Goal: Task Accomplishment & Management: Manage account settings

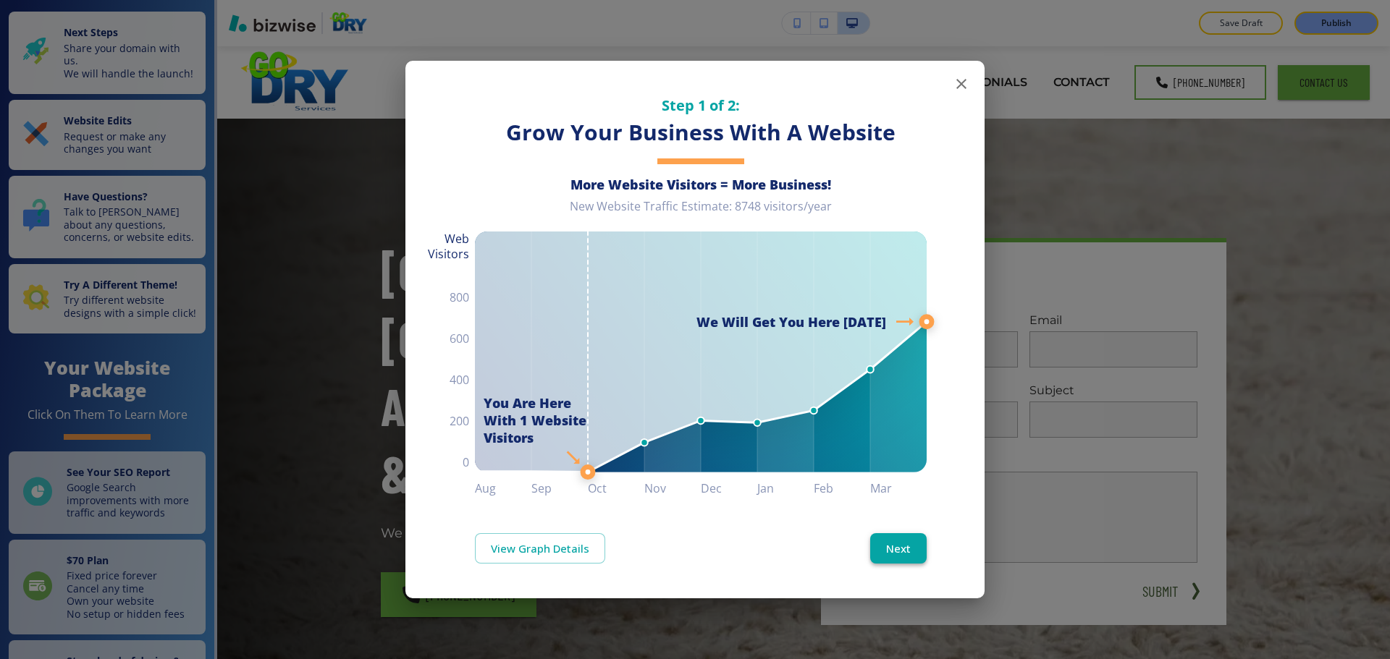
click at [883, 548] on button "Next" at bounding box center [898, 548] width 56 height 30
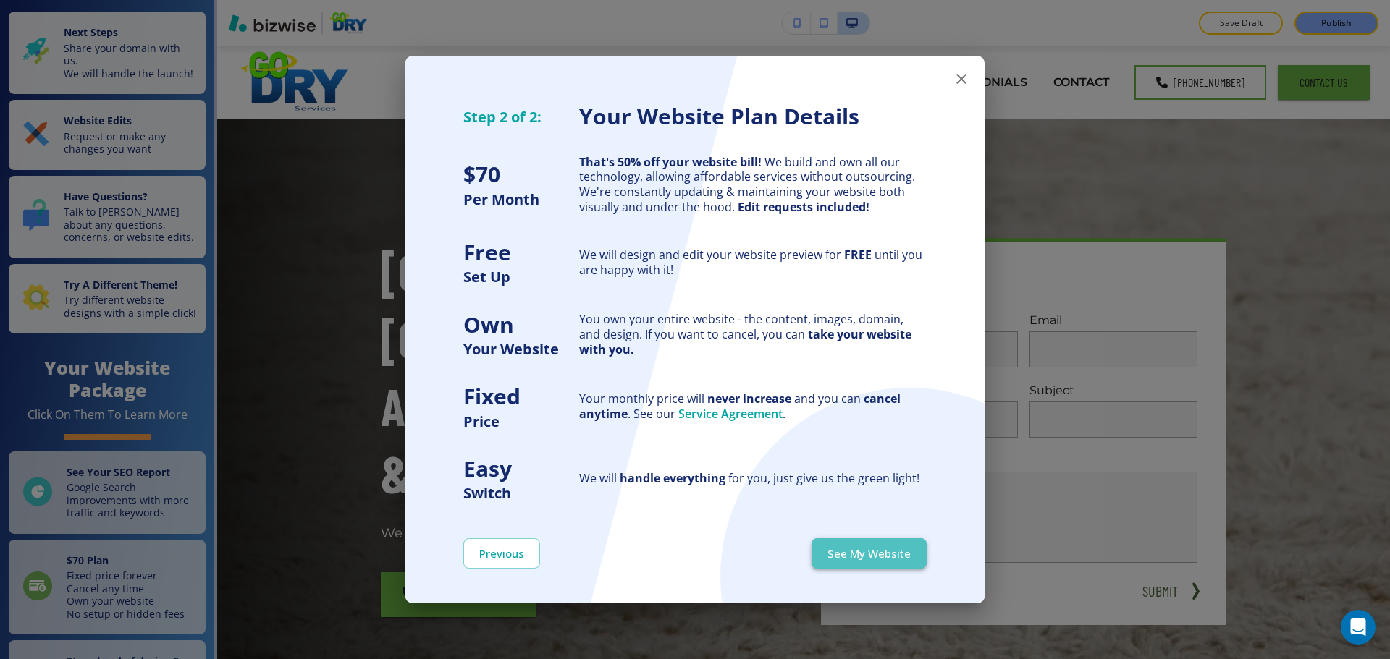
click at [883, 546] on button "See My Website" at bounding box center [868, 554] width 115 height 30
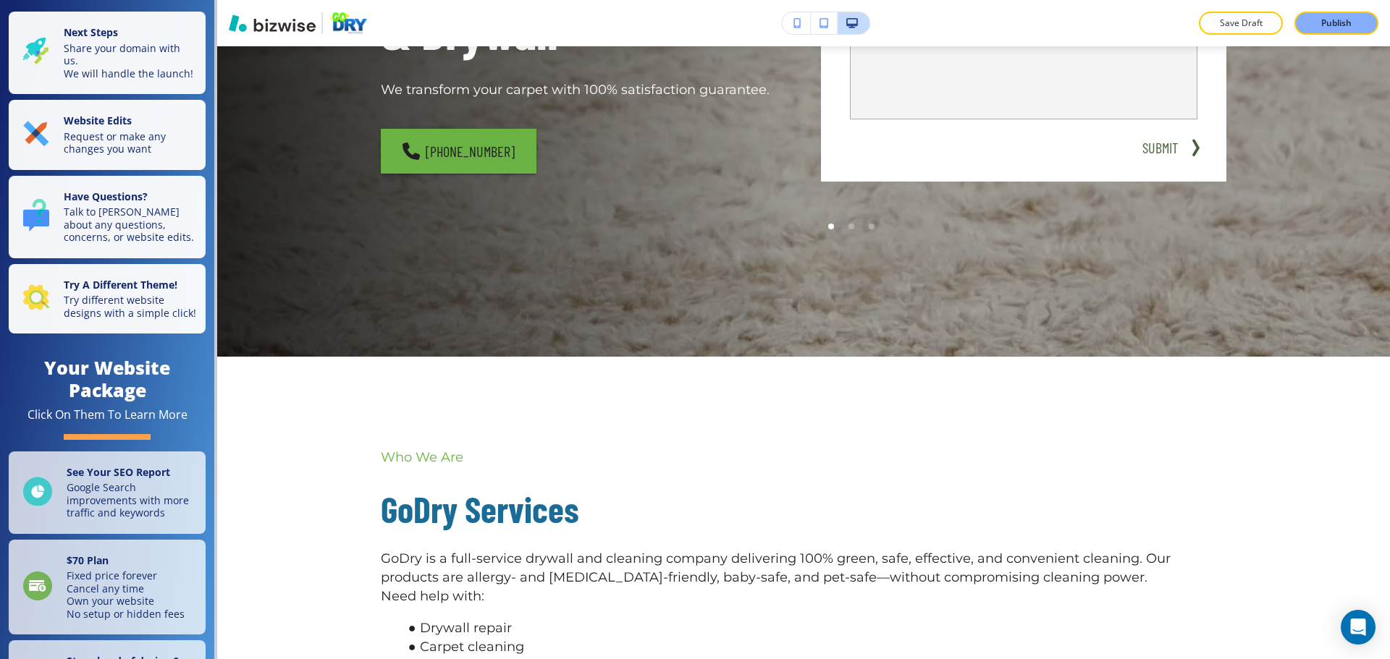
scroll to position [507, 0]
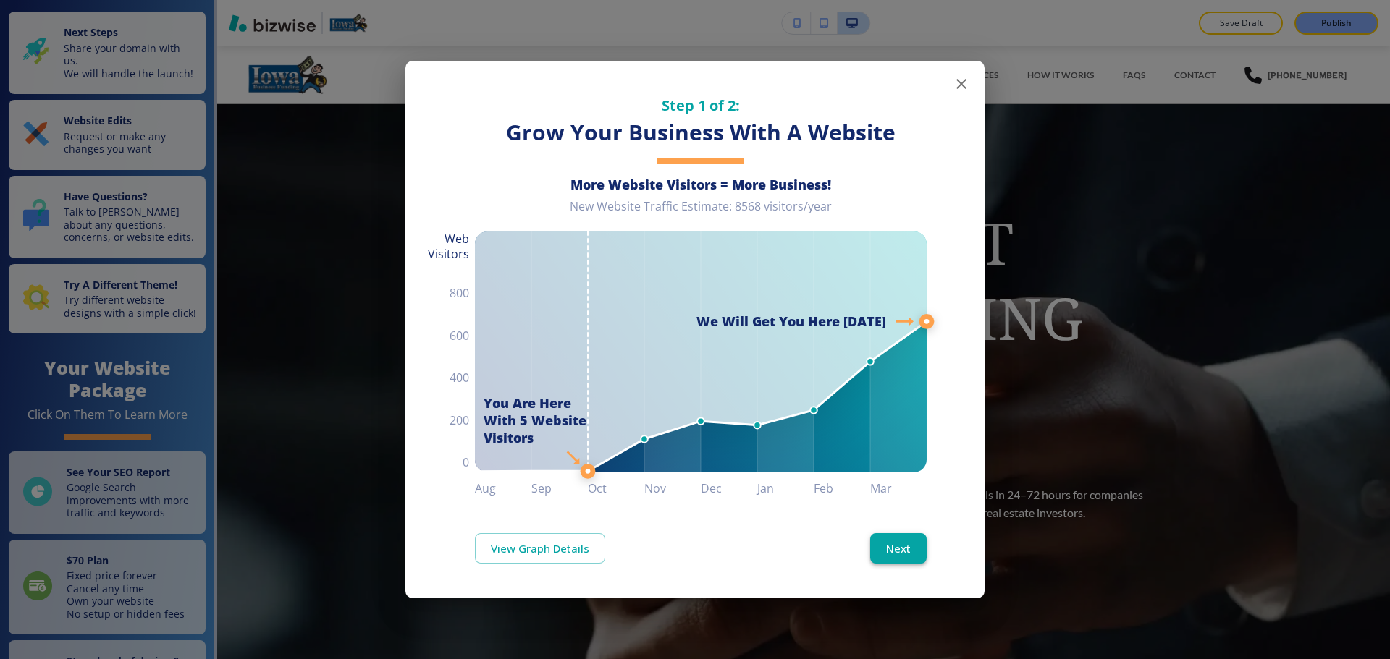
click at [916, 558] on button "Next" at bounding box center [898, 548] width 56 height 30
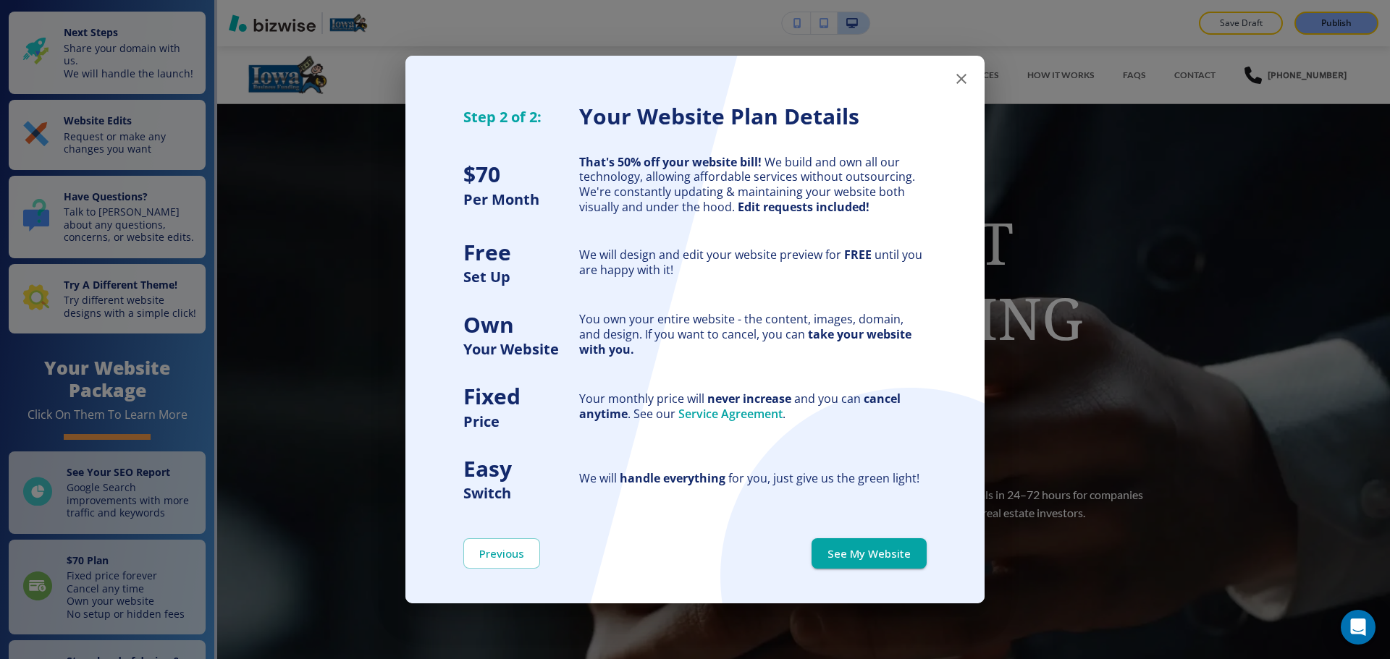
click at [916, 558] on button "See My Website" at bounding box center [868, 554] width 115 height 30
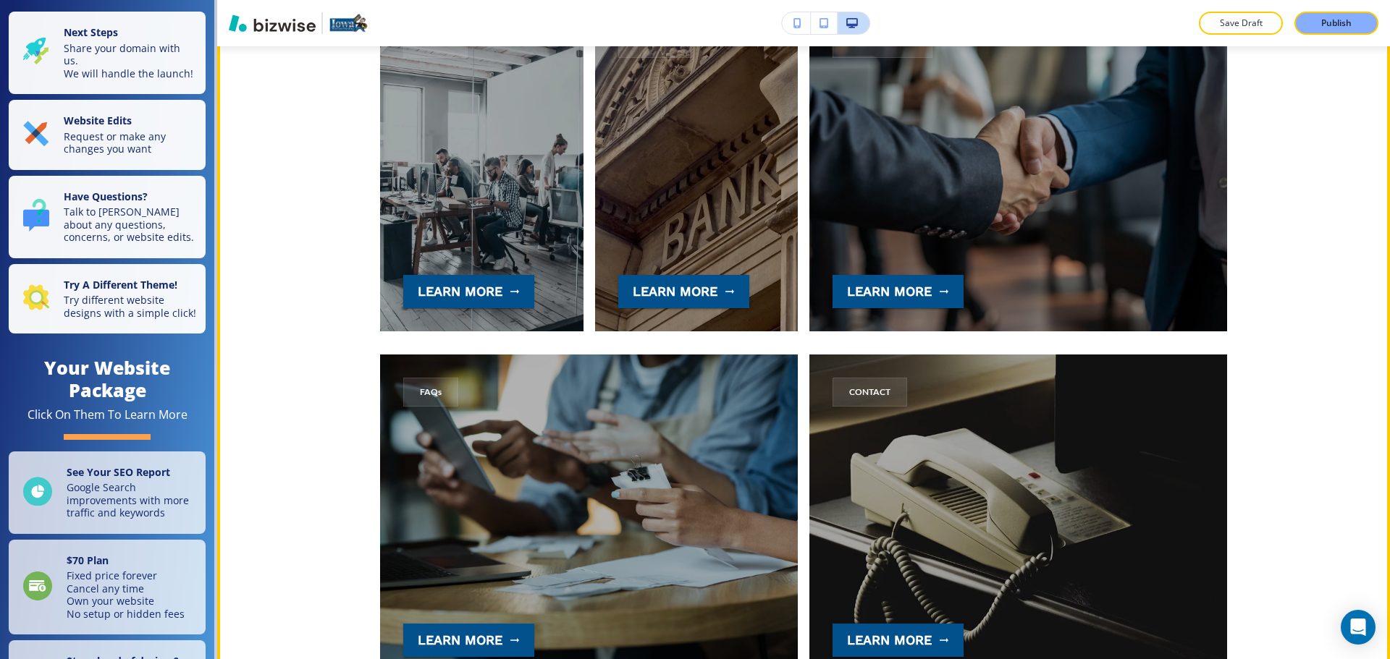
scroll to position [1231, 0]
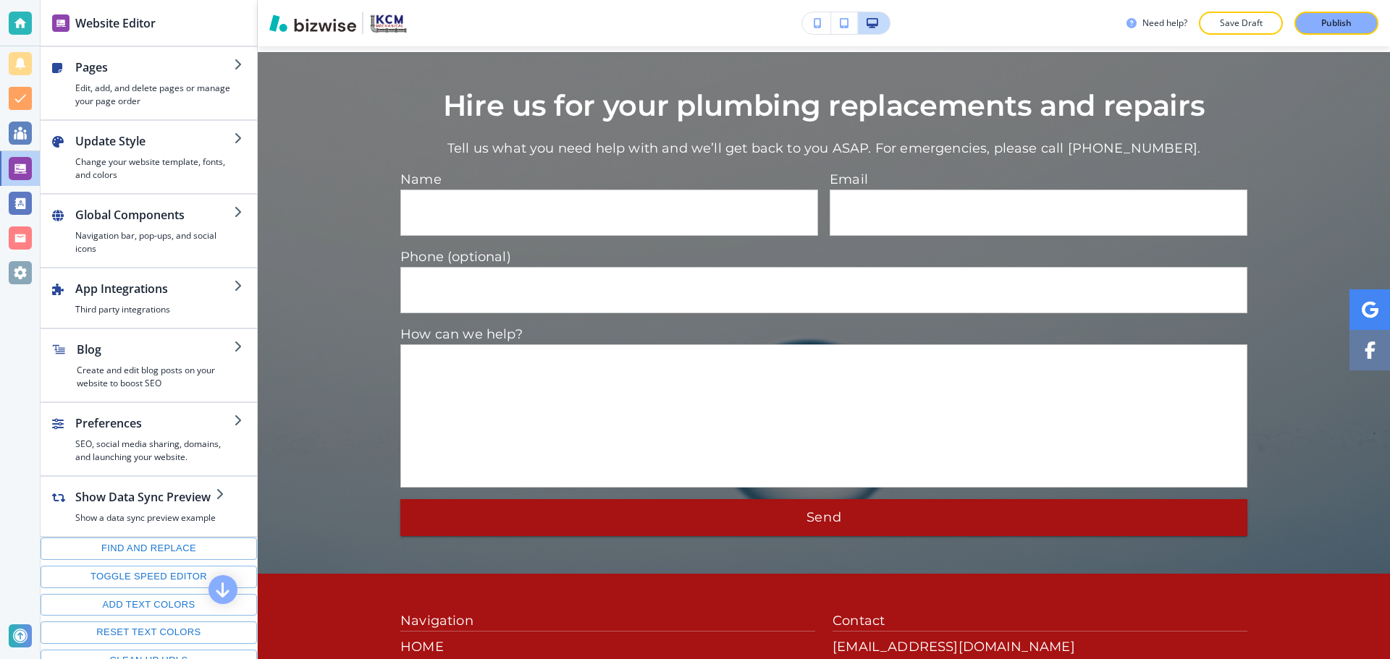
scroll to position [4832, 0]
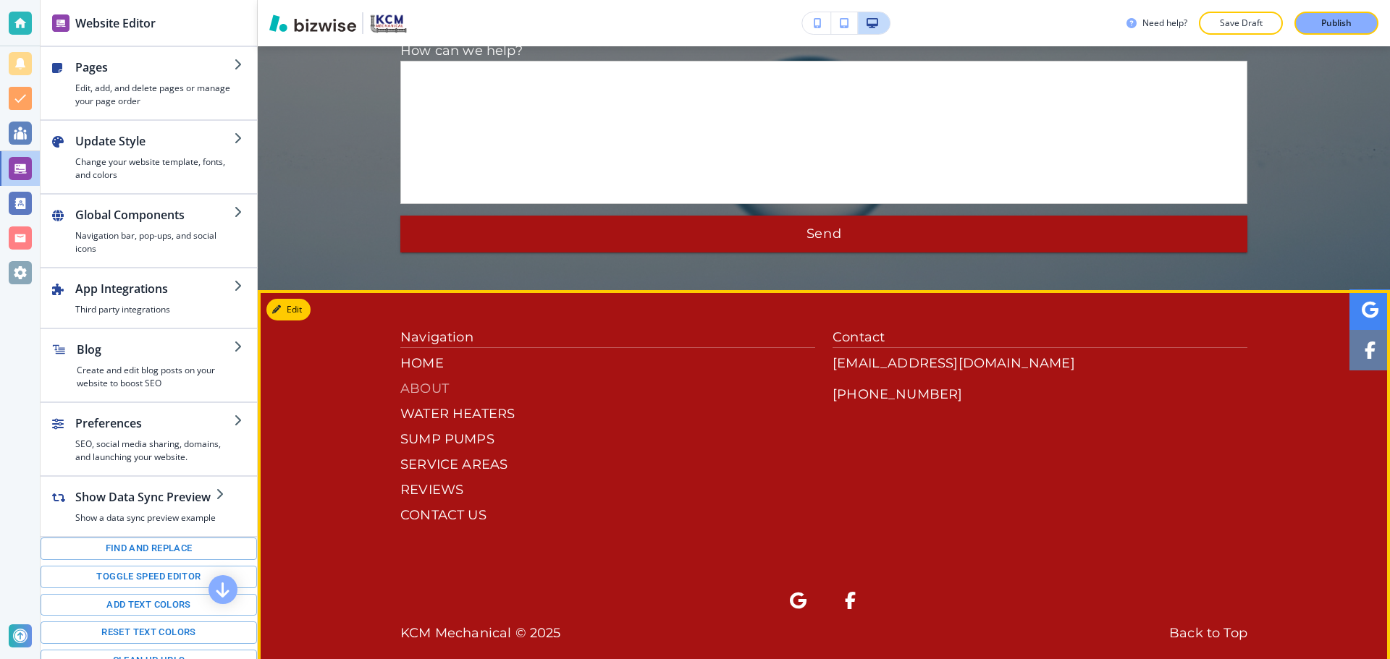
click at [446, 379] on p "ABOUT" at bounding box center [607, 389] width 415 height 20
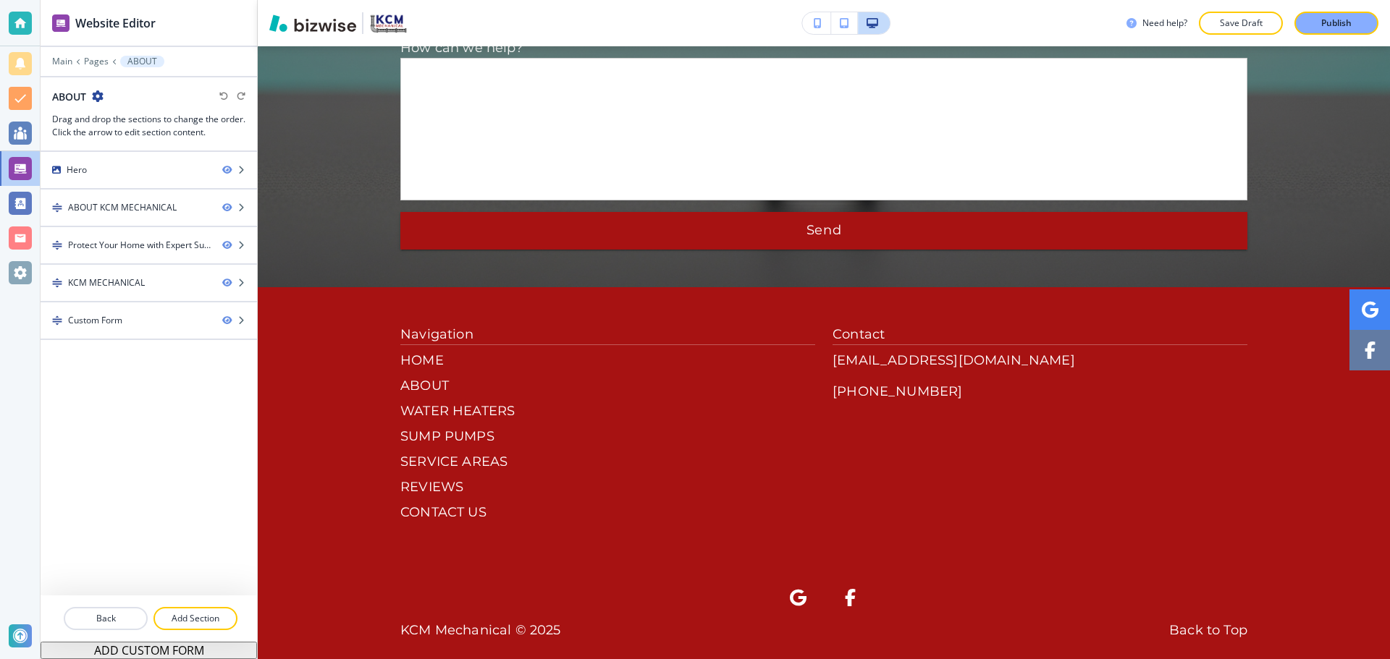
scroll to position [2013, 0]
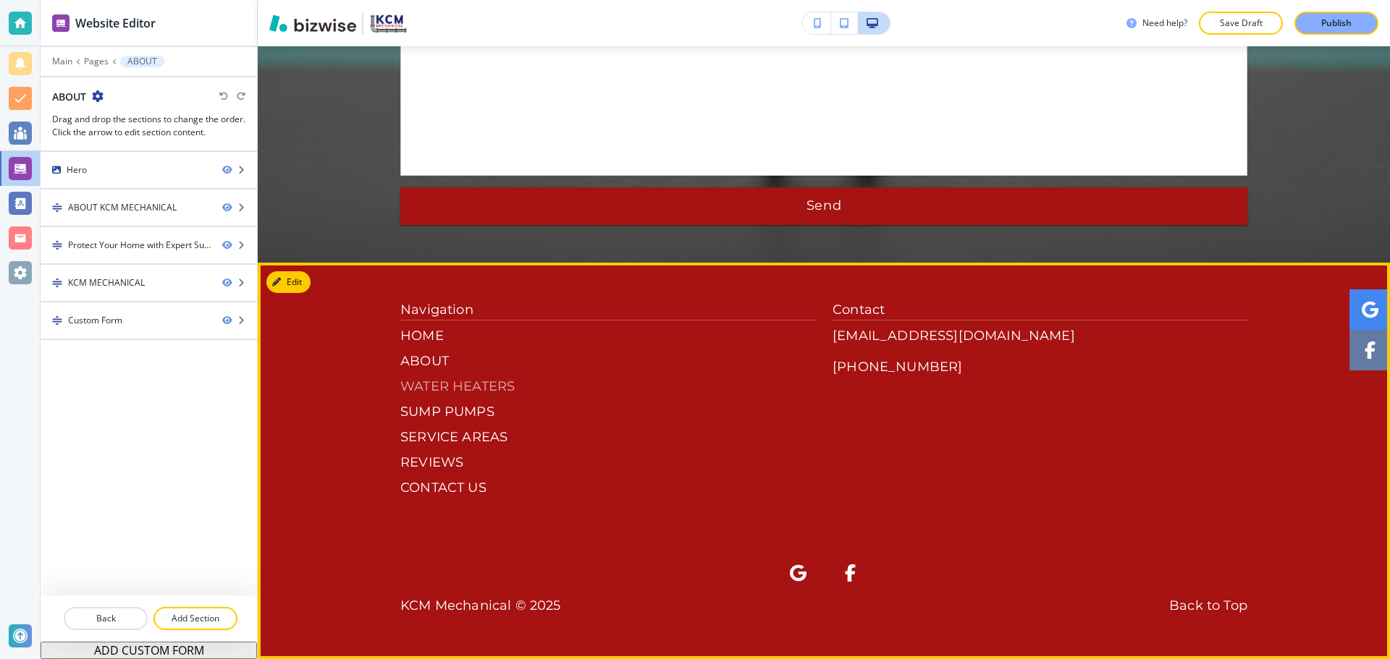
click at [455, 387] on p "WATER HEATERS" at bounding box center [607, 387] width 415 height 20
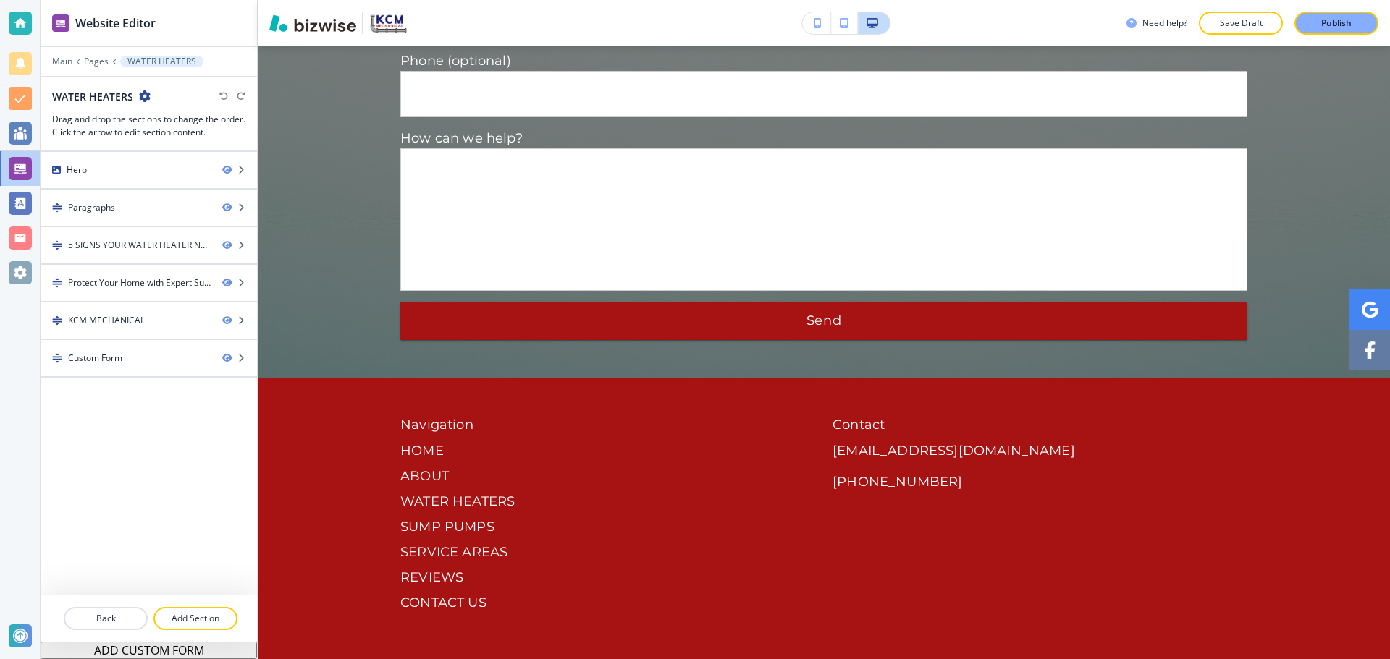
scroll to position [2374, 0]
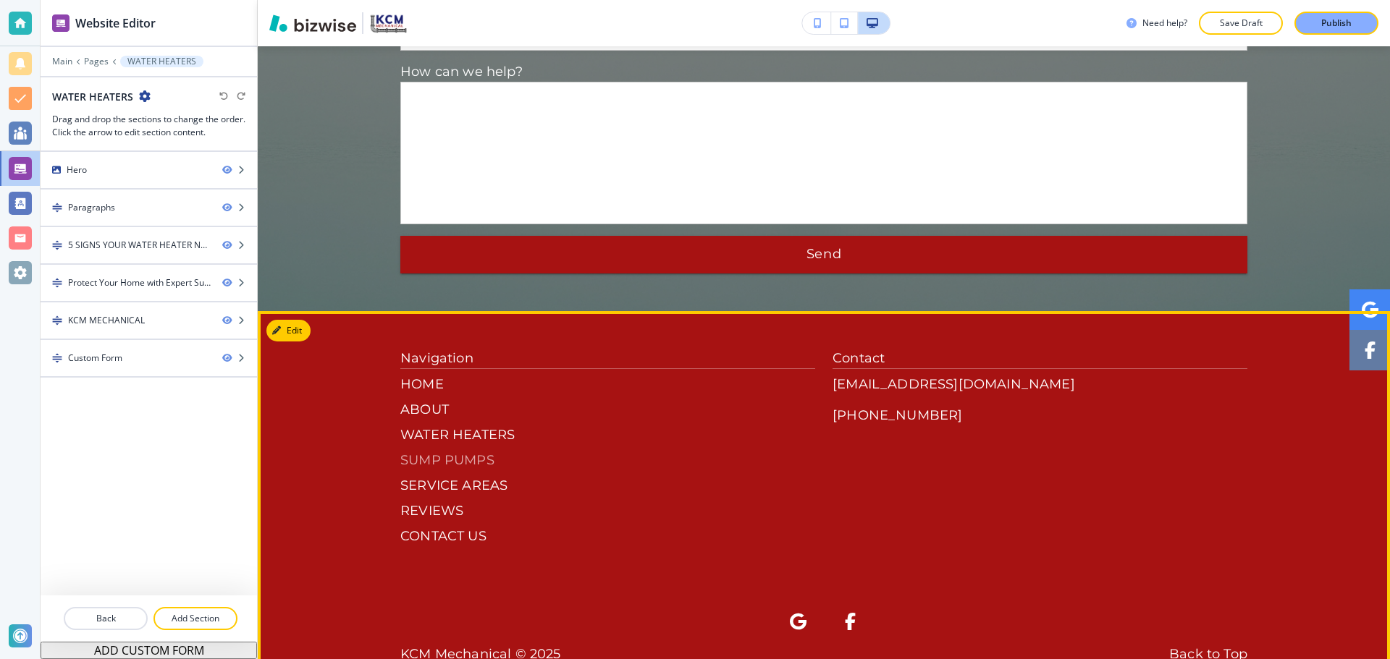
click at [463, 451] on p "SUMP PUMPS" at bounding box center [607, 461] width 415 height 20
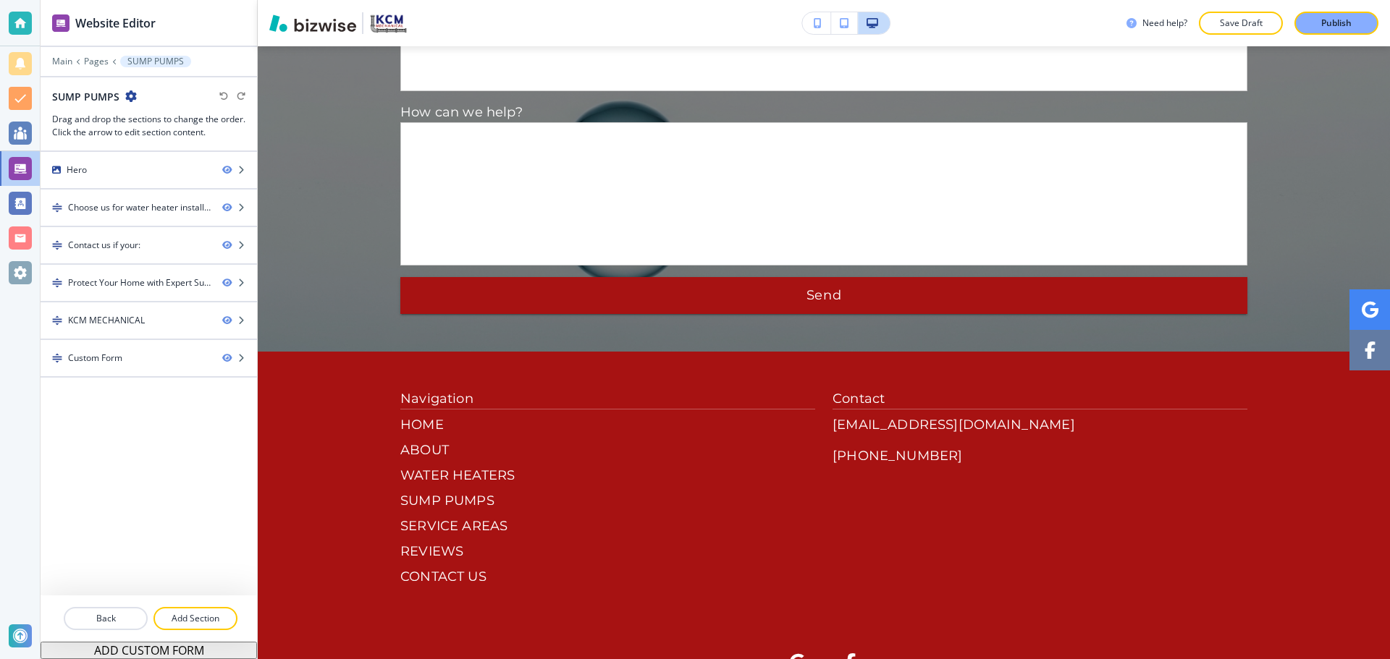
scroll to position [2434, 0]
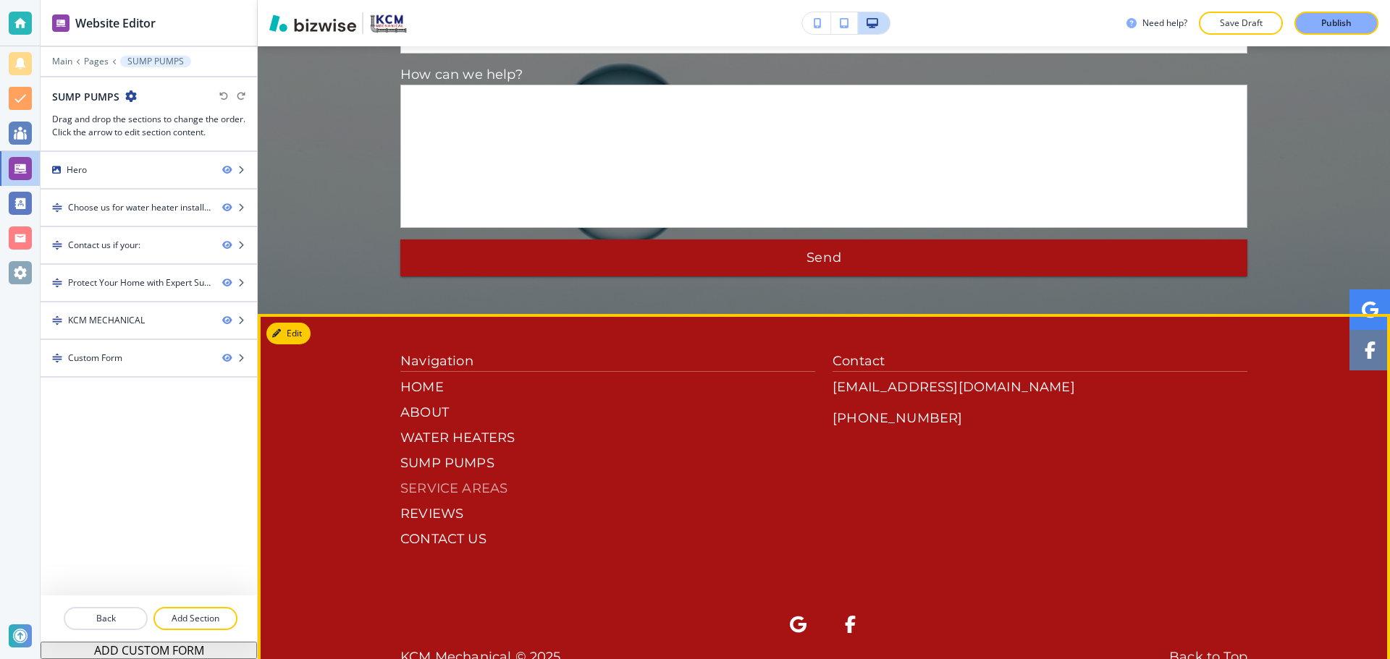
click at [423, 479] on p "SERVICE AREAS" at bounding box center [607, 489] width 415 height 20
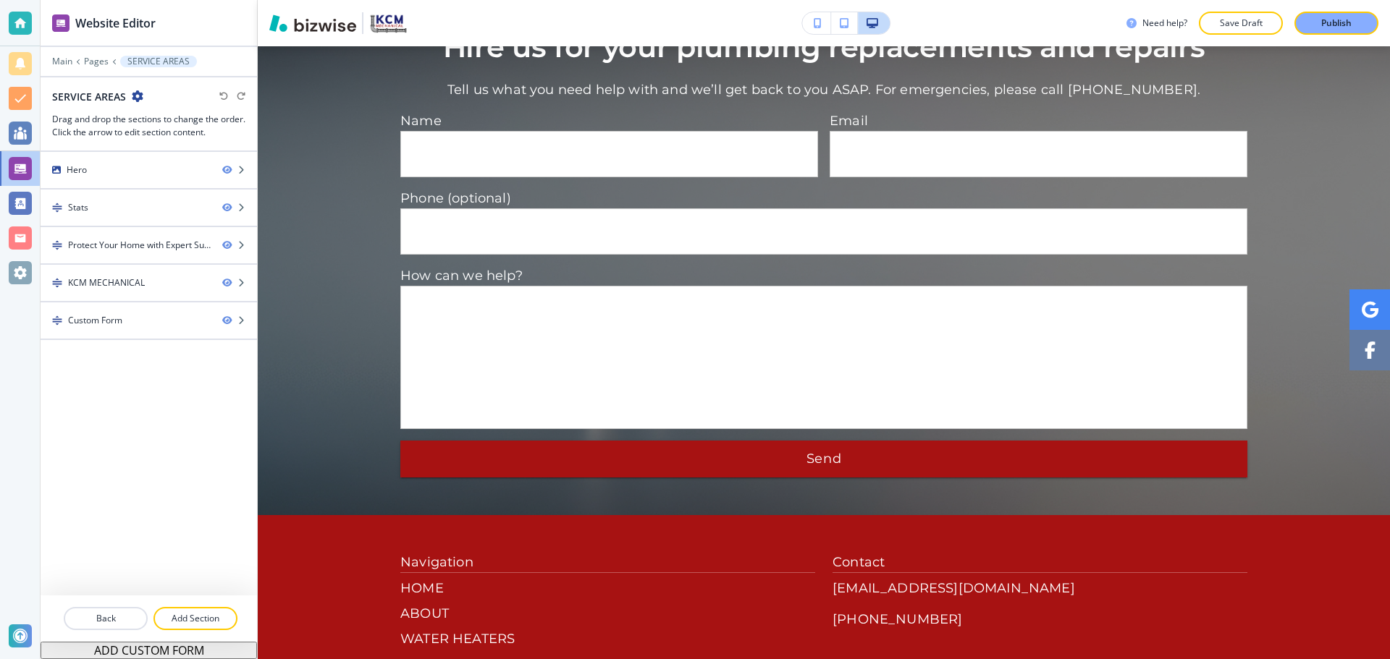
scroll to position [2052, 0]
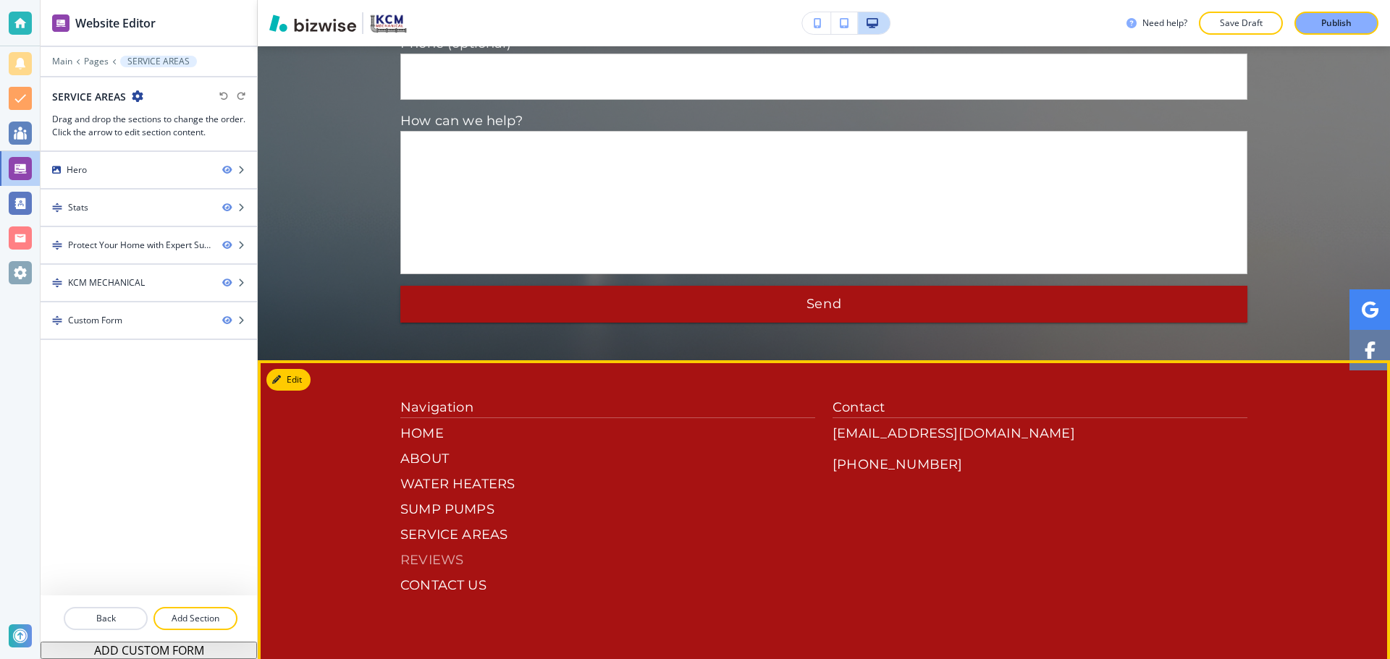
click at [441, 551] on p "REVIEWS" at bounding box center [607, 561] width 415 height 20
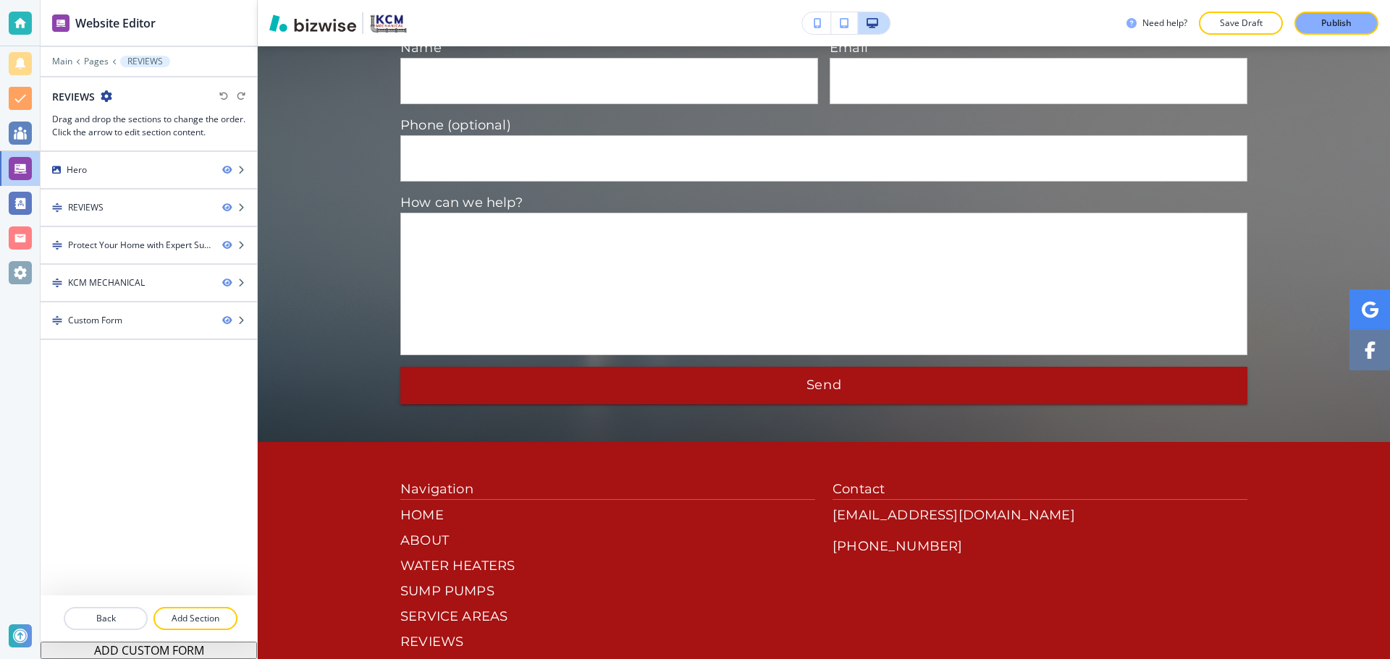
scroll to position [2769, 0]
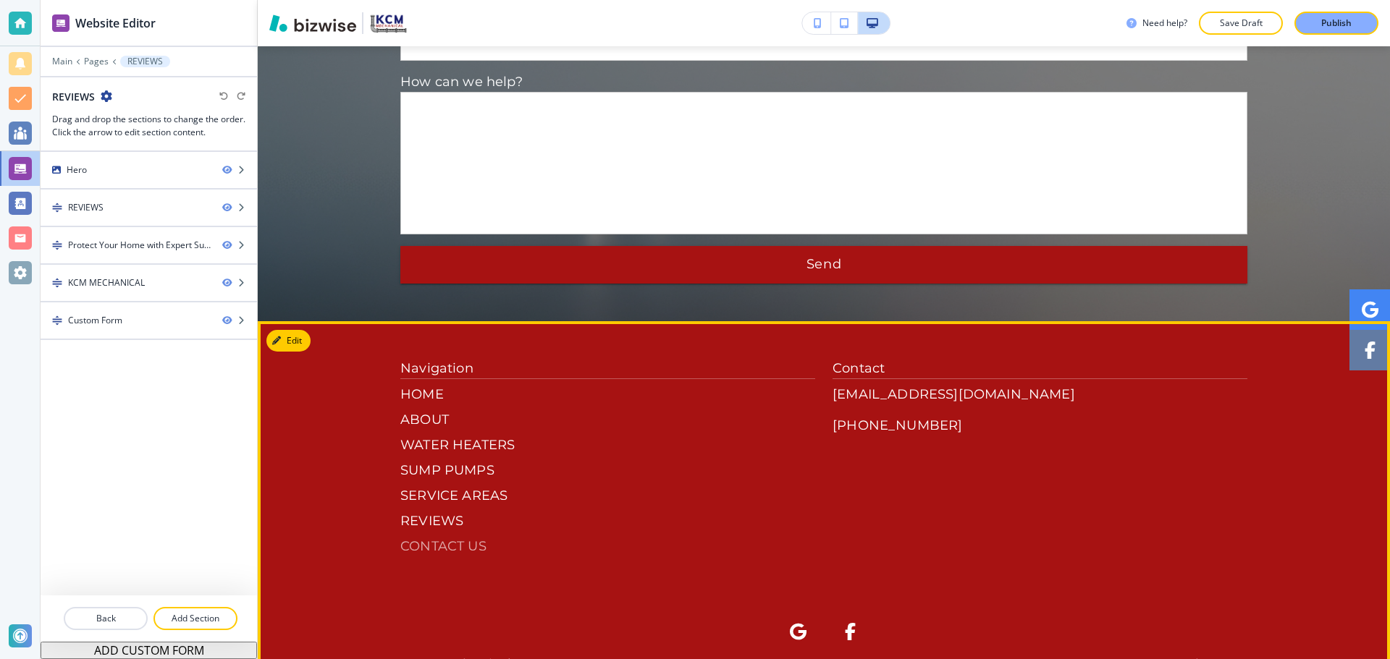
click at [449, 537] on p "CONTACT US" at bounding box center [607, 547] width 415 height 20
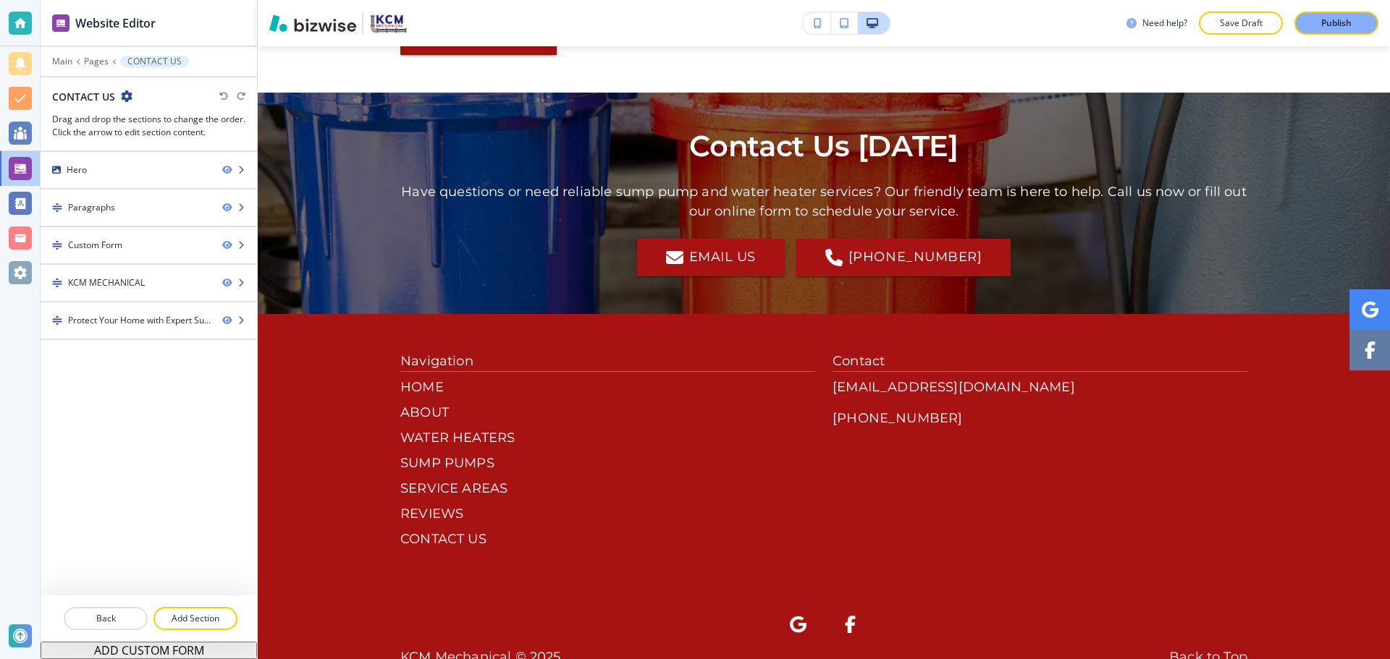
scroll to position [1984, 0]
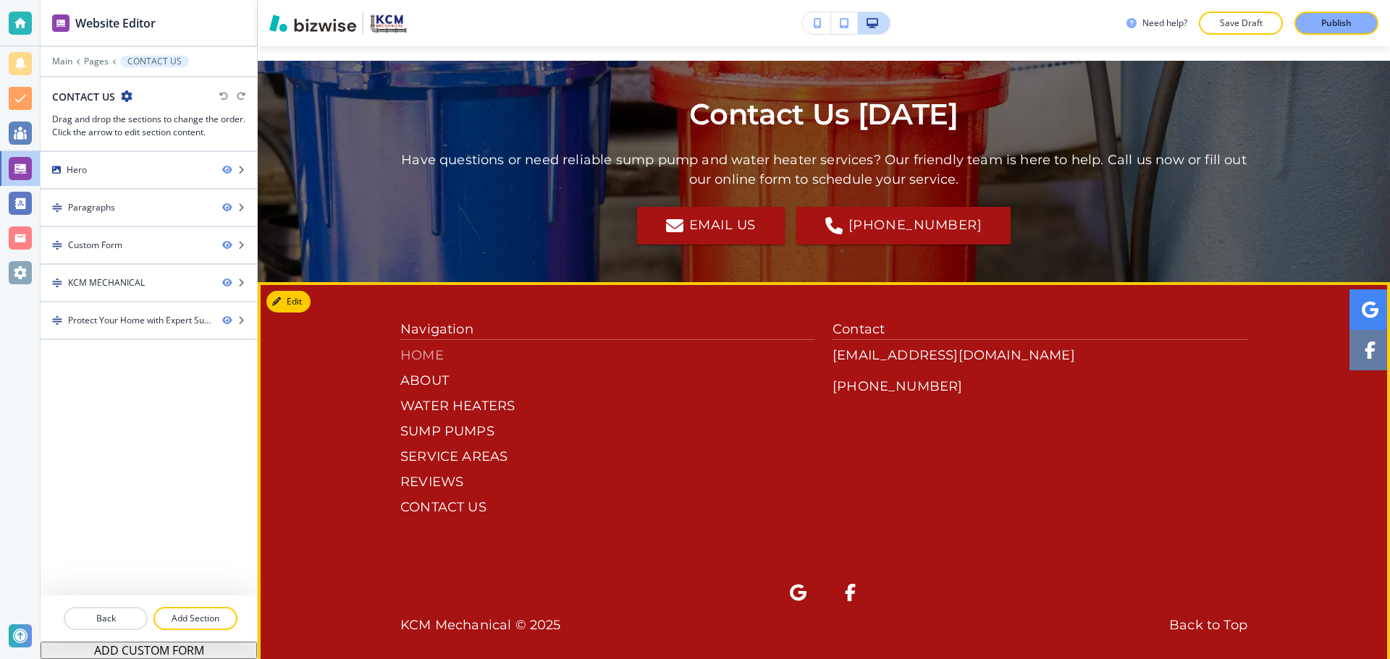
click at [415, 346] on p "HOME" at bounding box center [607, 356] width 415 height 20
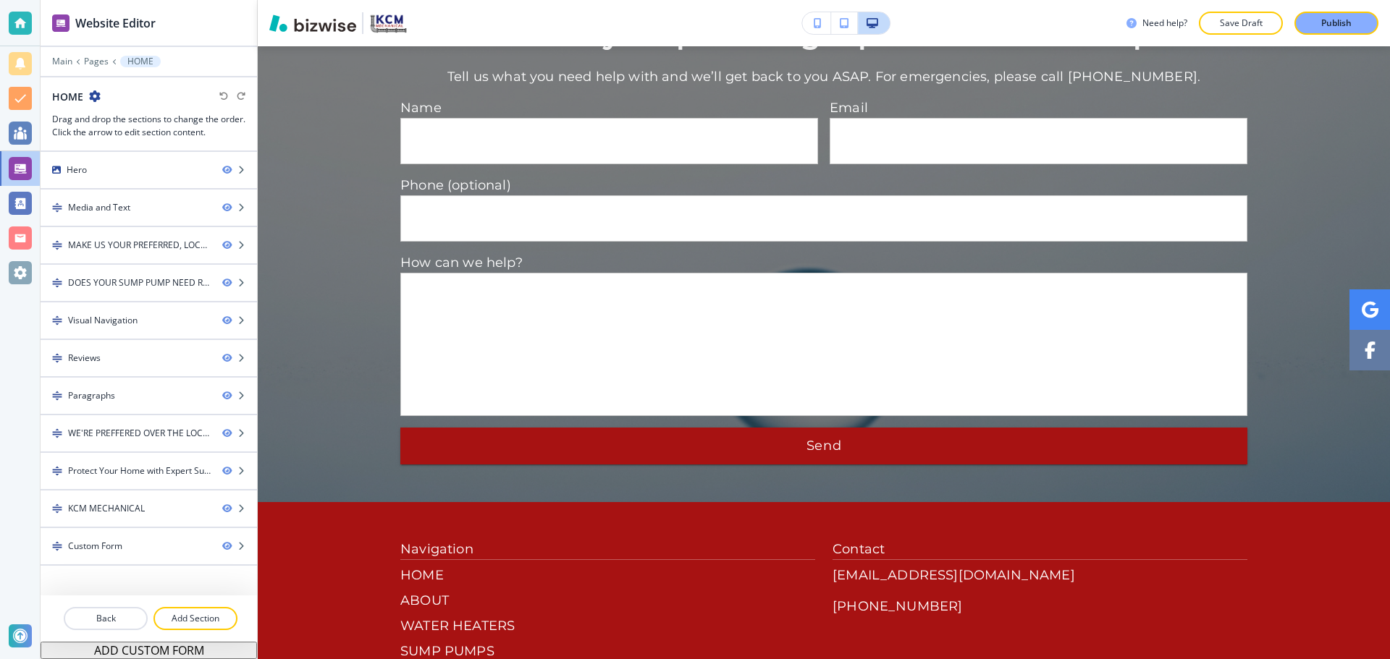
scroll to position [4832, 0]
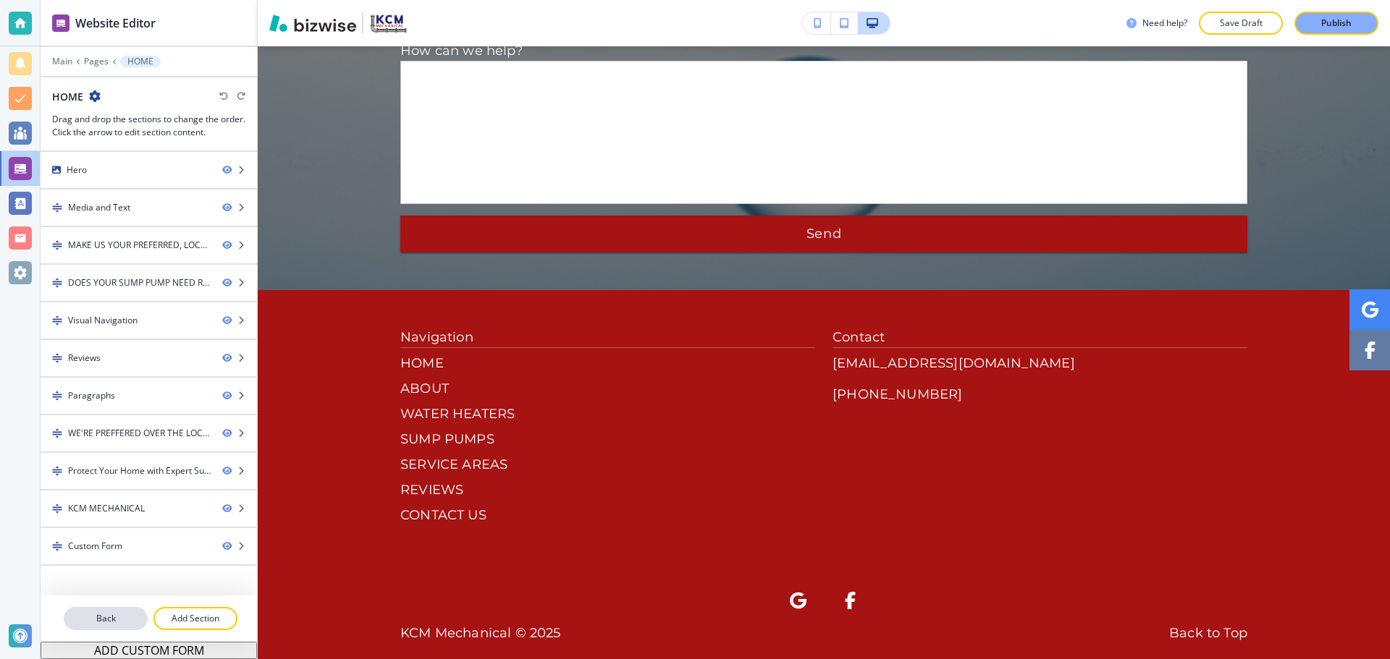
click at [124, 620] on p "Back" at bounding box center [105, 618] width 81 height 13
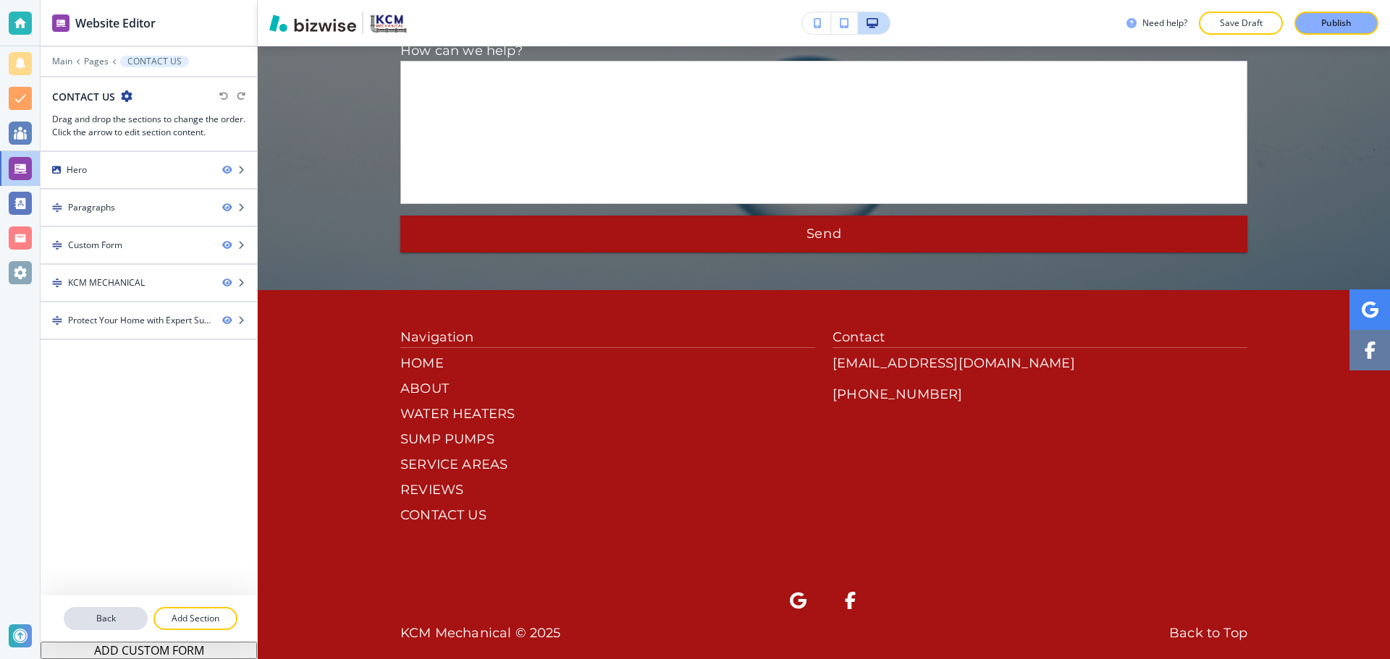
click at [125, 620] on p "Back" at bounding box center [105, 618] width 81 height 13
click at [127, 621] on p "Back" at bounding box center [105, 618] width 81 height 13
click at [20, 163] on div at bounding box center [20, 168] width 23 height 23
click at [27, 167] on div at bounding box center [20, 168] width 23 height 23
click at [103, 609] on button "Back" at bounding box center [106, 618] width 84 height 23
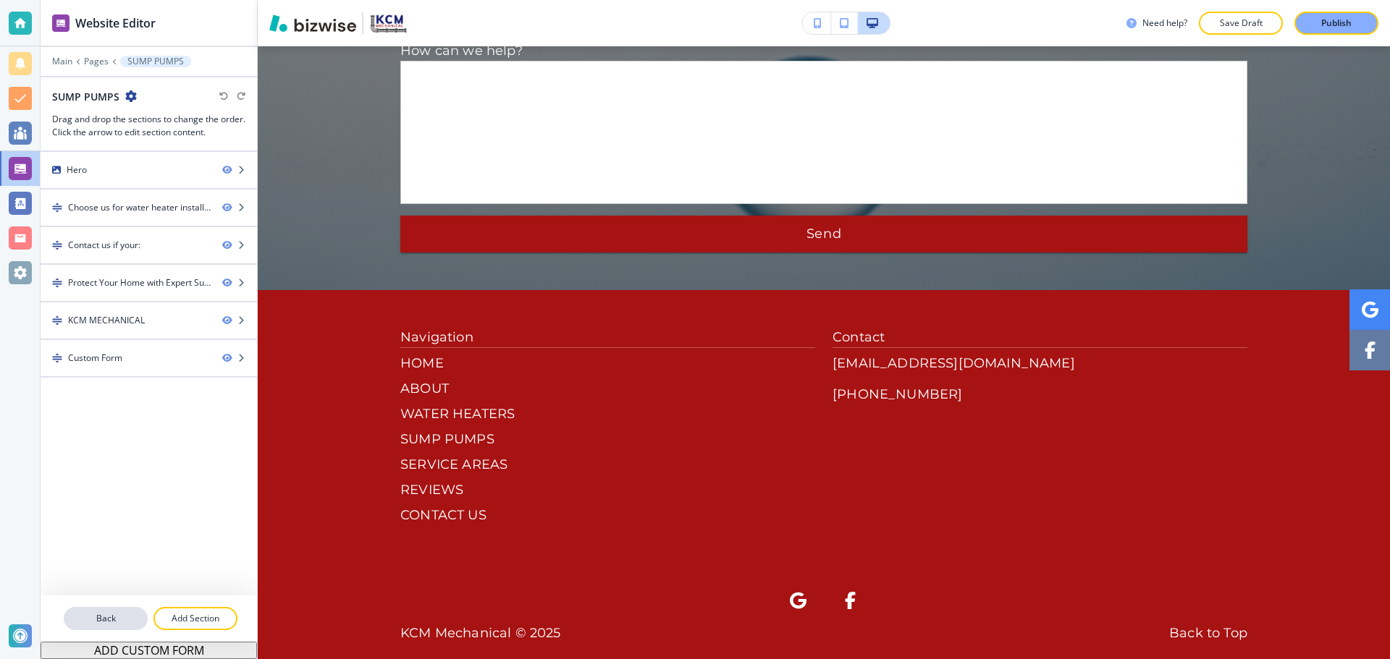
click at [103, 609] on button "Back" at bounding box center [106, 618] width 84 height 23
click at [59, 58] on p "Main" at bounding box center [62, 61] width 20 height 10
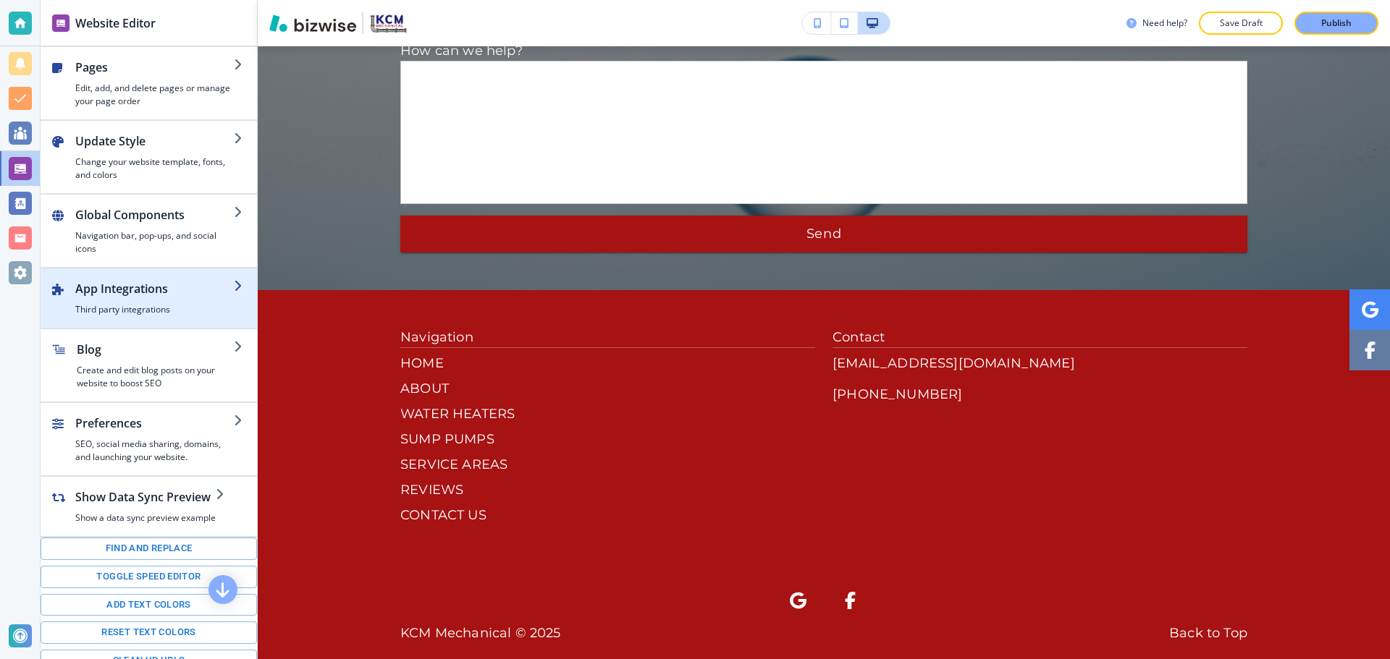
click at [146, 292] on h2 "App Integrations" at bounding box center [154, 288] width 159 height 17
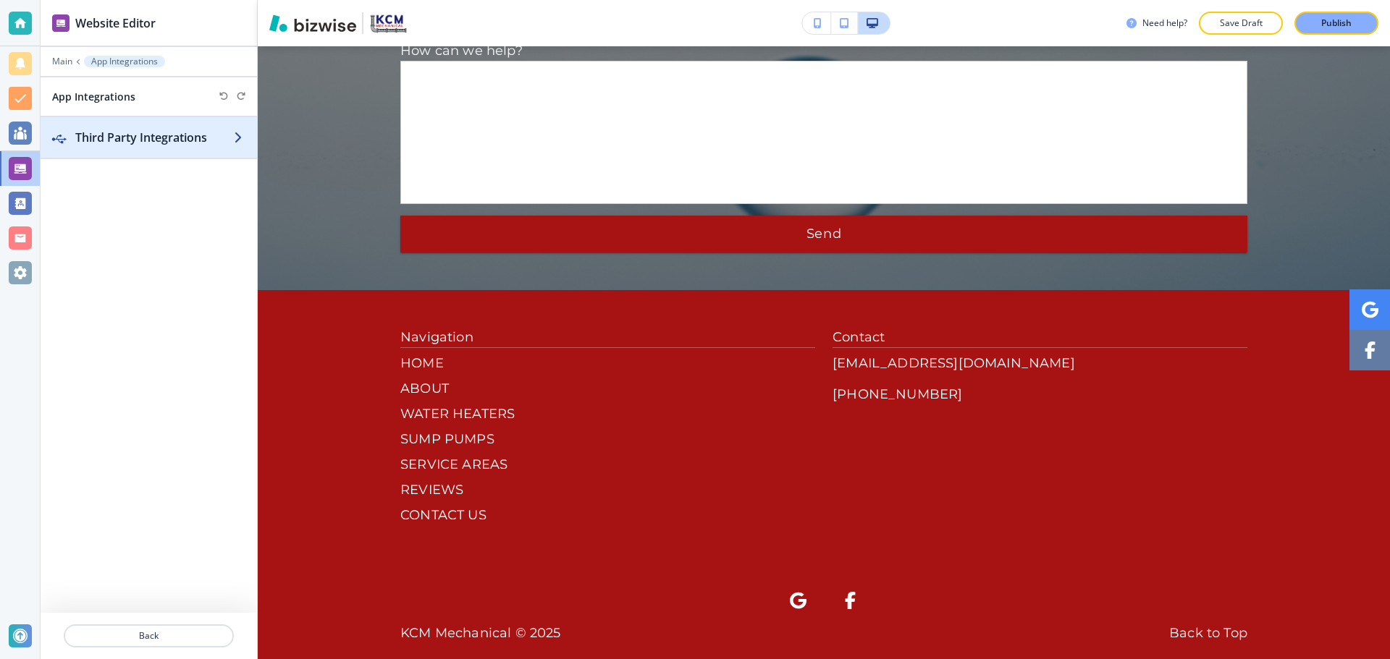
click at [99, 153] on div "button" at bounding box center [149, 152] width 216 height 12
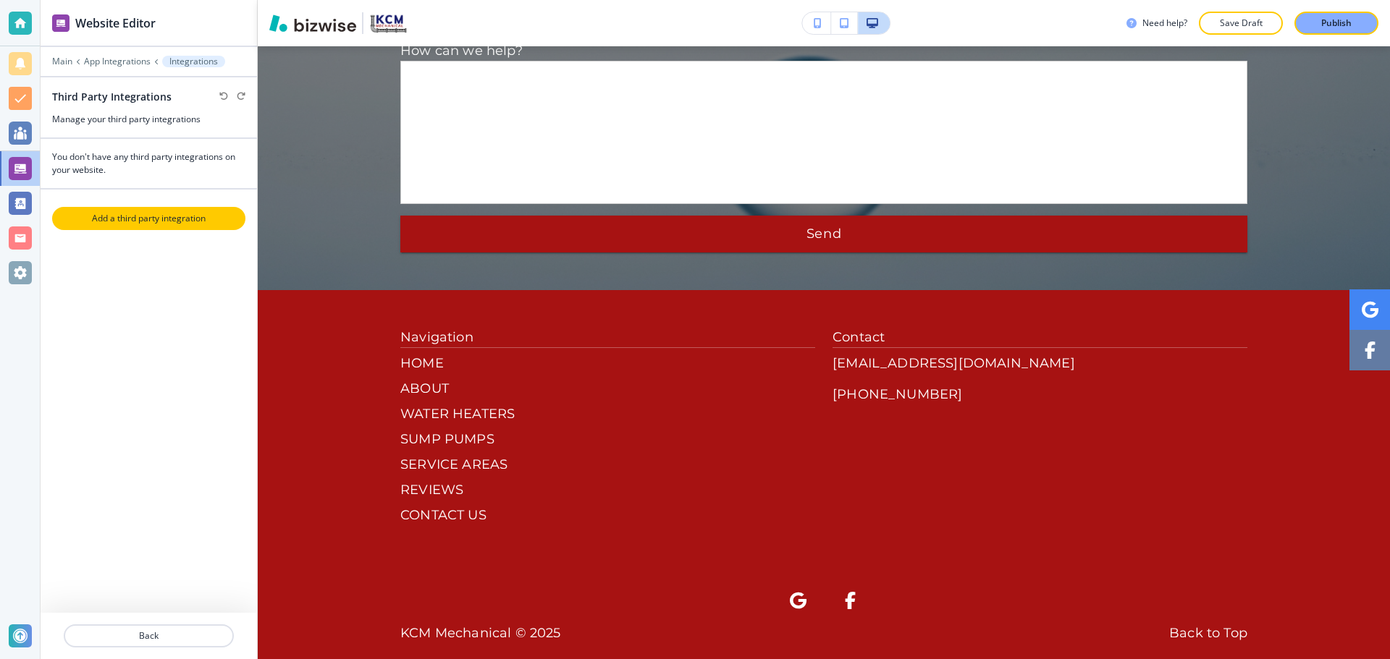
click at [138, 224] on p "Add a third party integration" at bounding box center [149, 218] width 190 height 13
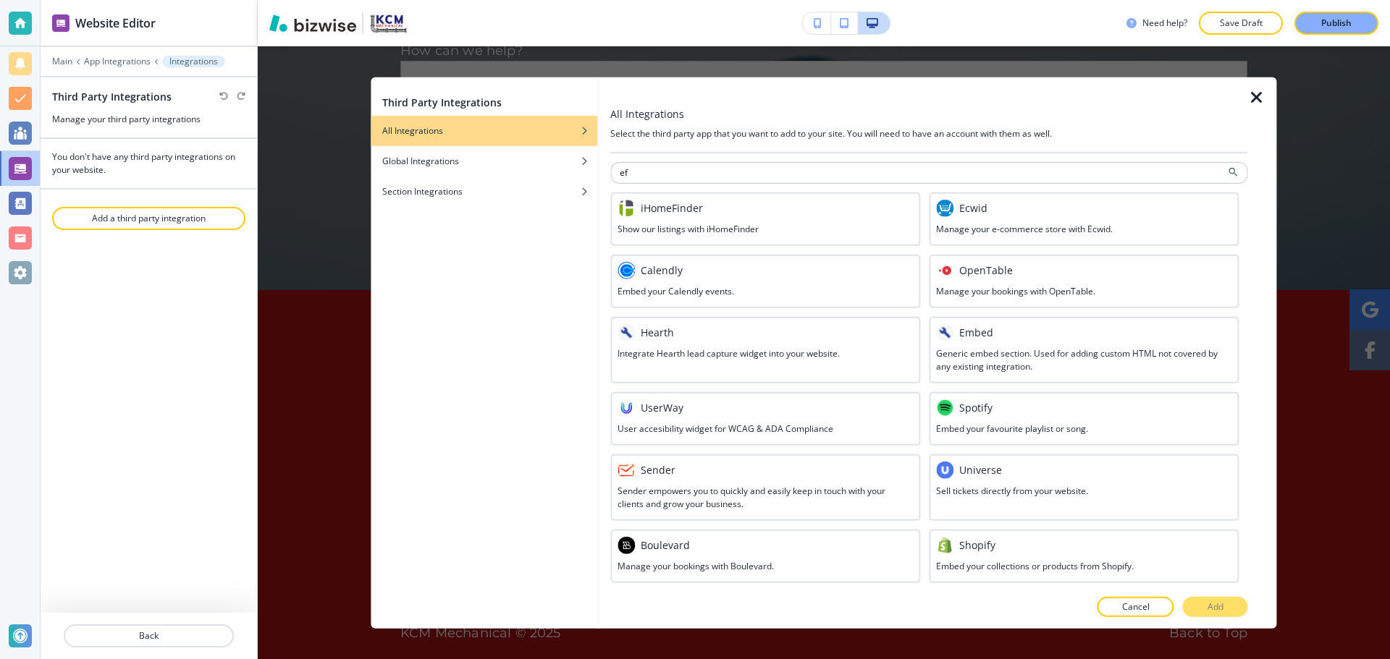
type input "e"
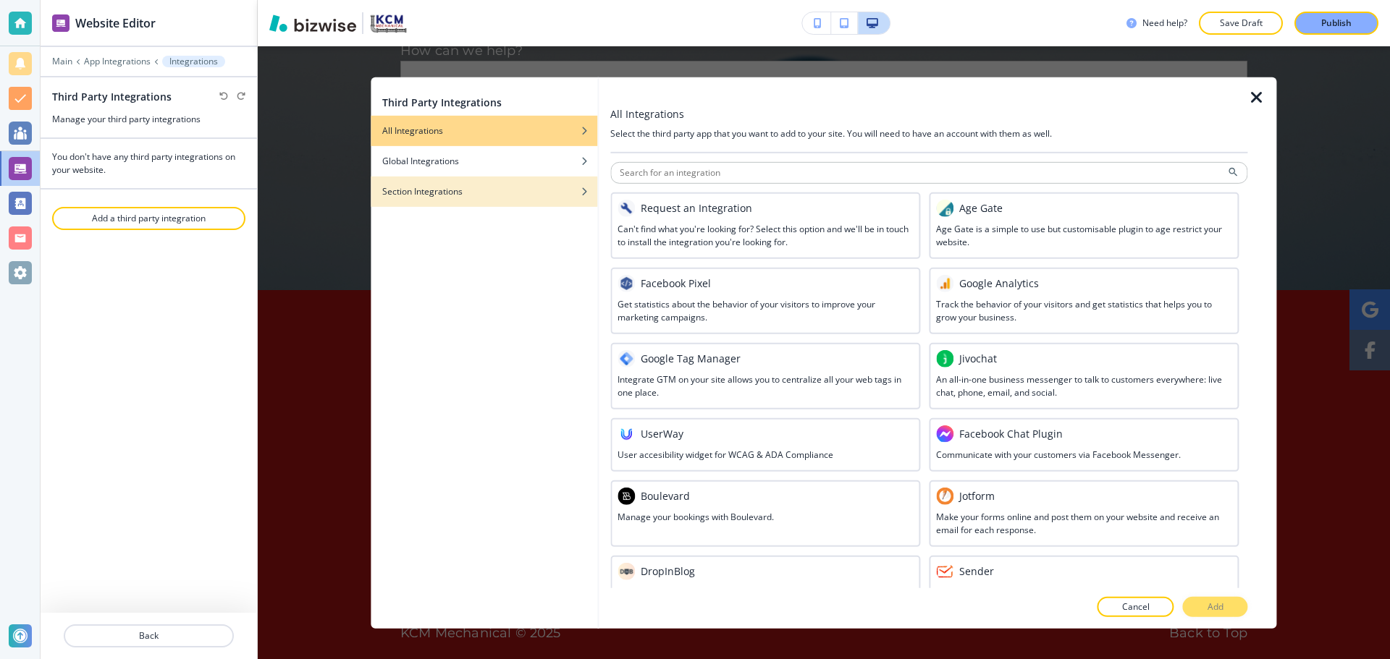
click at [485, 190] on div "Section Integrations" at bounding box center [484, 191] width 227 height 13
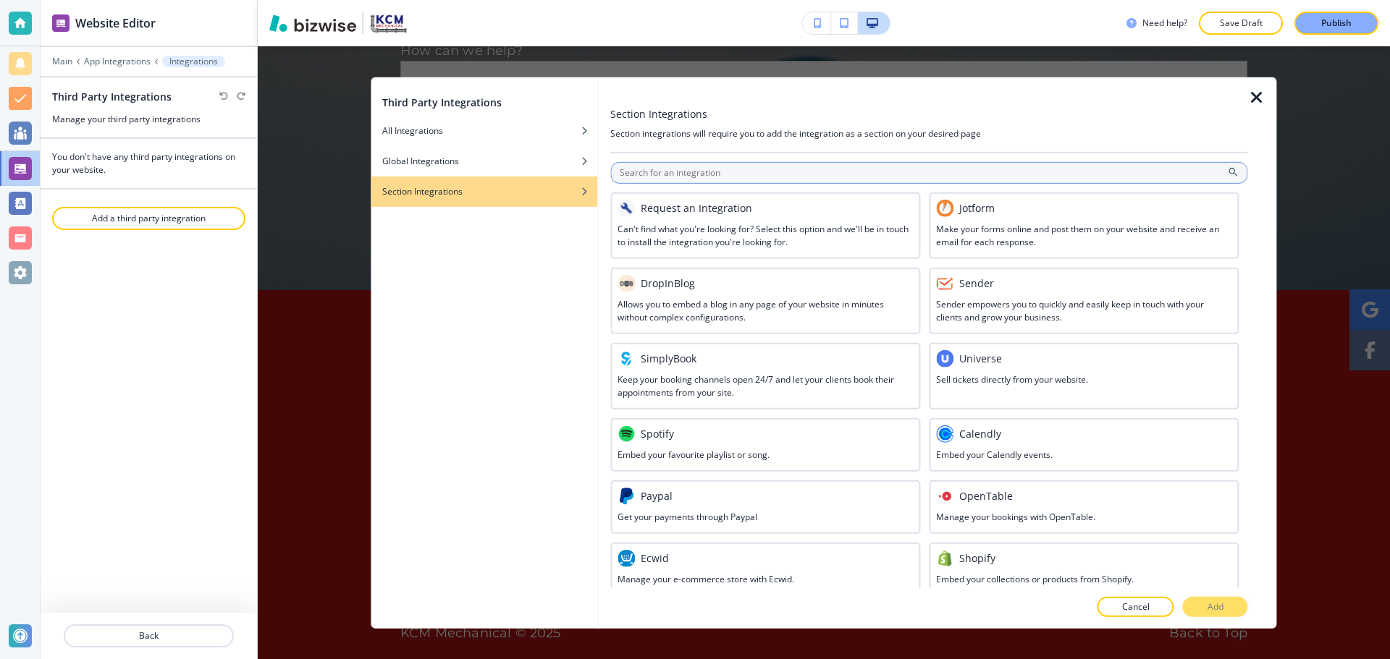
click at [793, 164] on input "text" at bounding box center [928, 172] width 637 height 22
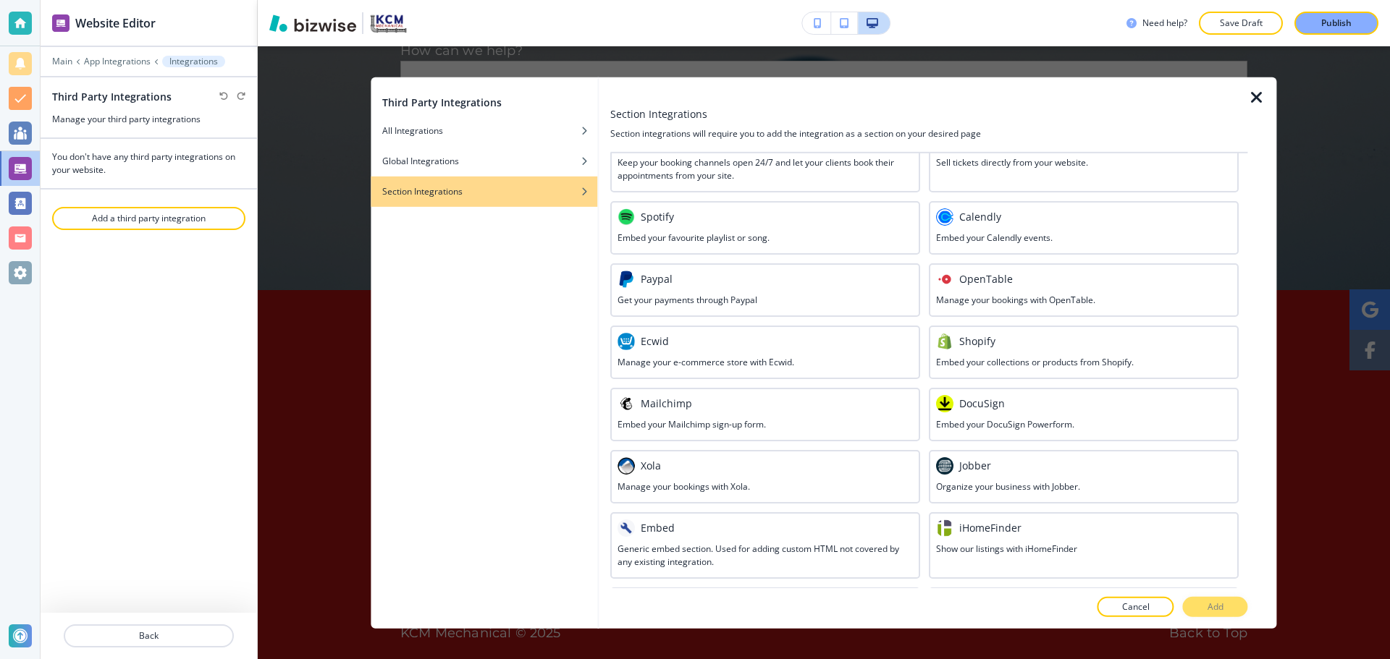
scroll to position [283, 0]
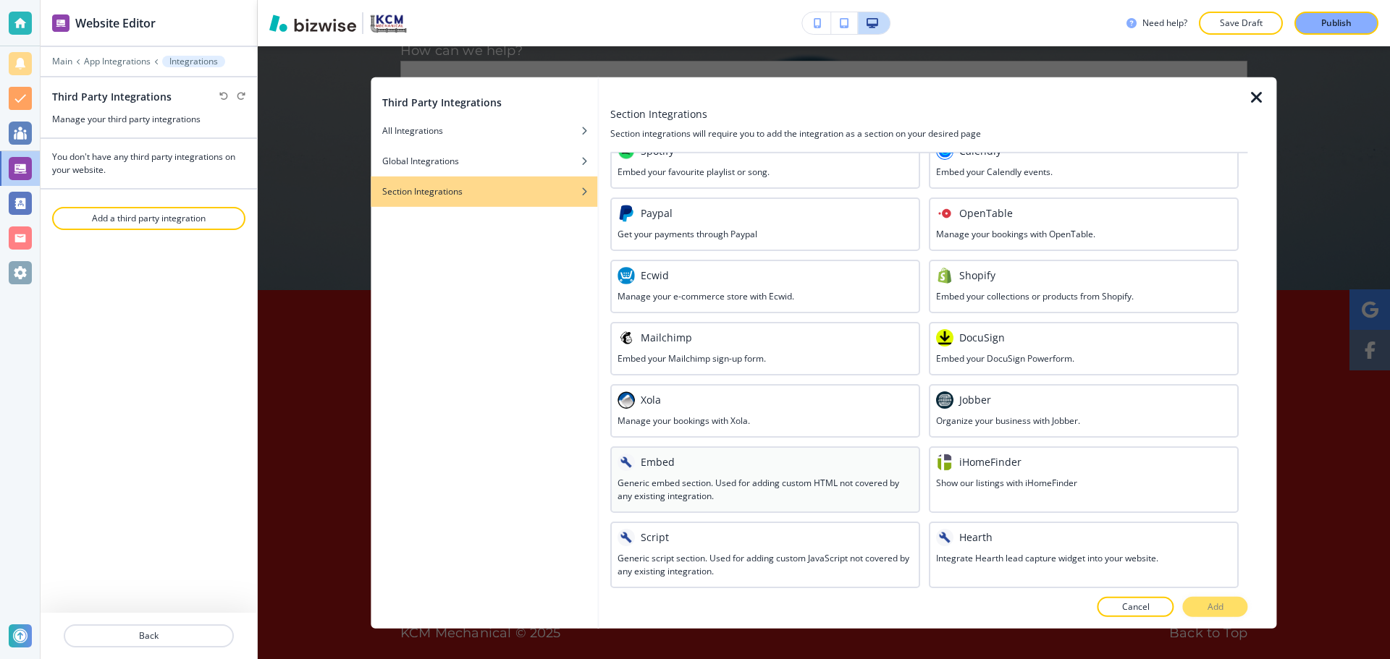
click at [786, 493] on h3 "Generic embed section. Used for adding custom HTML not covered by any existing …" at bounding box center [764, 489] width 295 height 26
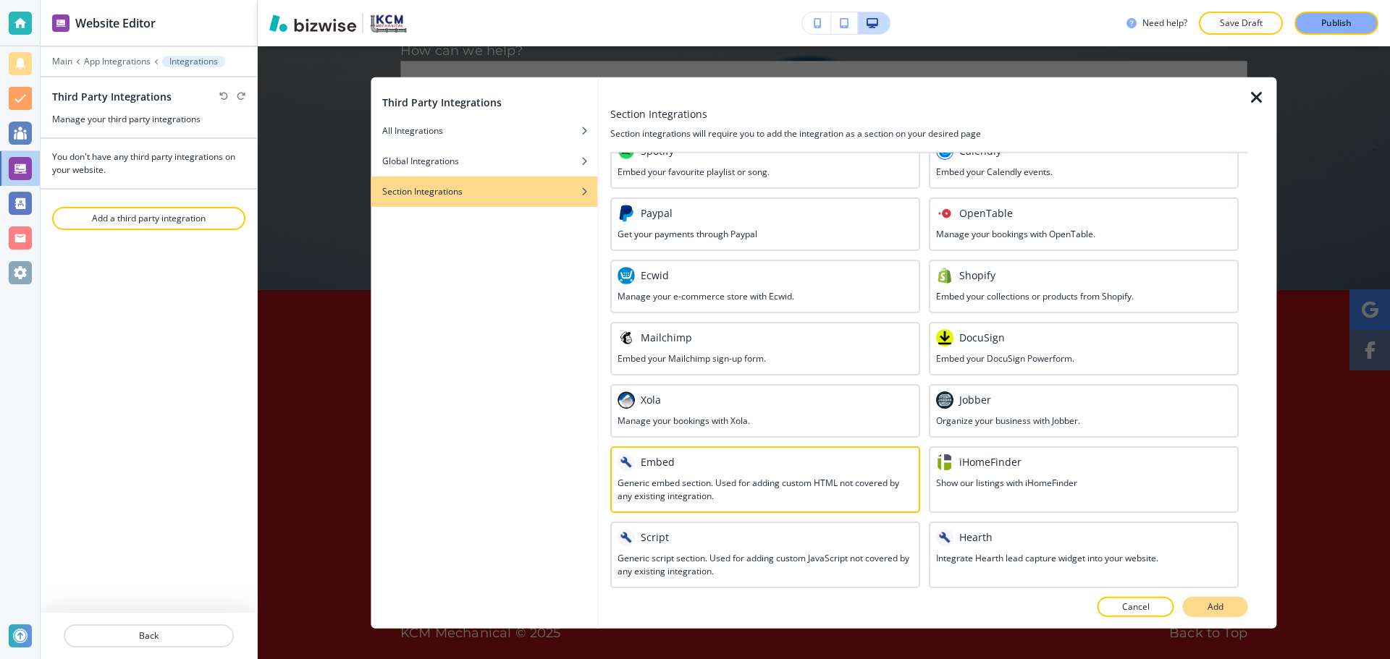
click at [1213, 608] on p "Add" at bounding box center [1215, 607] width 16 height 13
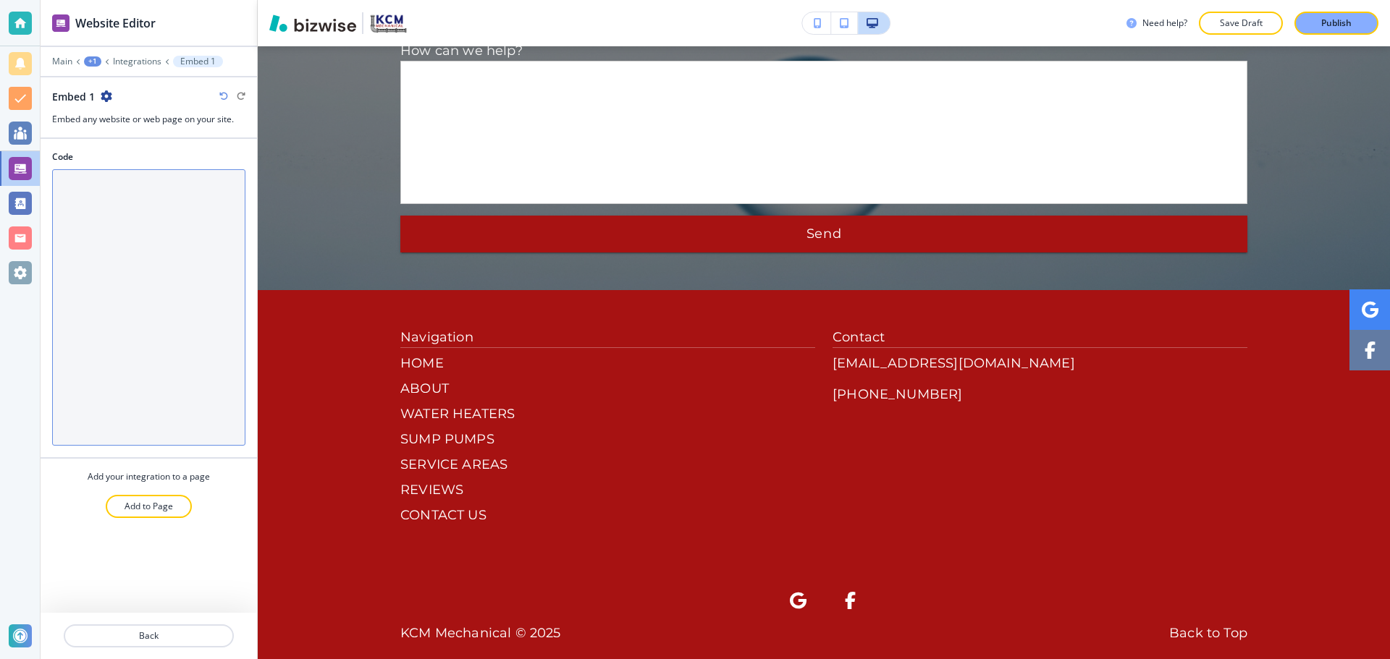
click at [162, 269] on textarea "Code" at bounding box center [148, 307] width 193 height 277
click at [156, 188] on textarea "Code" at bounding box center [148, 307] width 193 height 277
paste textarea "<script src="https://static.elfsight.com/platform/platform.js" async></script>"
click at [198, 232] on textarea "<script src="https://static.elfsight.com/platform/platform.js" async></script>" at bounding box center [148, 307] width 193 height 277
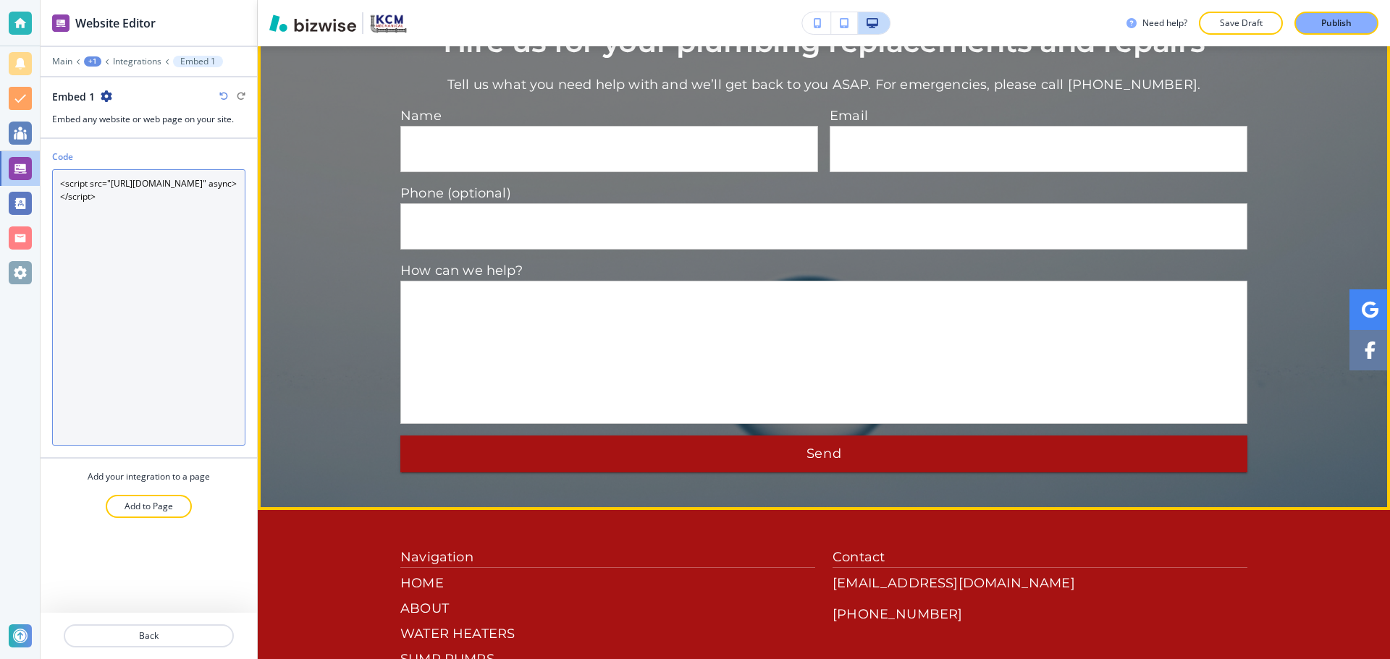
scroll to position [4832, 0]
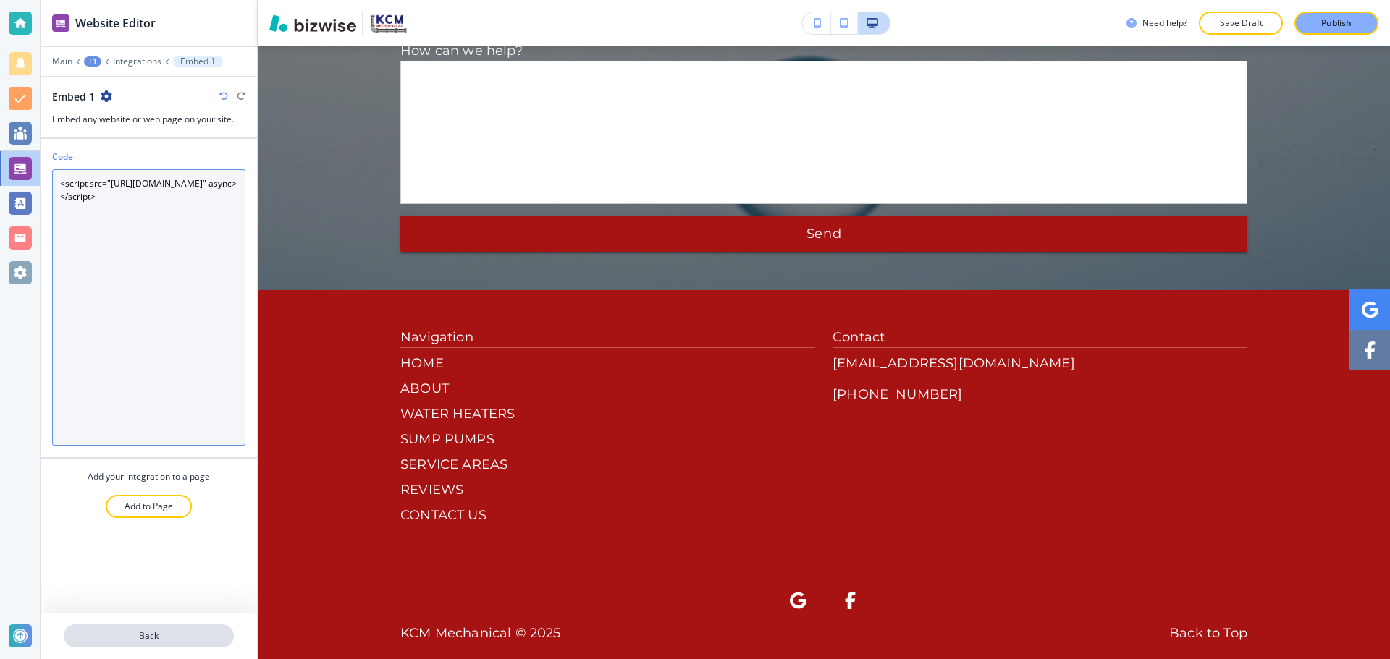
type textarea "<script src="https://static.elfsight.com/platform/platform.js" async></script>"
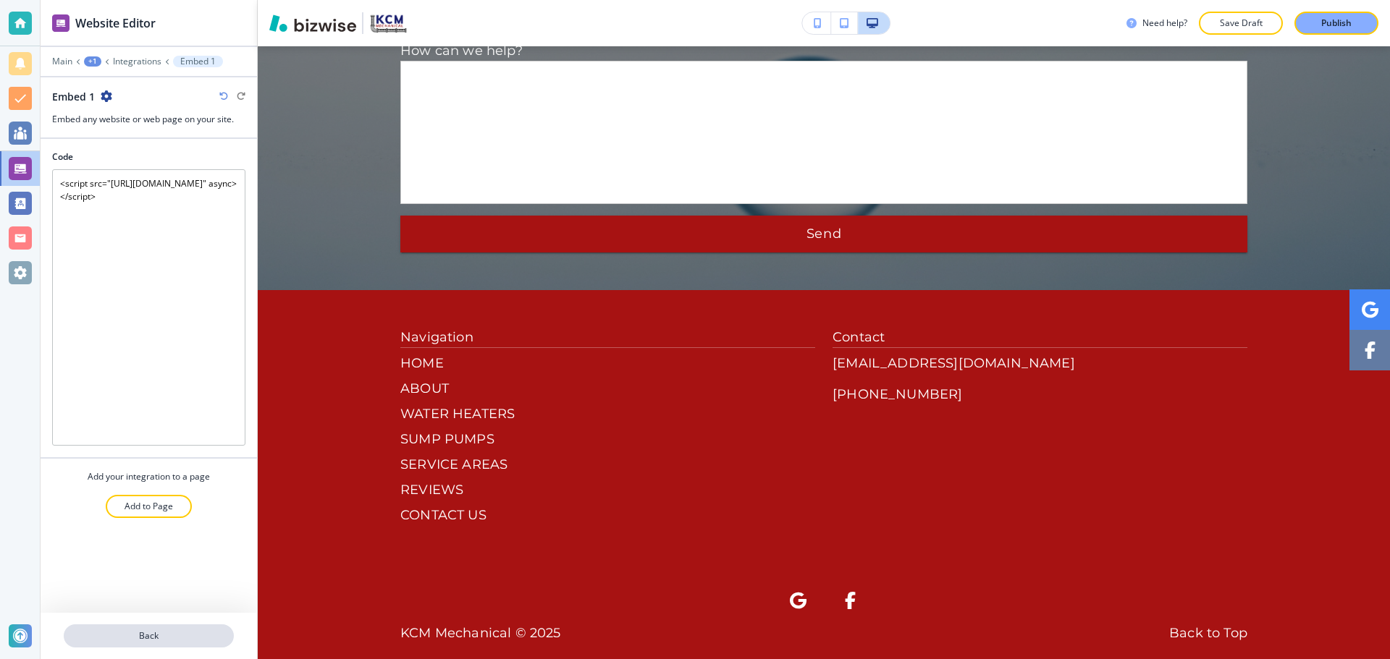
click at [145, 633] on p "Back" at bounding box center [148, 636] width 167 height 13
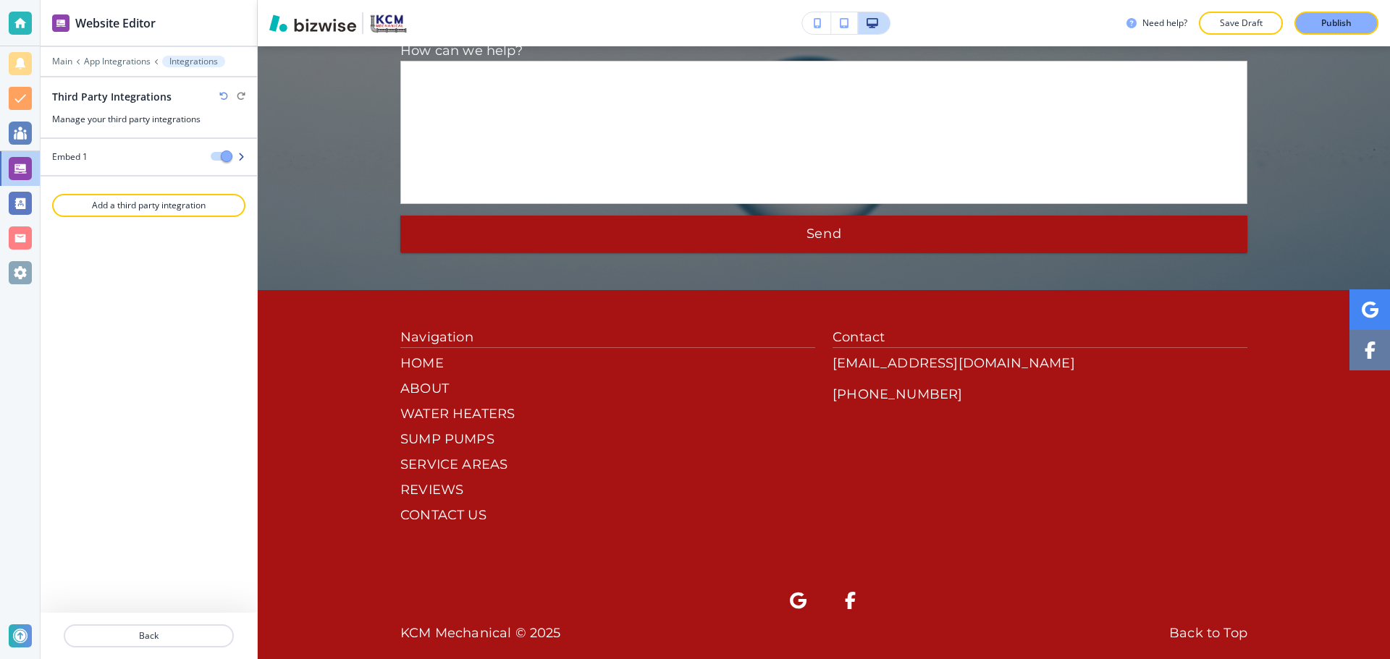
click at [110, 164] on div at bounding box center [149, 170] width 216 height 12
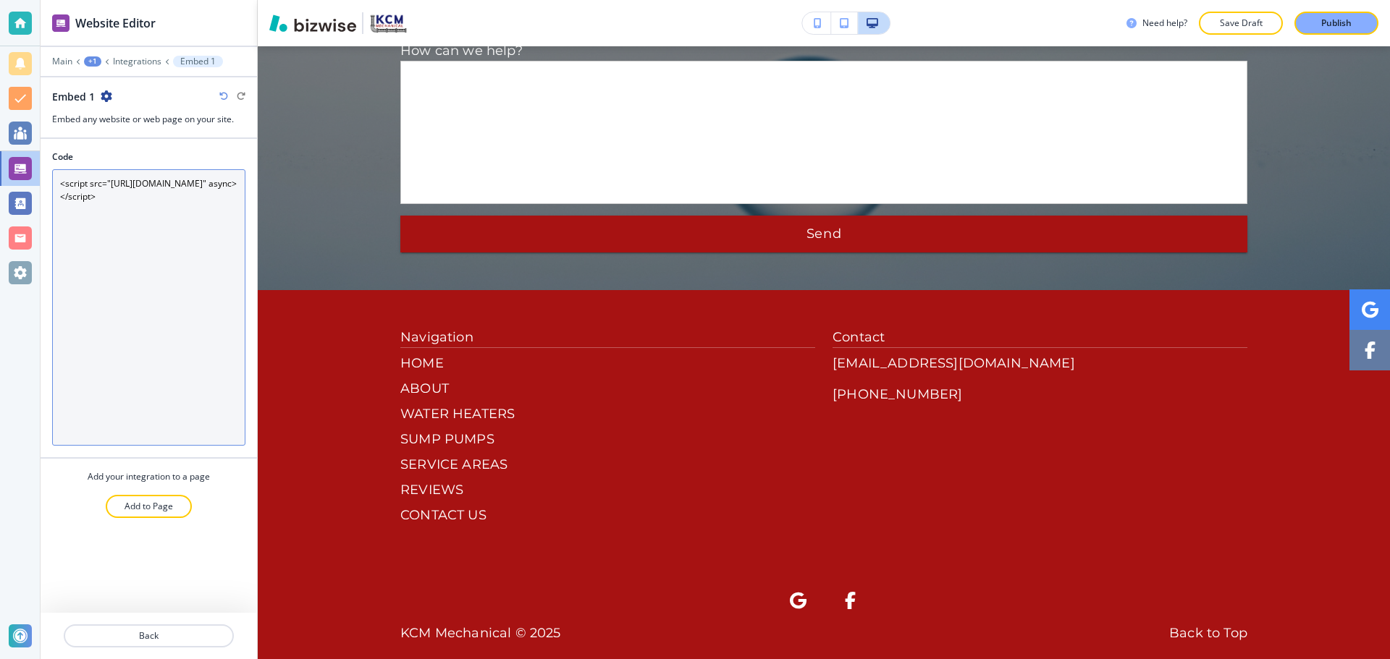
click at [189, 206] on textarea "<script src="https://static.elfsight.com/platform/platform.js" async></script>" at bounding box center [148, 307] width 193 height 277
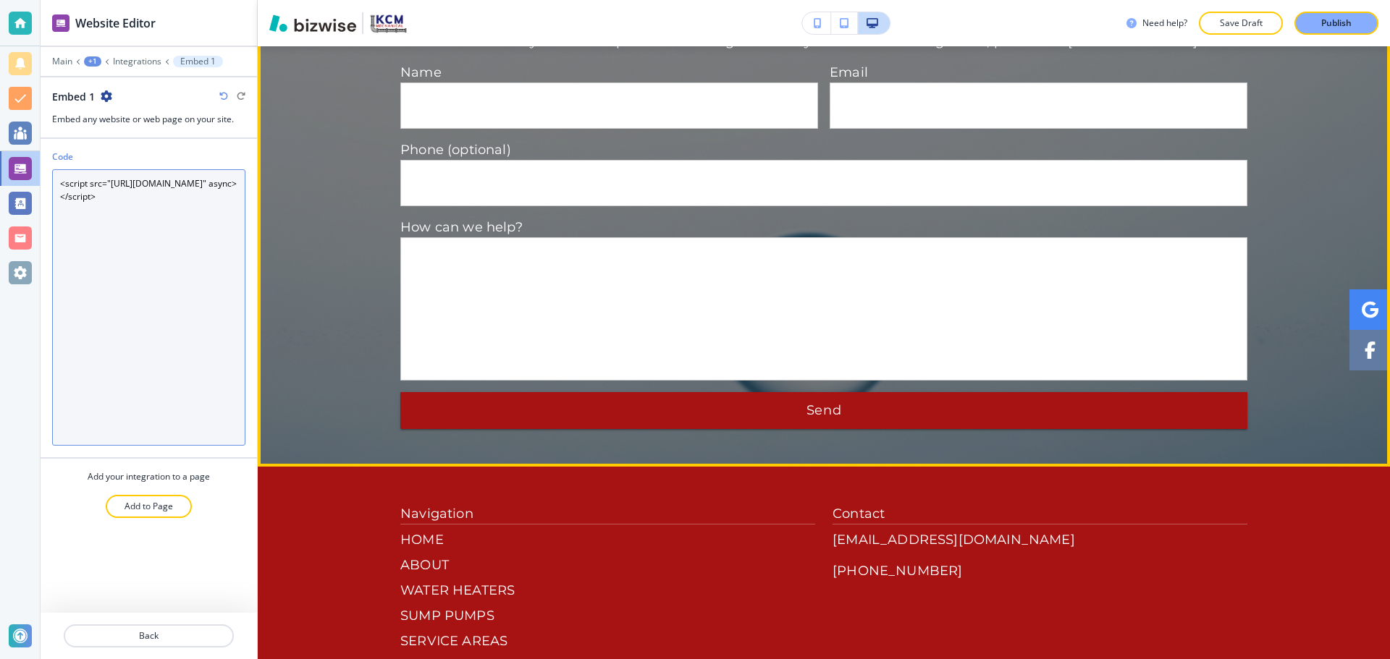
scroll to position [4687, 0]
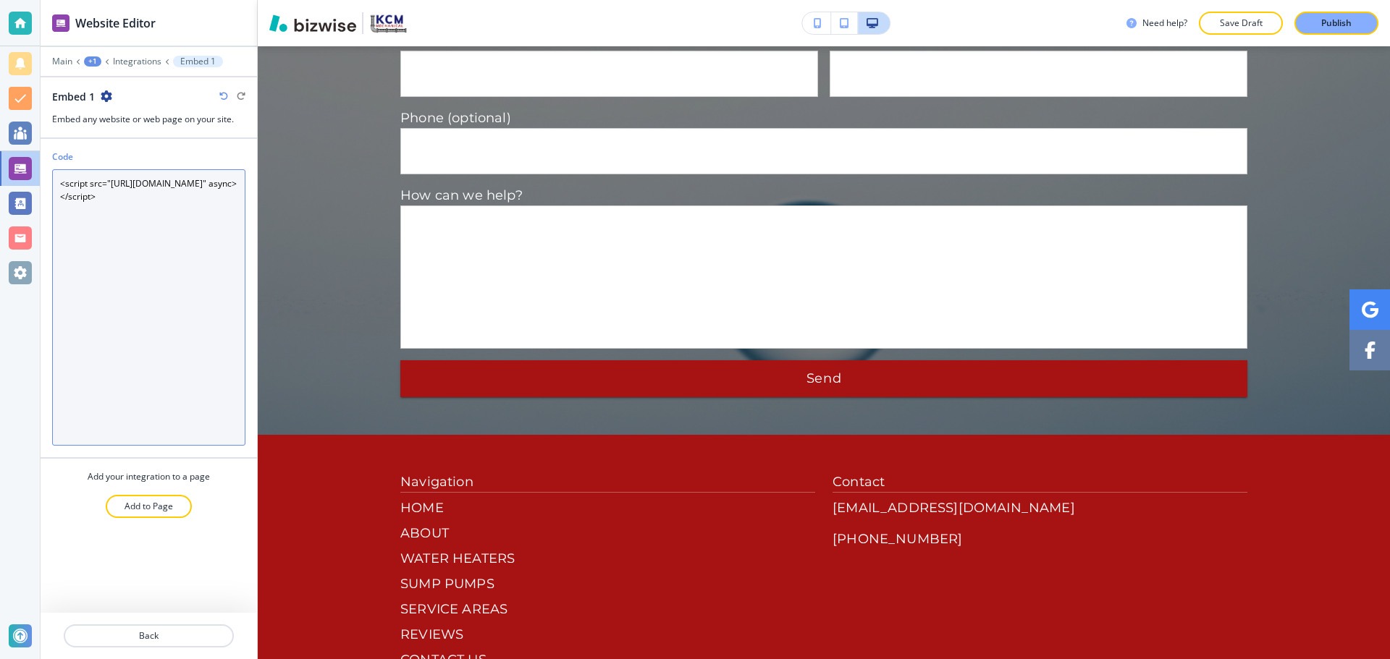
click at [185, 219] on textarea "<script src="https://static.elfsight.com/platform/platform.js" async></script>" at bounding box center [148, 307] width 193 height 277
paste textarea "<div class="elfsight-app-393b0a14-e6bd-43dd-a2cb-526b1fbc1abe" data-elfsight-ap…"
click at [161, 207] on textarea "<script src="https://static.elfsight.com/platform/platform.js" async></script><…" at bounding box center [148, 307] width 193 height 277
click at [152, 252] on textarea "<script src="https://static.elfsight.com/platform/platform.js" async></script> …" at bounding box center [148, 307] width 193 height 277
type textarea "<script src="https://static.elfsight.com/platform/platform.js" async></script> …"
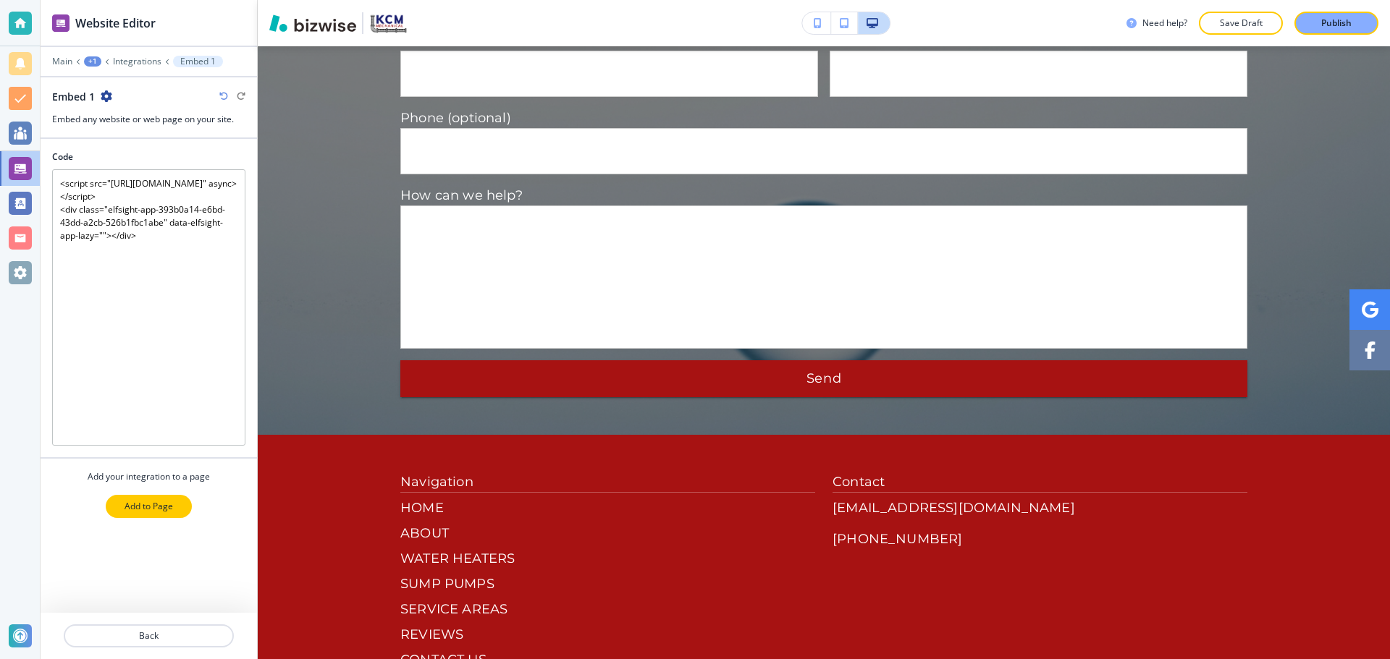
click at [167, 505] on p "Add to Page" at bounding box center [149, 506] width 48 height 13
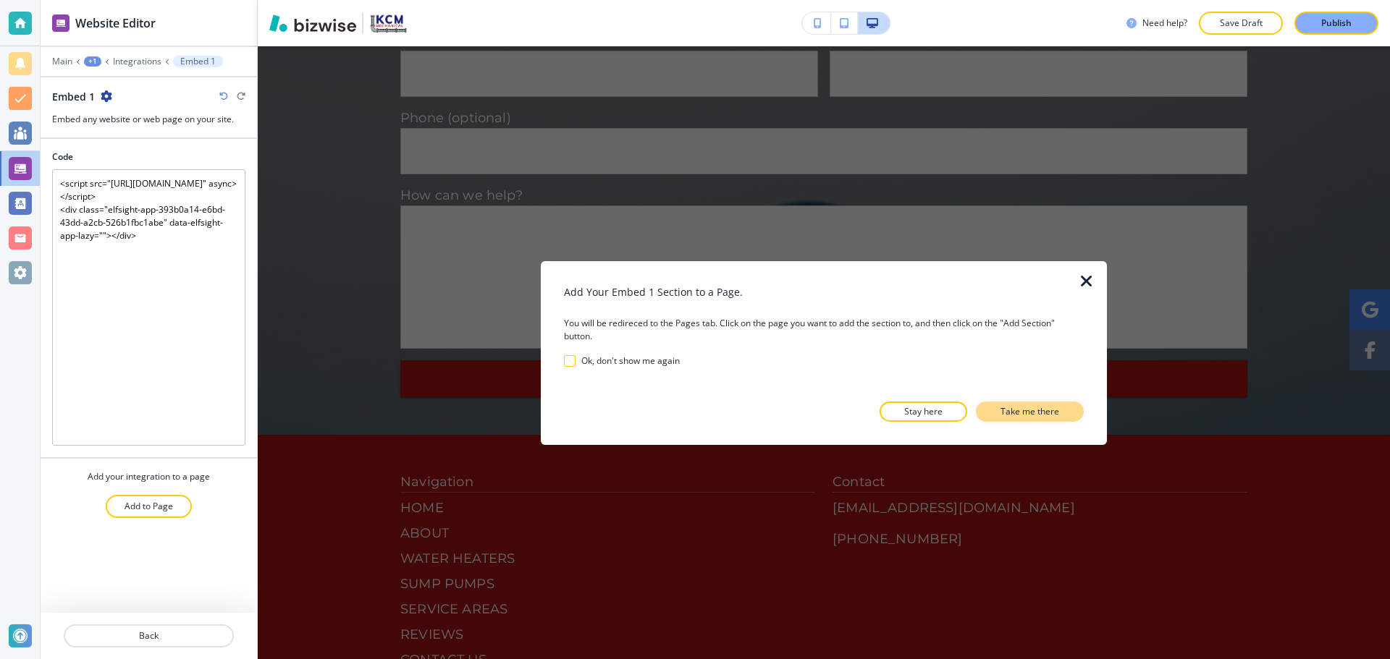
click at [1049, 402] on button "Take me there" at bounding box center [1030, 412] width 108 height 20
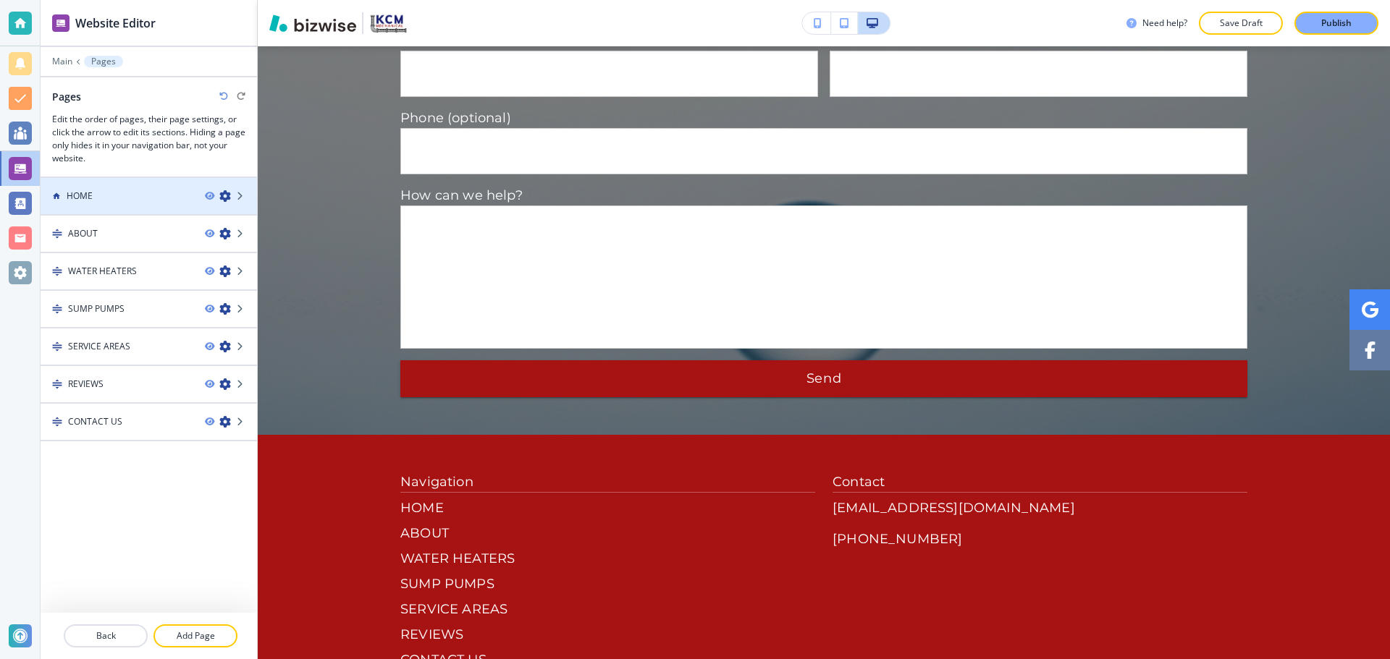
click at [121, 186] on div at bounding box center [149, 184] width 216 height 12
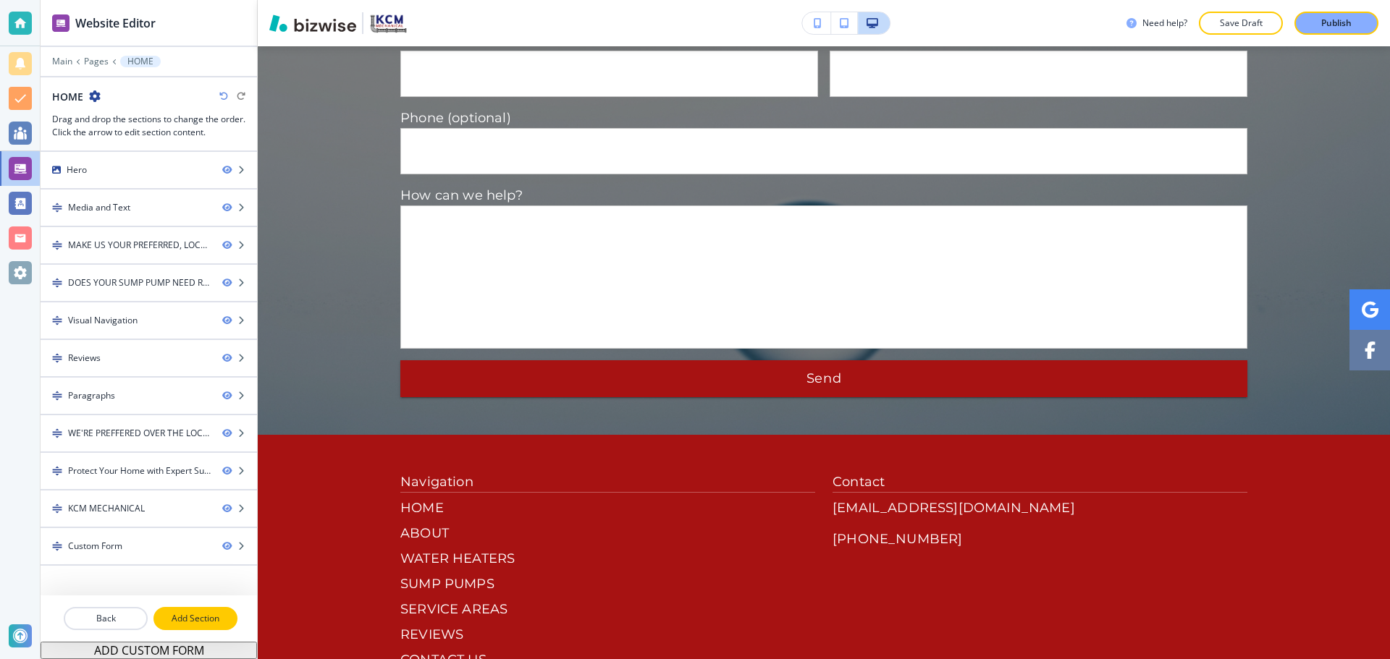
click at [187, 608] on button "Add Section" at bounding box center [195, 618] width 84 height 23
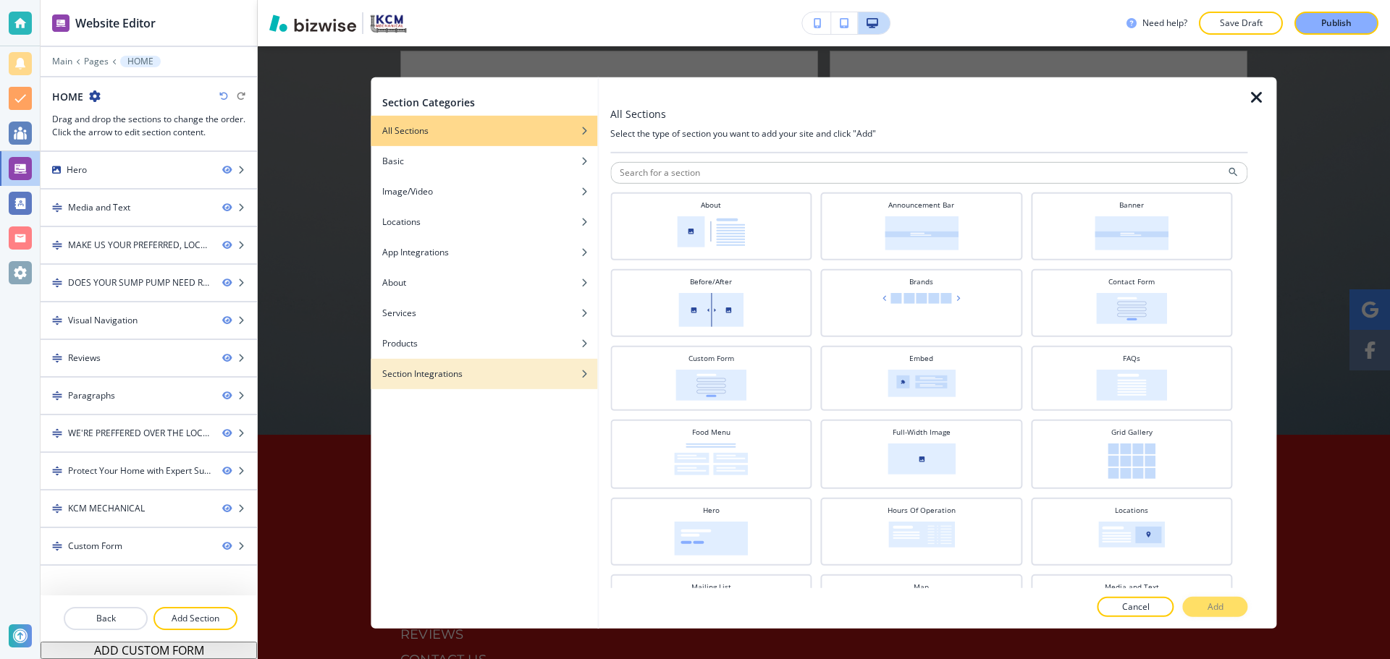
click at [465, 371] on div "Section Integrations" at bounding box center [484, 373] width 227 height 13
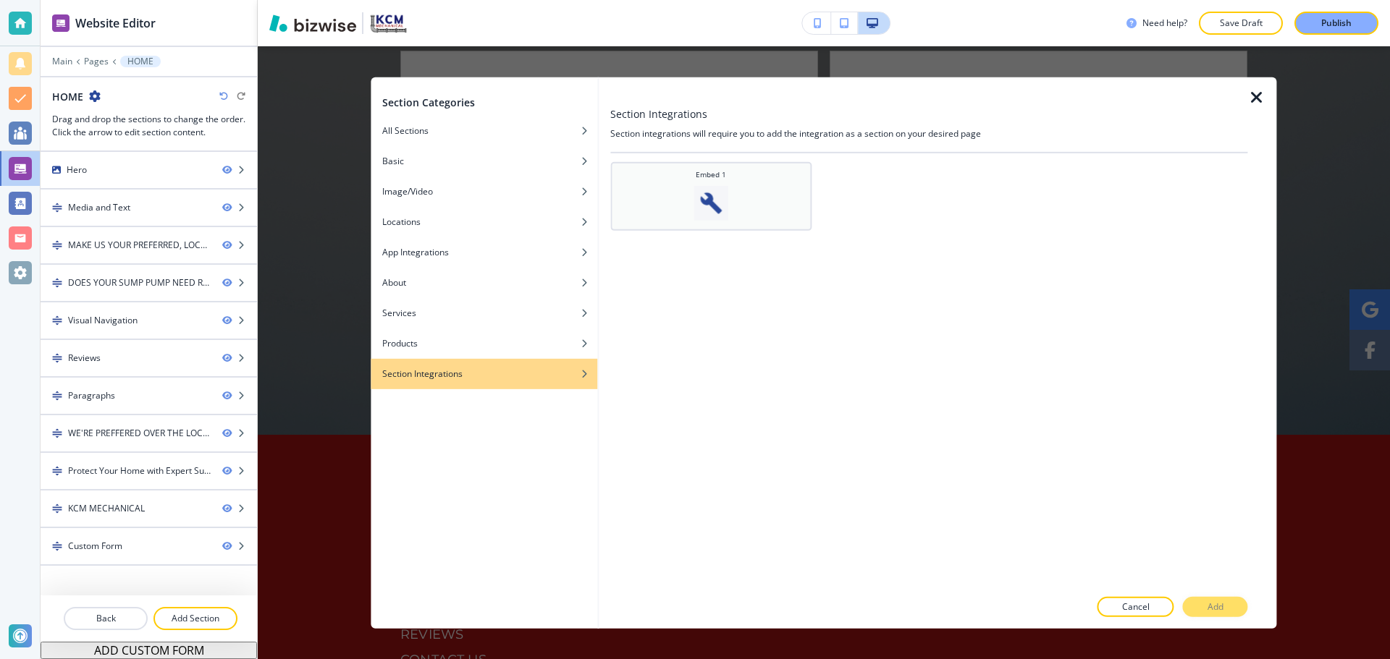
click at [719, 197] on img at bounding box center [710, 202] width 35 height 35
click at [1218, 612] on p "Add" at bounding box center [1215, 607] width 16 height 13
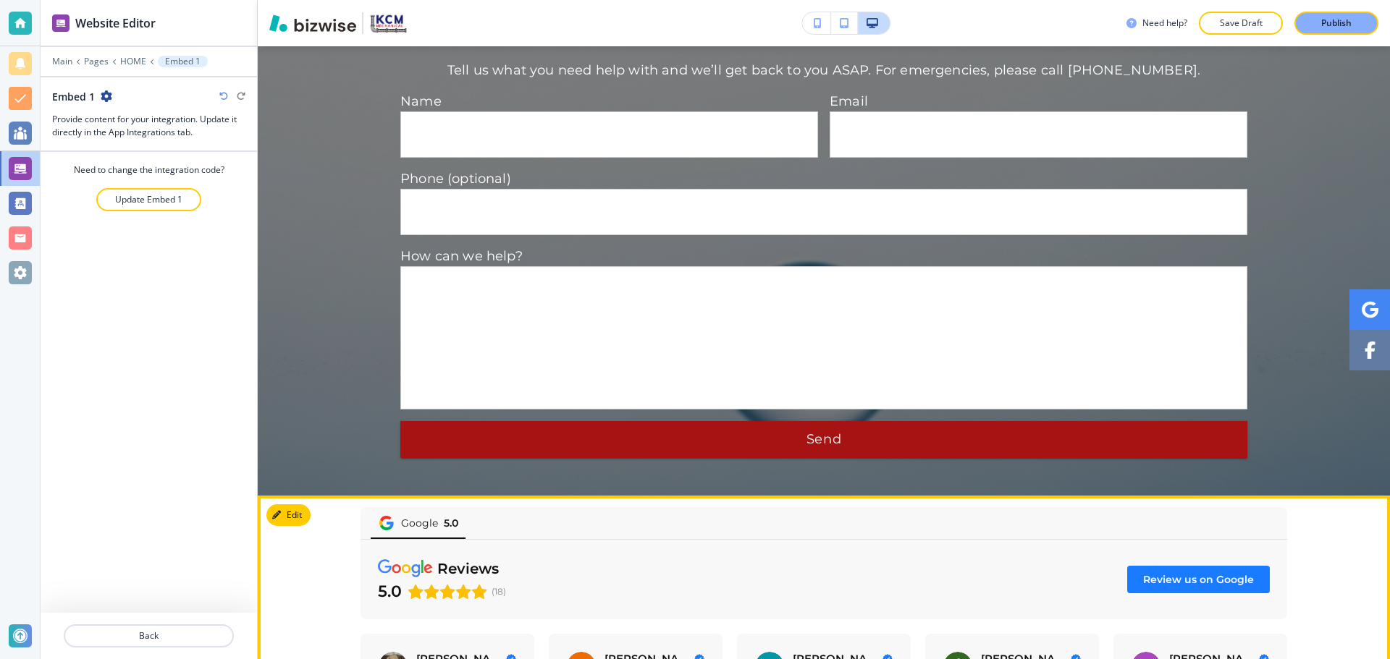
scroll to position [4699, 0]
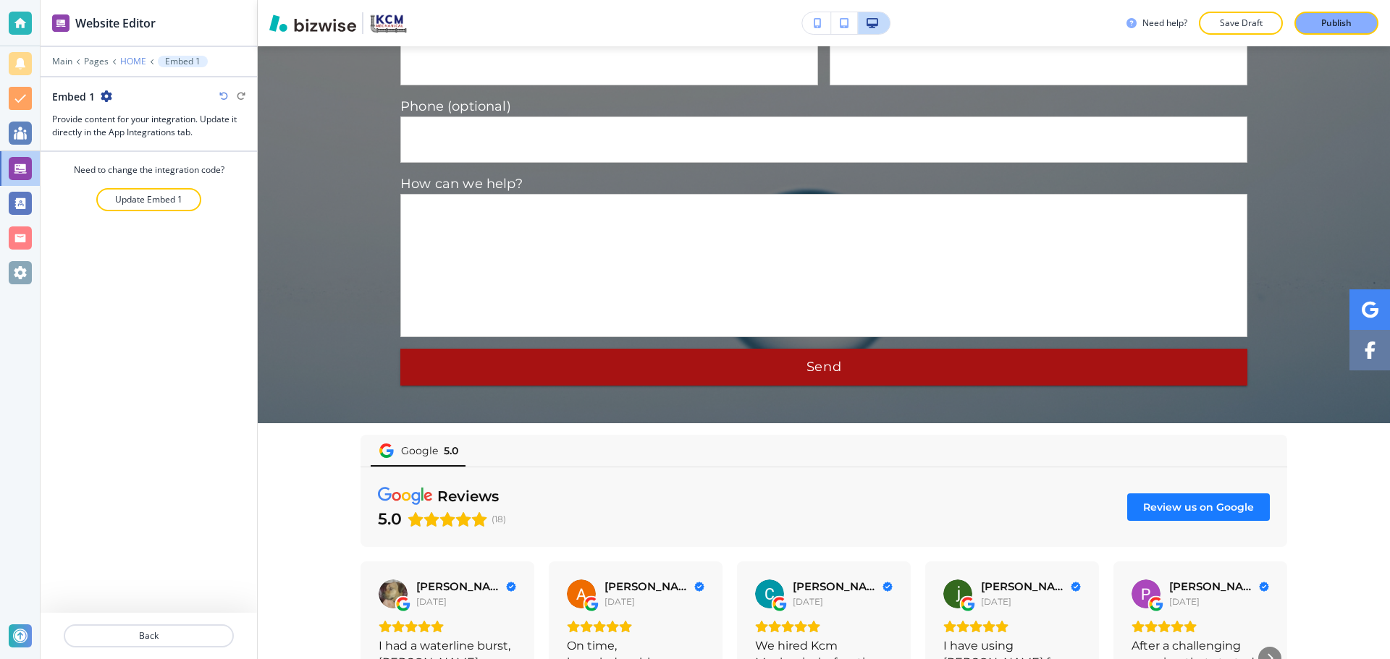
click at [130, 56] on p "HOME" at bounding box center [133, 61] width 26 height 10
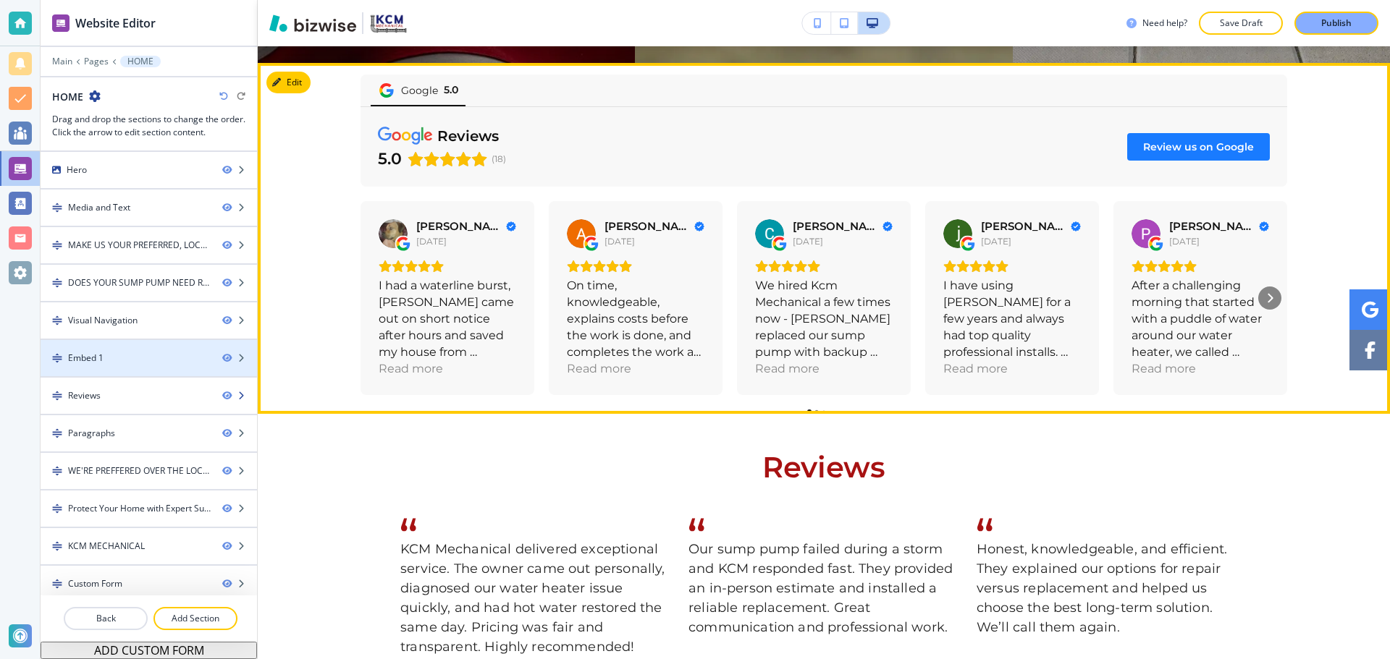
scroll to position [2880, 0]
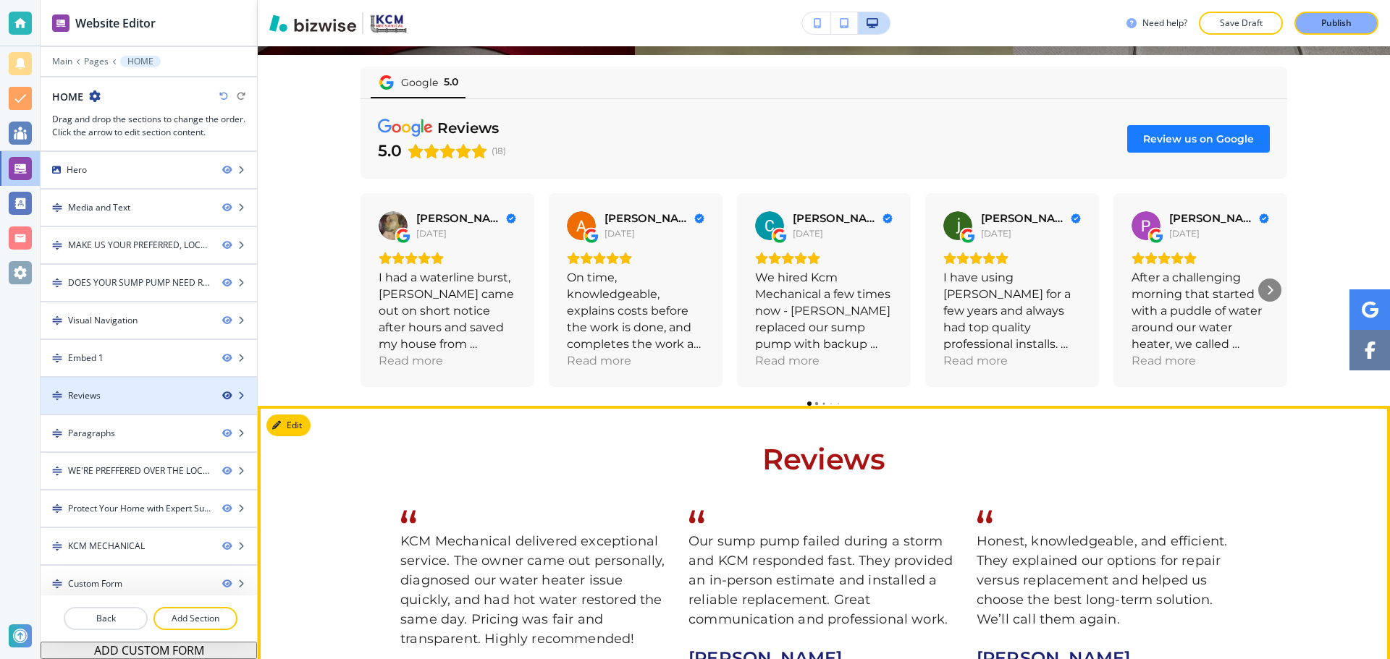
click at [222, 392] on icon "button" at bounding box center [226, 396] width 9 height 9
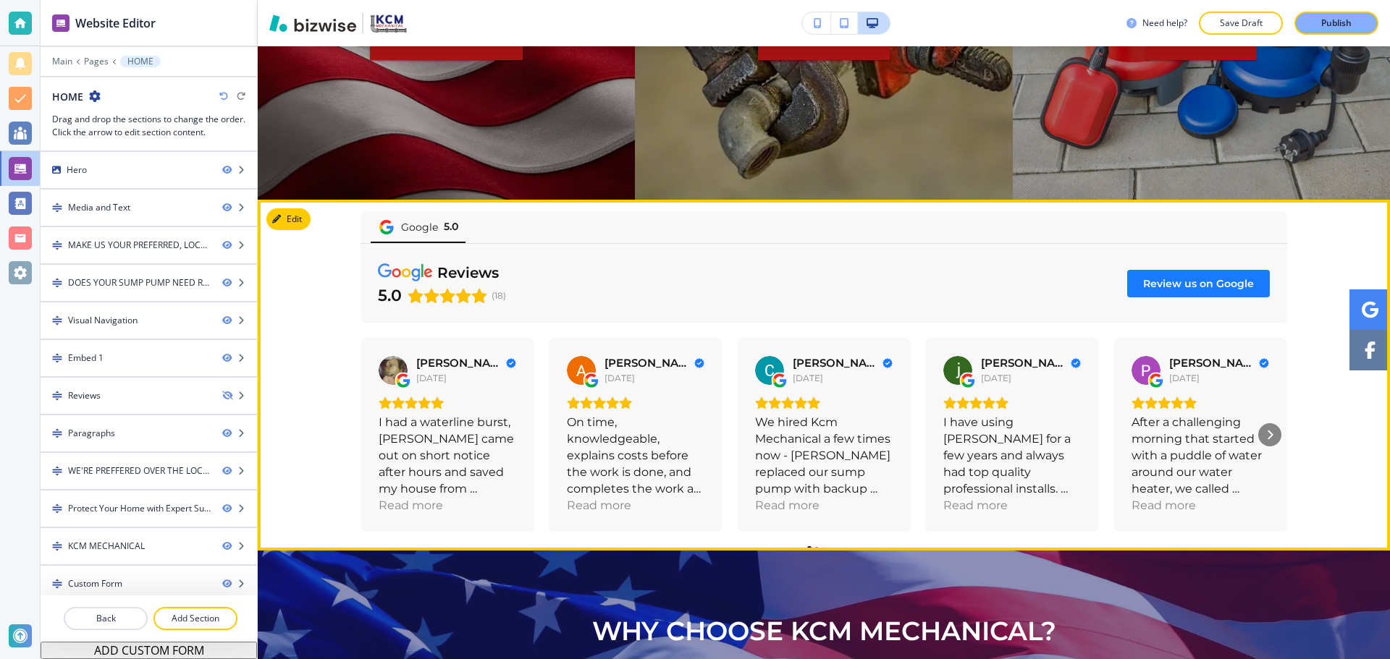
scroll to position [2662, 0]
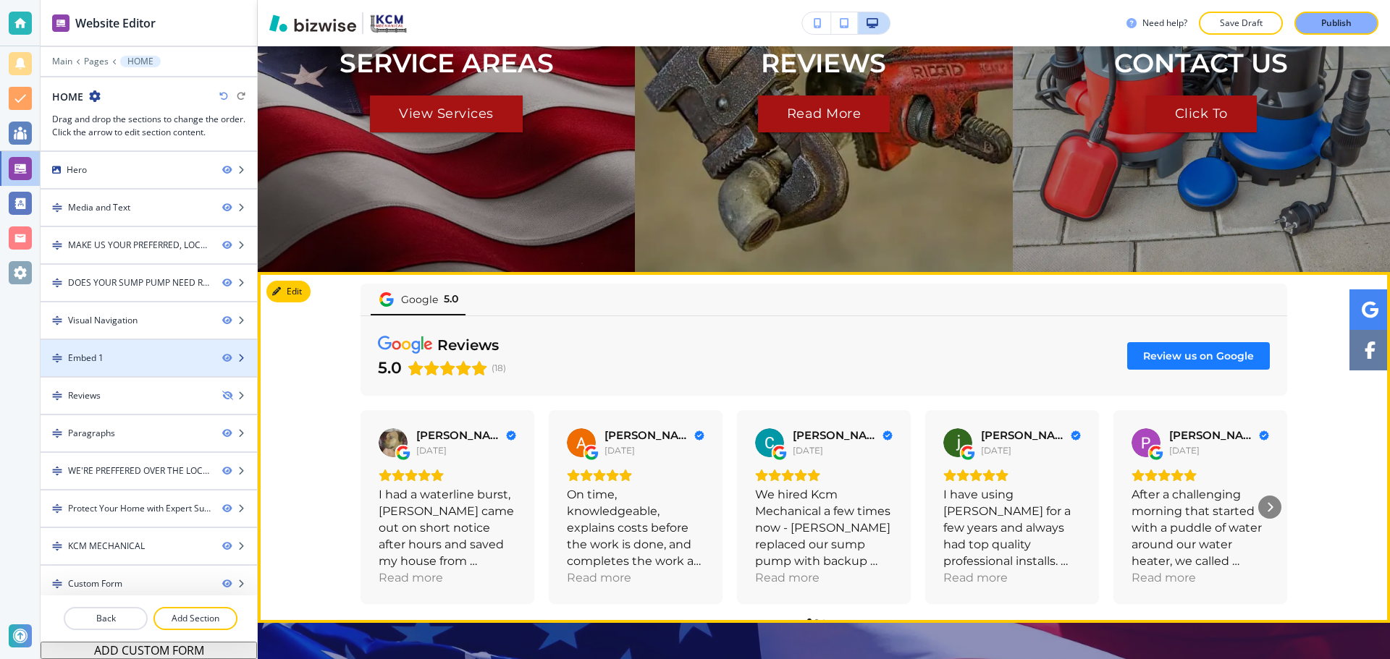
click at [183, 362] on div "Embed 1" at bounding box center [126, 358] width 170 height 13
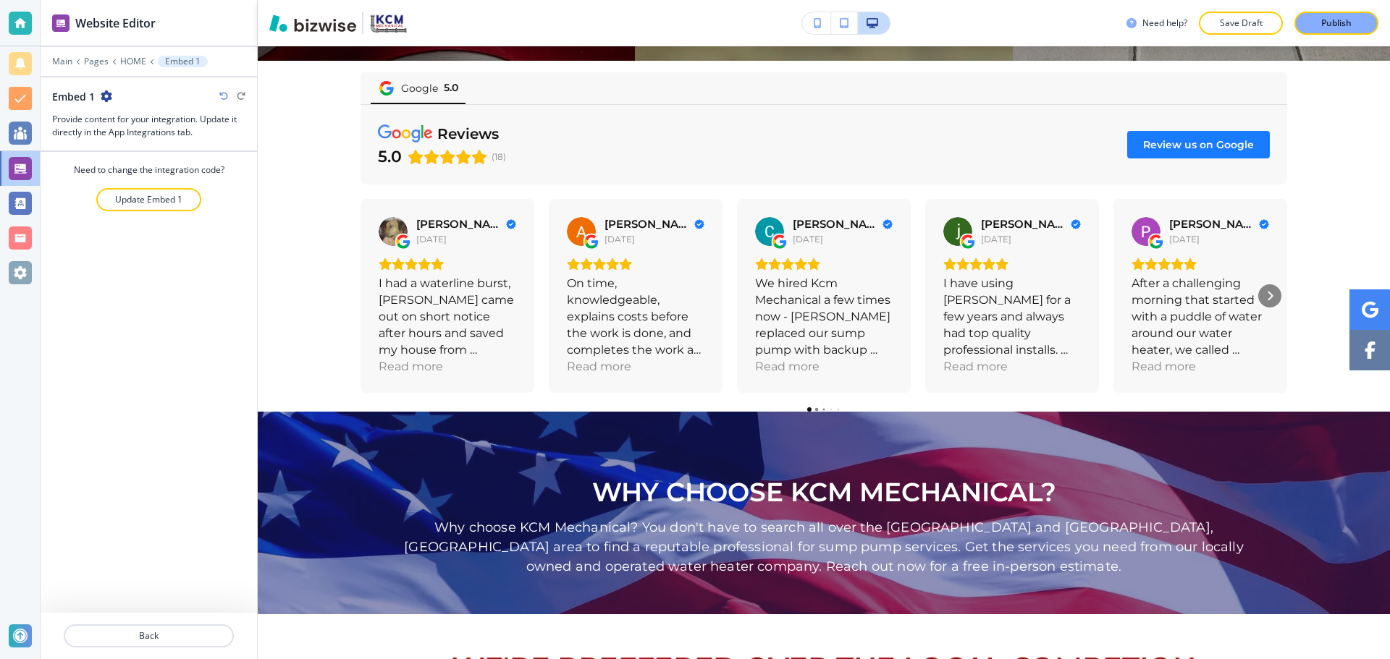
scroll to position [2880, 0]
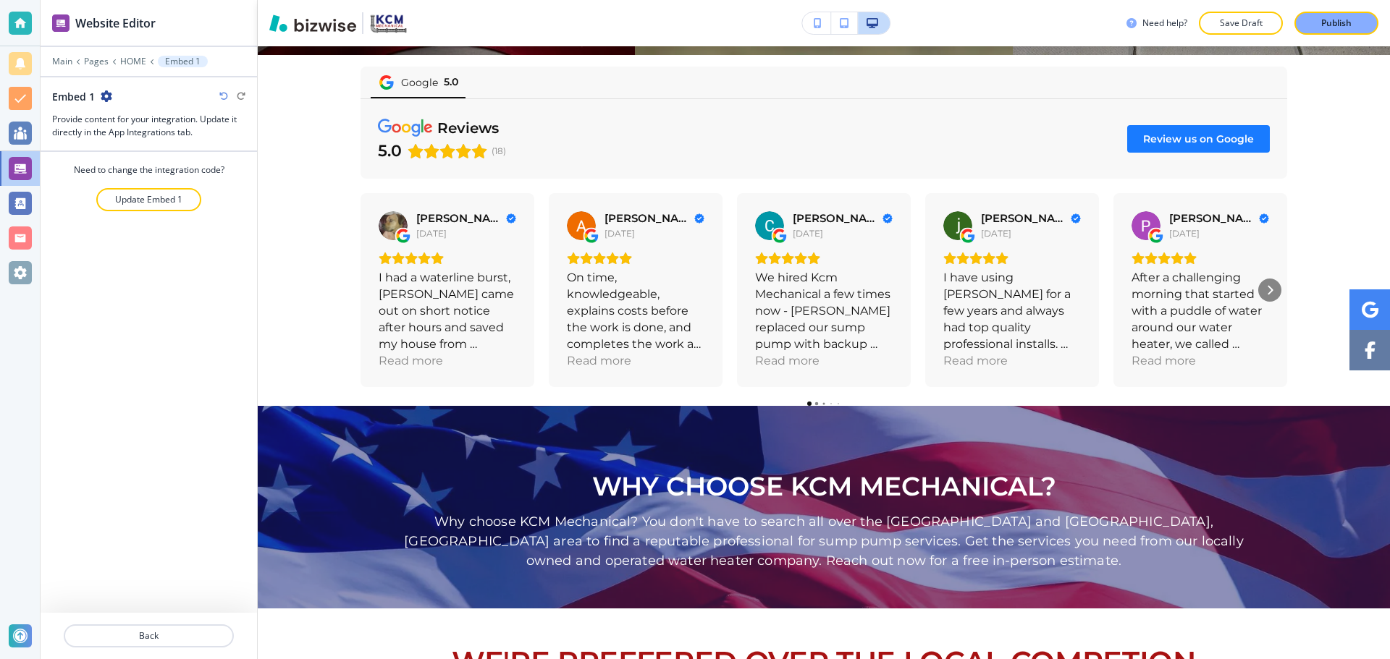
click at [101, 101] on icon "button" at bounding box center [107, 96] width 12 height 12
click at [124, 138] on button "Duplicate Section" at bounding box center [146, 146] width 93 height 25
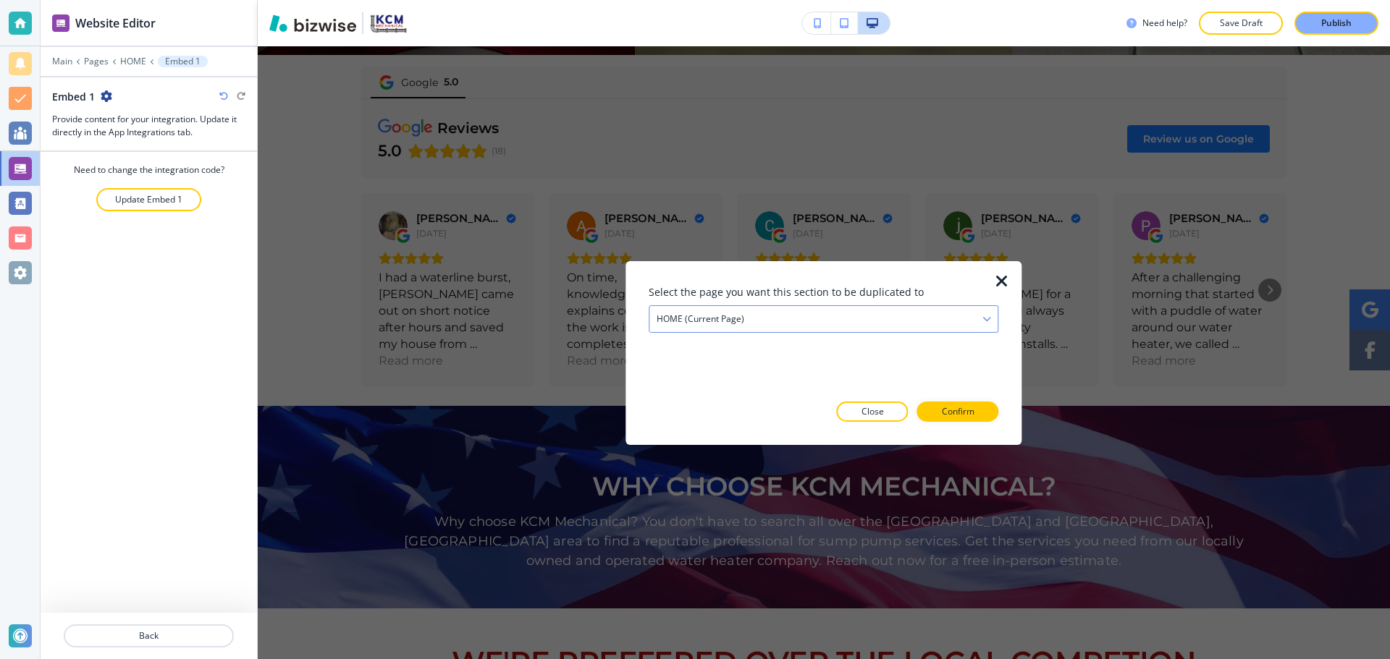
click at [847, 318] on div "HOME (current page)" at bounding box center [823, 318] width 348 height 26
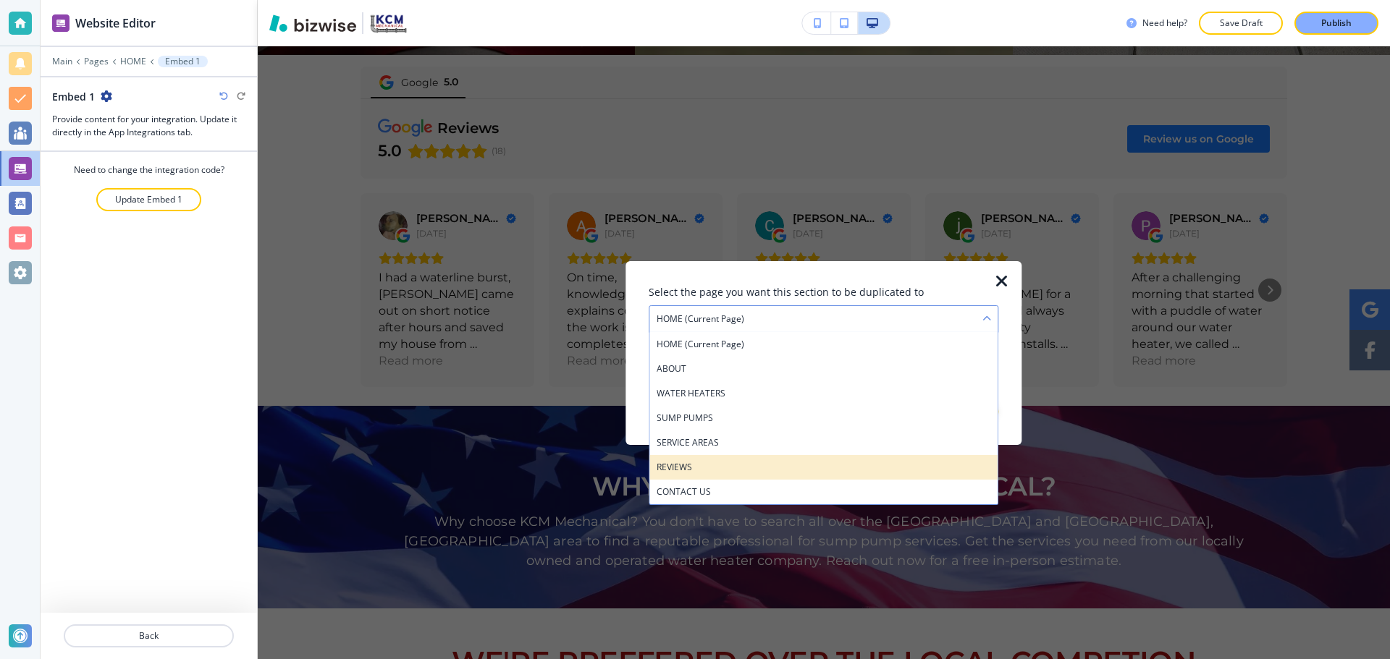
click at [706, 459] on div "REVIEWS" at bounding box center [823, 467] width 348 height 25
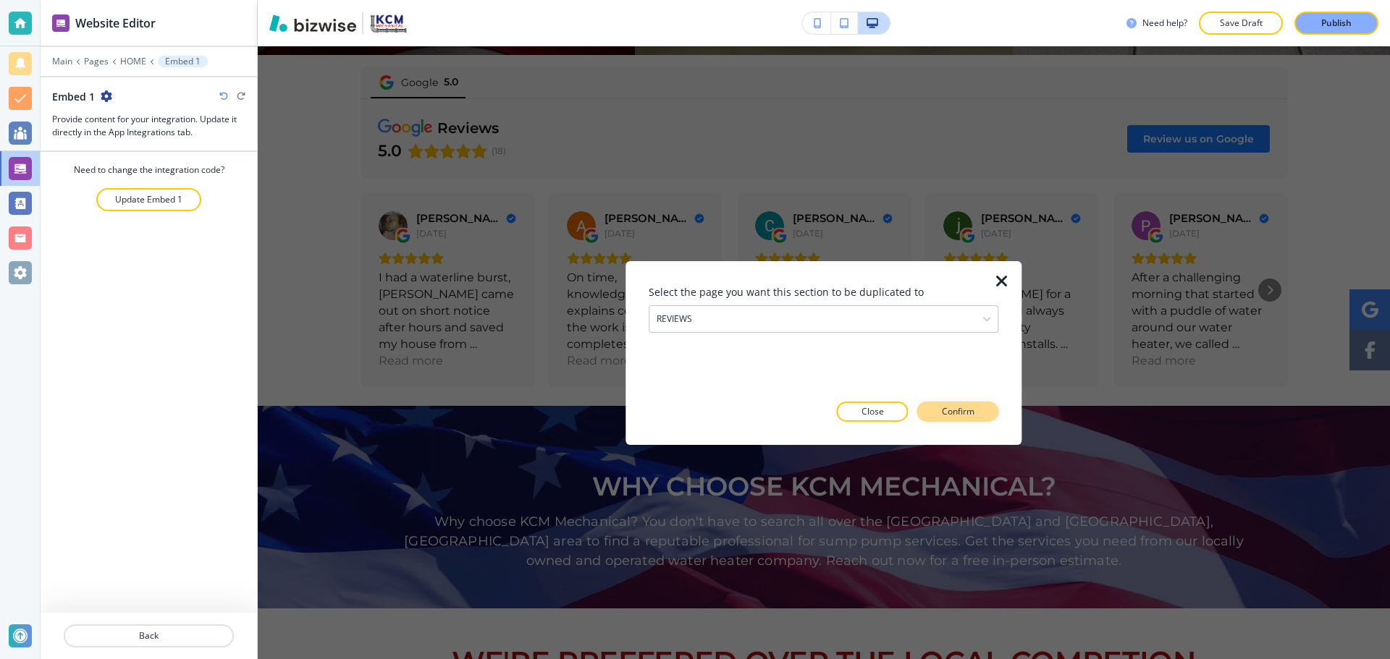
click at [953, 410] on p "Confirm" at bounding box center [958, 411] width 33 height 13
click at [954, 410] on p "Take me there" at bounding box center [945, 411] width 59 height 13
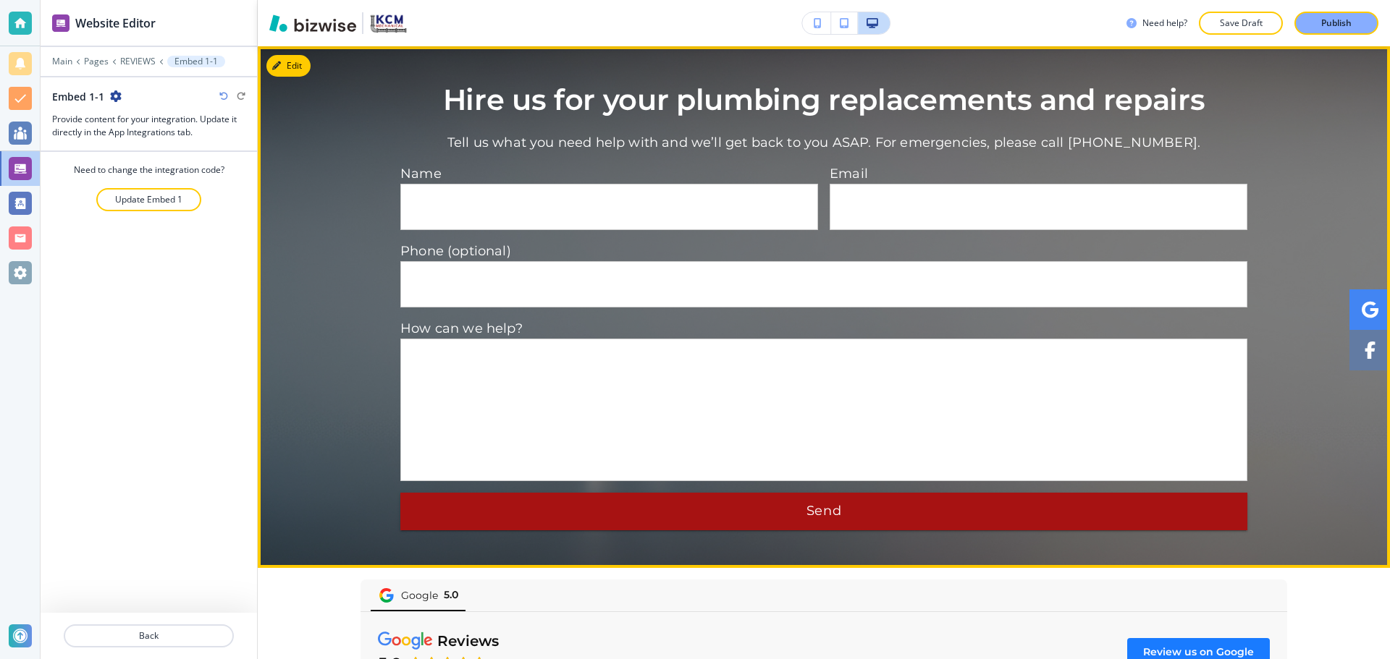
scroll to position [2555, 0]
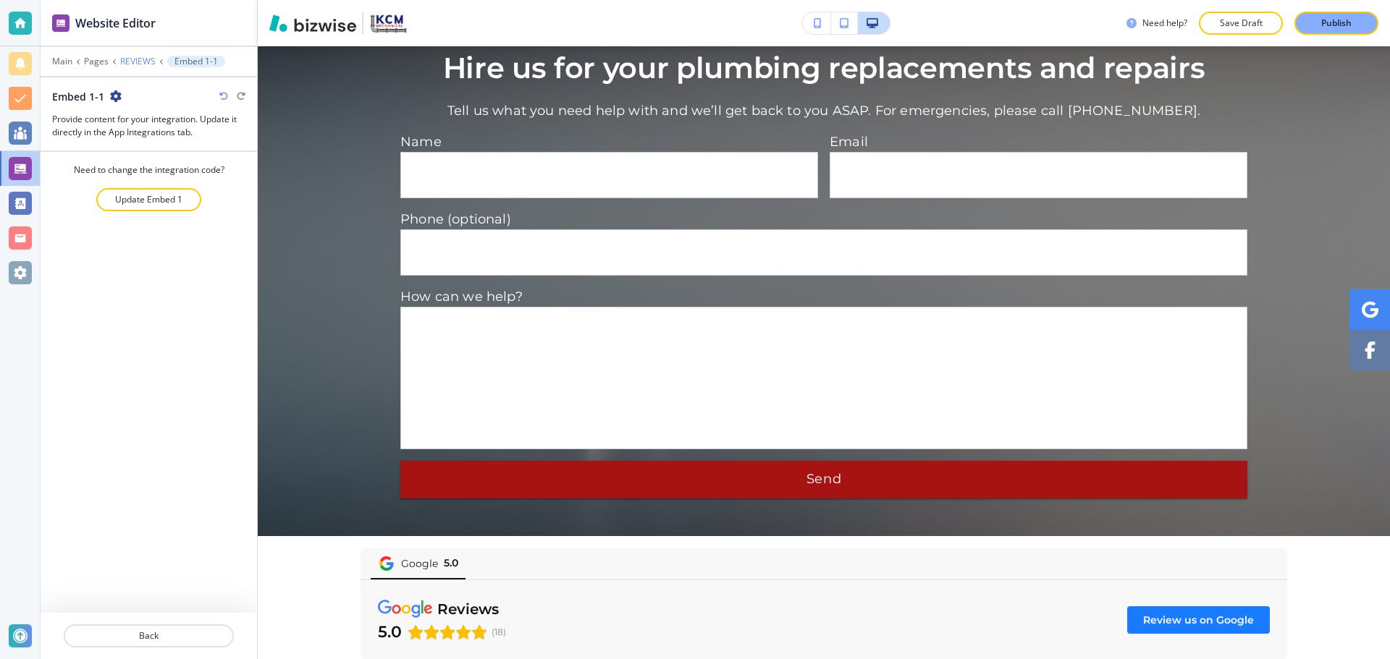
click at [128, 66] on p "REVIEWS" at bounding box center [137, 61] width 35 height 10
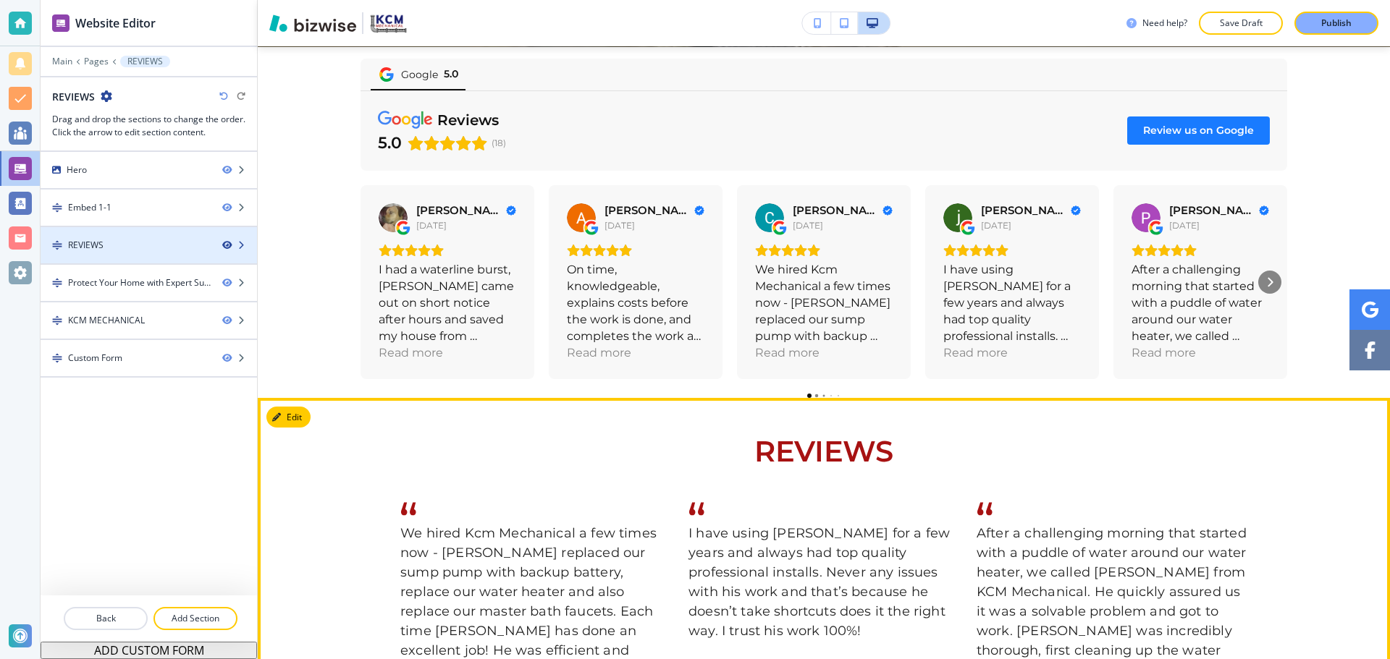
scroll to position [609, 0]
click at [222, 244] on div "REVIEWS" at bounding box center [149, 245] width 216 height 13
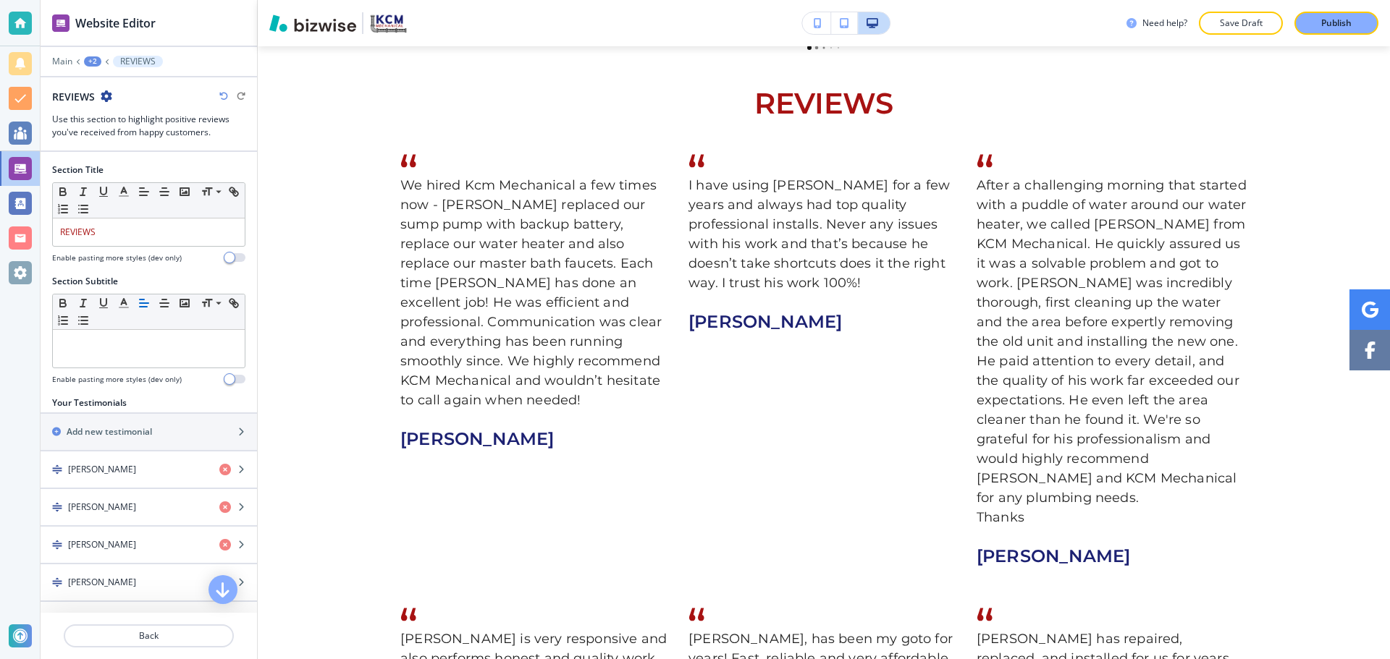
scroll to position [961, 0]
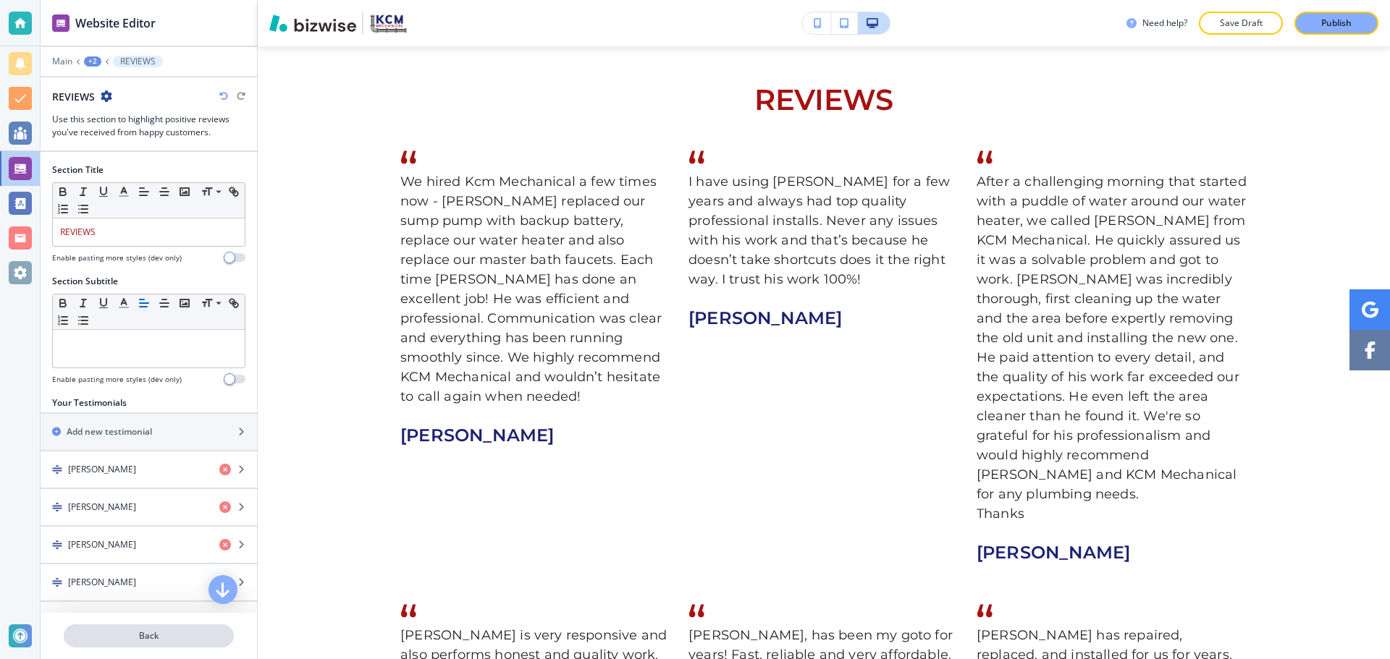
click at [162, 625] on button "Back" at bounding box center [149, 636] width 170 height 23
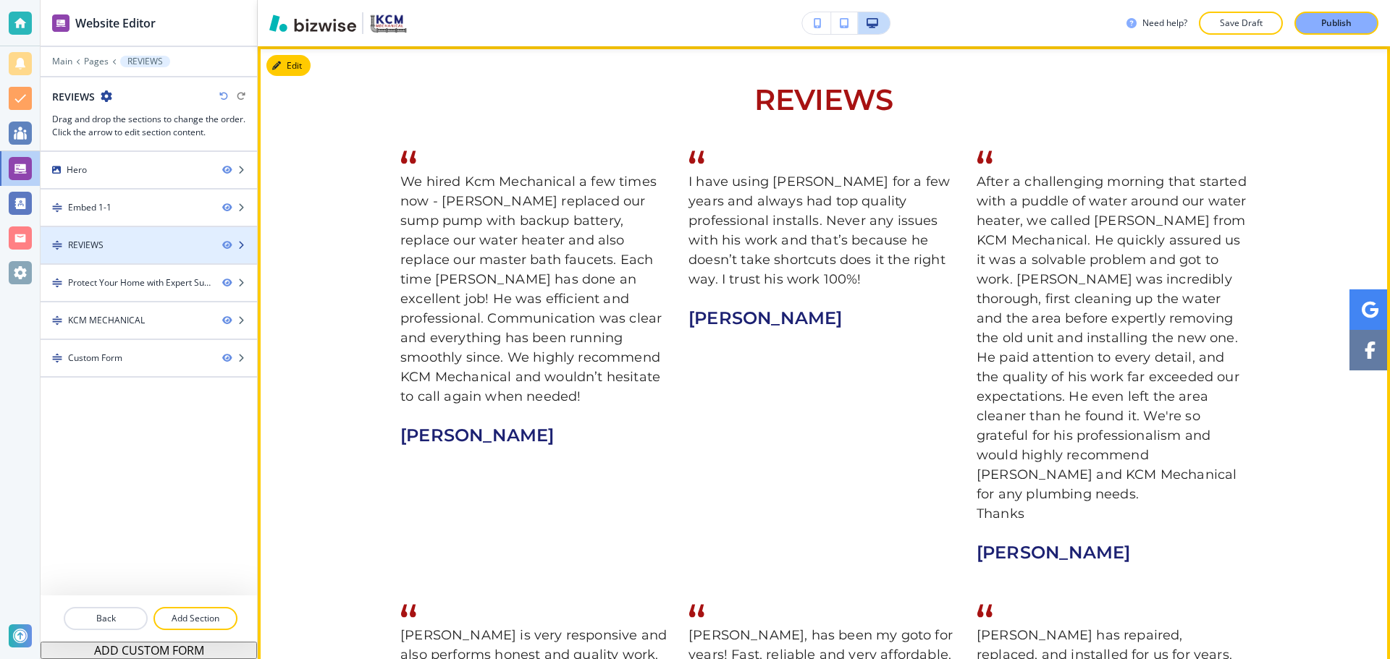
click at [224, 239] on div "REVIEWS" at bounding box center [149, 245] width 216 height 13
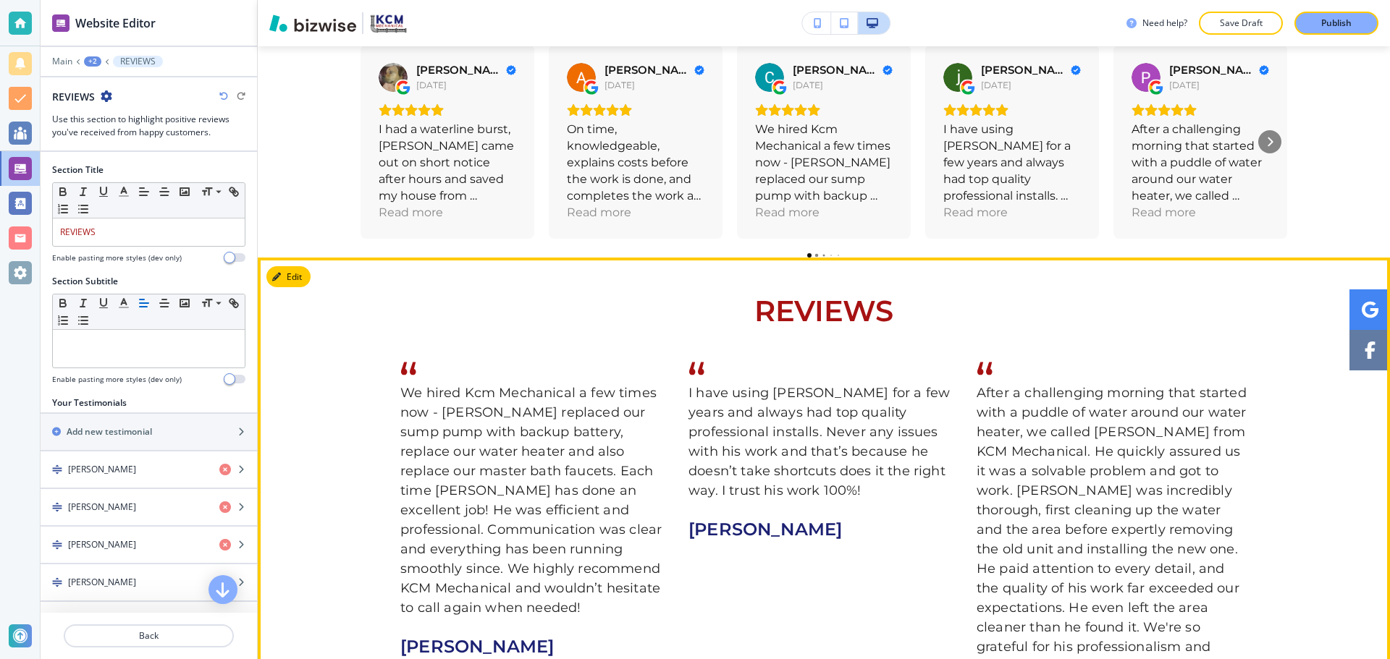
scroll to position [743, 0]
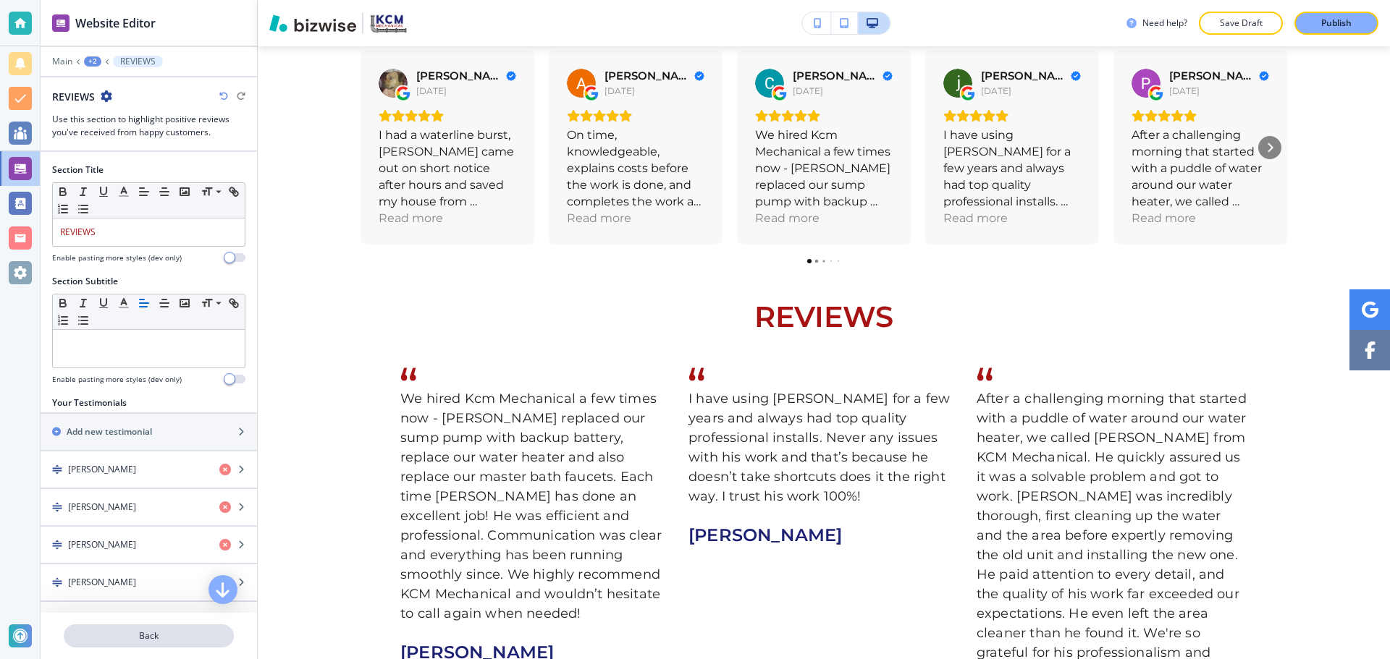
click at [187, 633] on p "Back" at bounding box center [148, 636] width 167 height 13
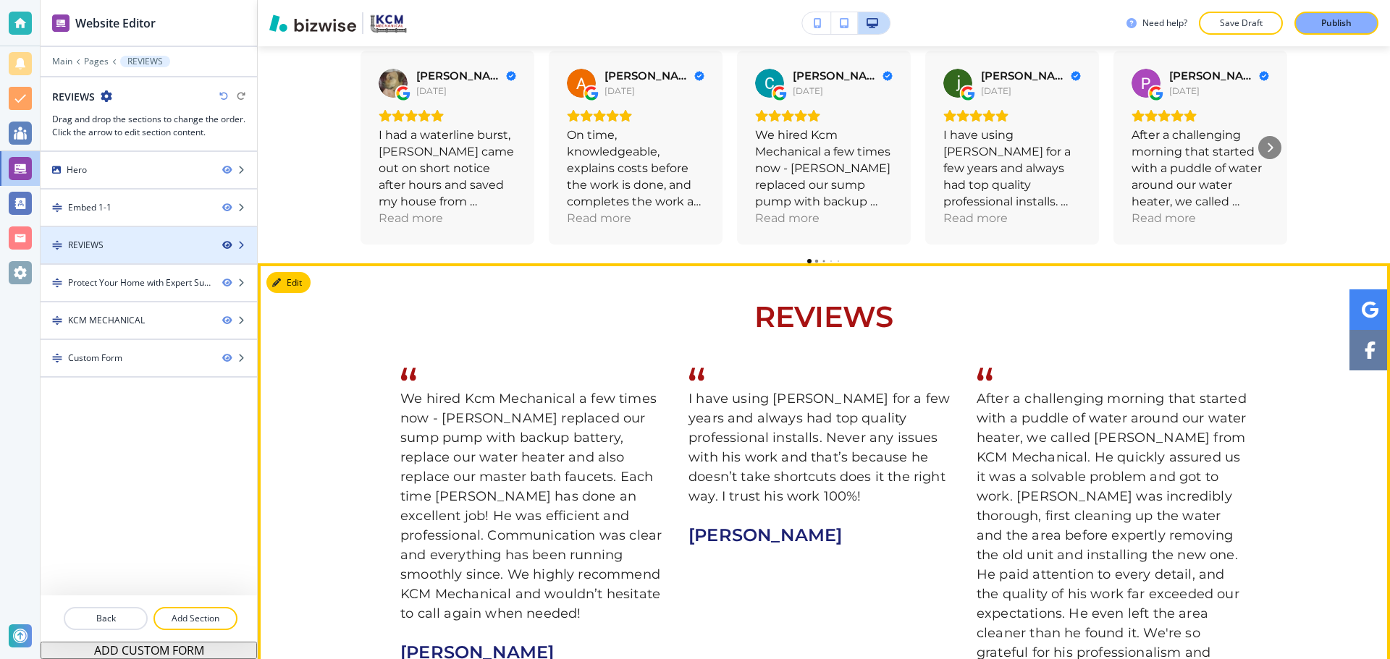
click at [230, 245] on icon "button" at bounding box center [226, 245] width 9 height 9
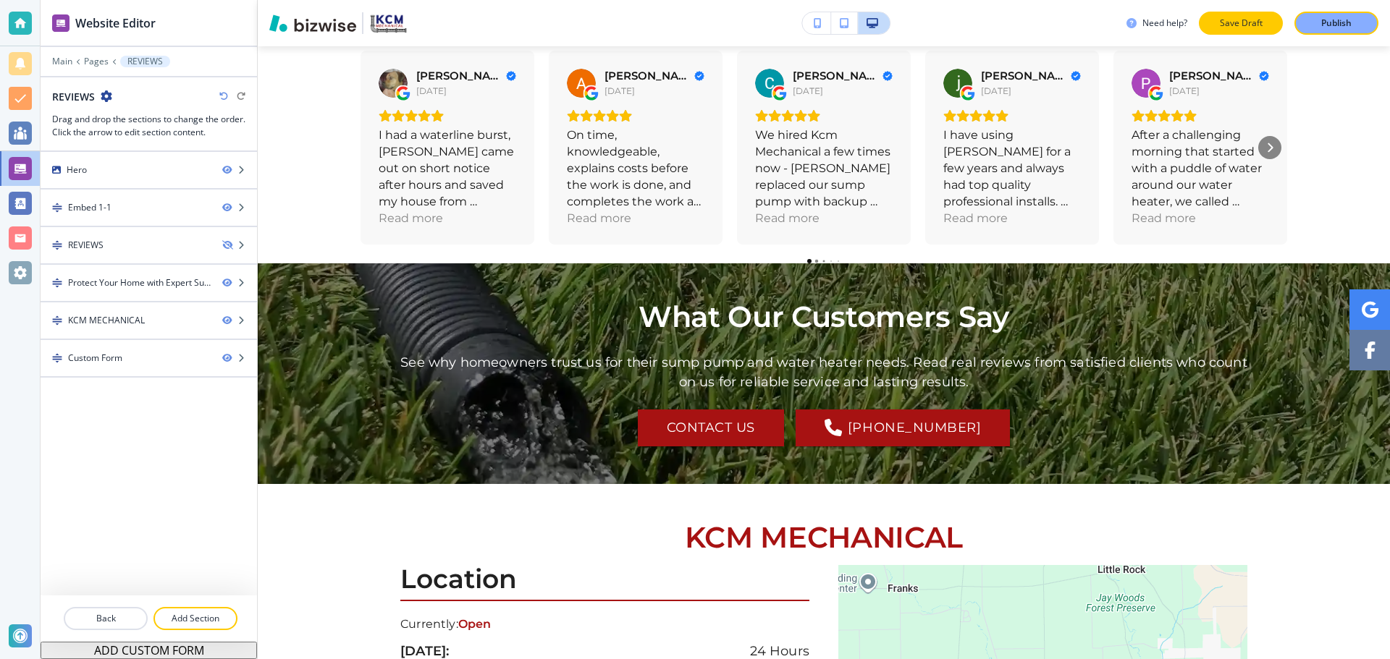
click at [1228, 33] on button "Save Draft" at bounding box center [1241, 23] width 84 height 23
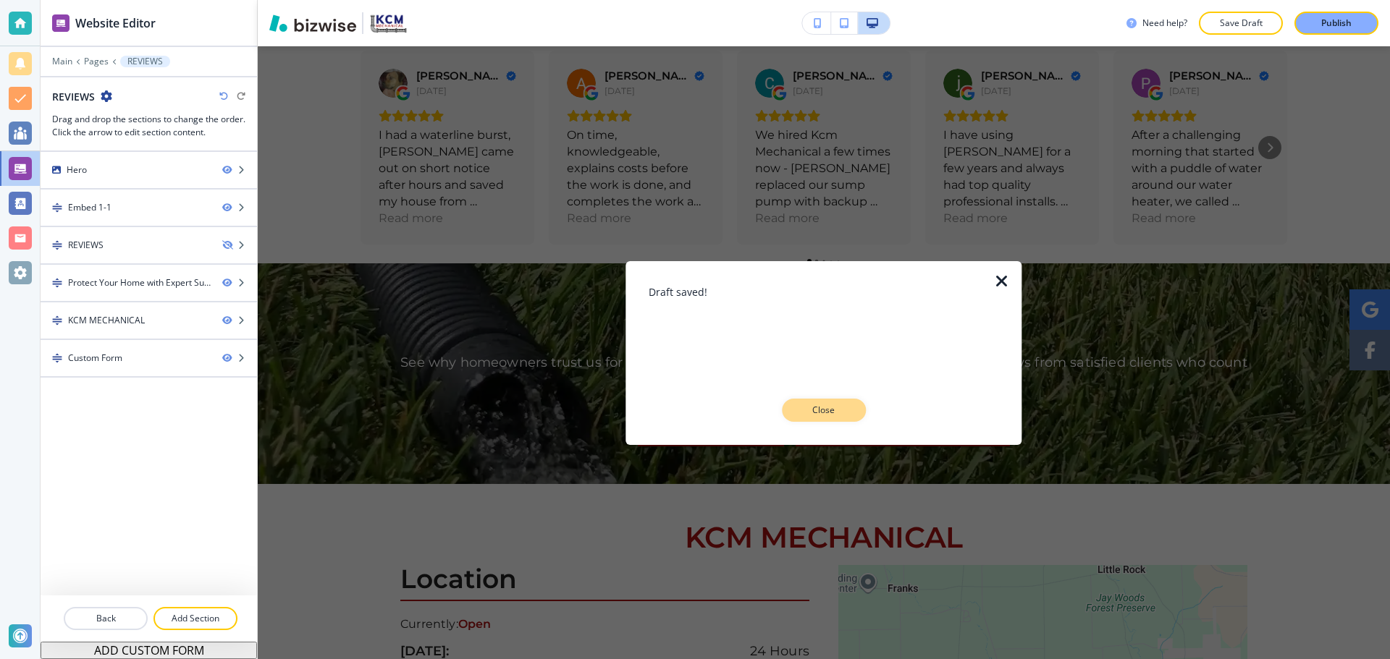
click at [835, 405] on p "Close" at bounding box center [824, 410] width 46 height 13
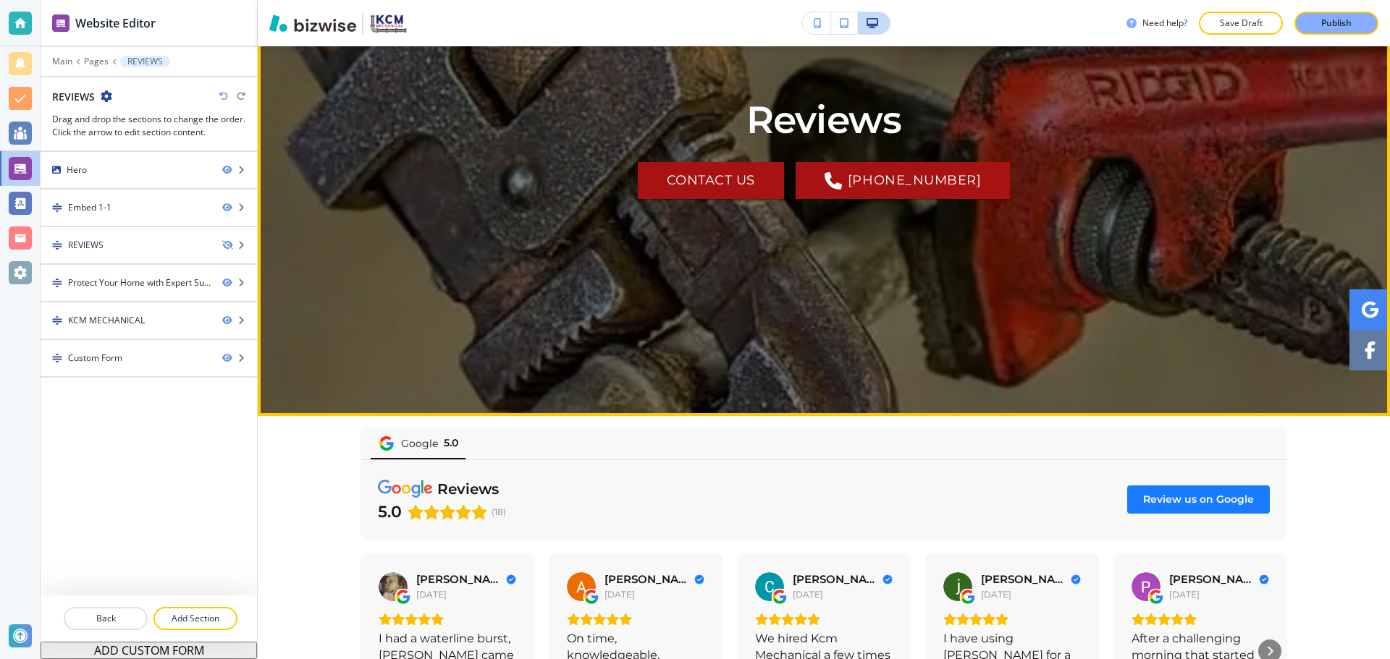
scroll to position [237, 0]
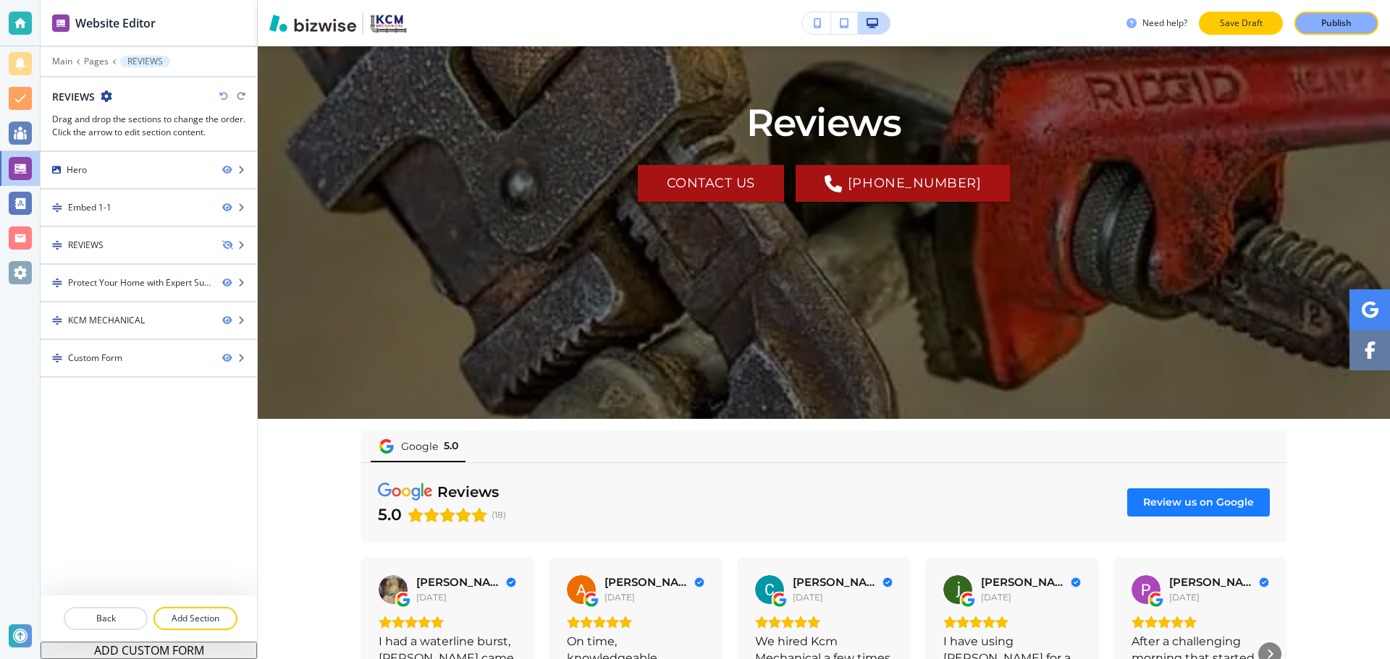
click at [1265, 32] on button "Save Draft" at bounding box center [1241, 23] width 84 height 23
click at [1337, 24] on p "Publish" at bounding box center [1336, 23] width 30 height 13
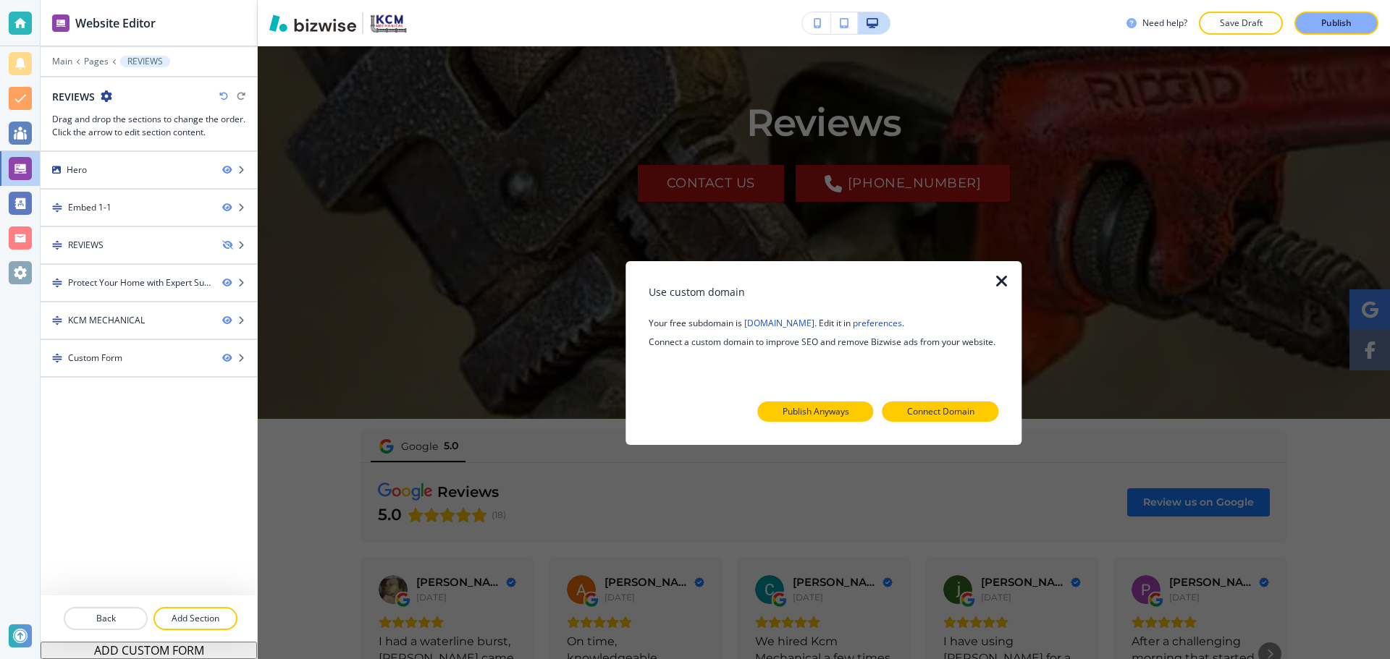
click at [820, 405] on p "Publish Anyways" at bounding box center [815, 411] width 67 height 13
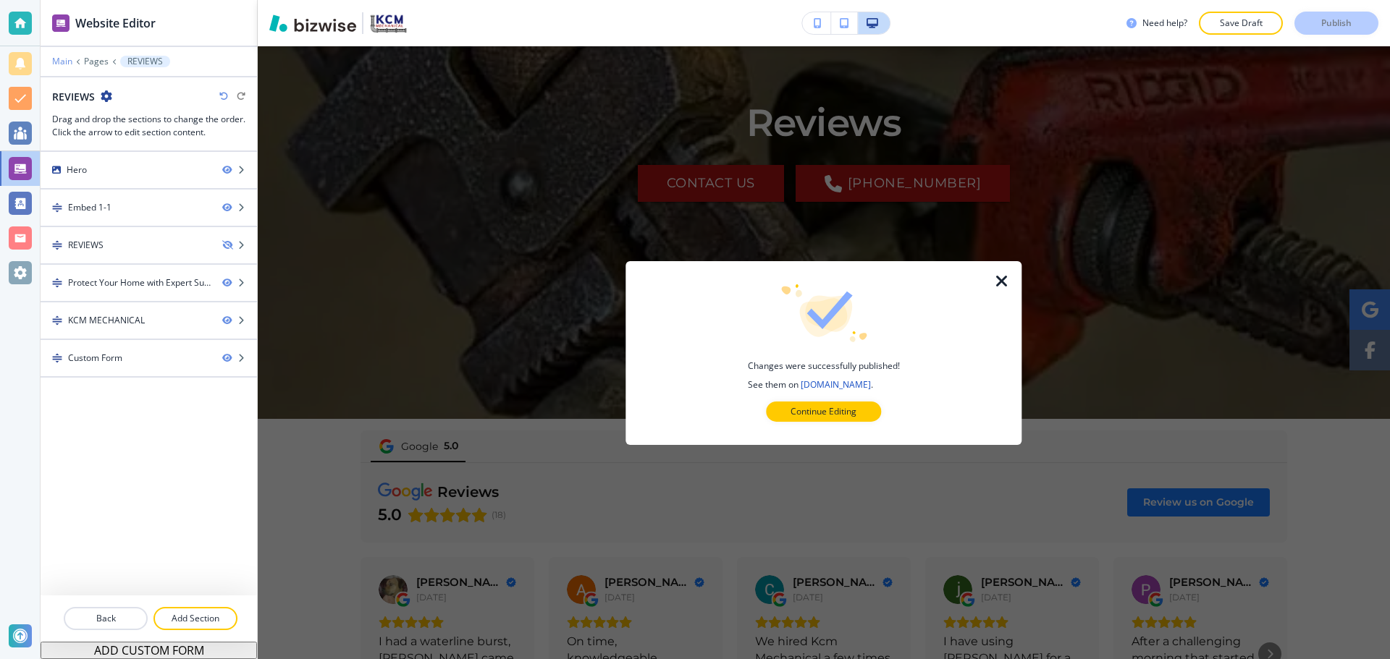
click at [59, 65] on p "Main" at bounding box center [62, 61] width 20 height 10
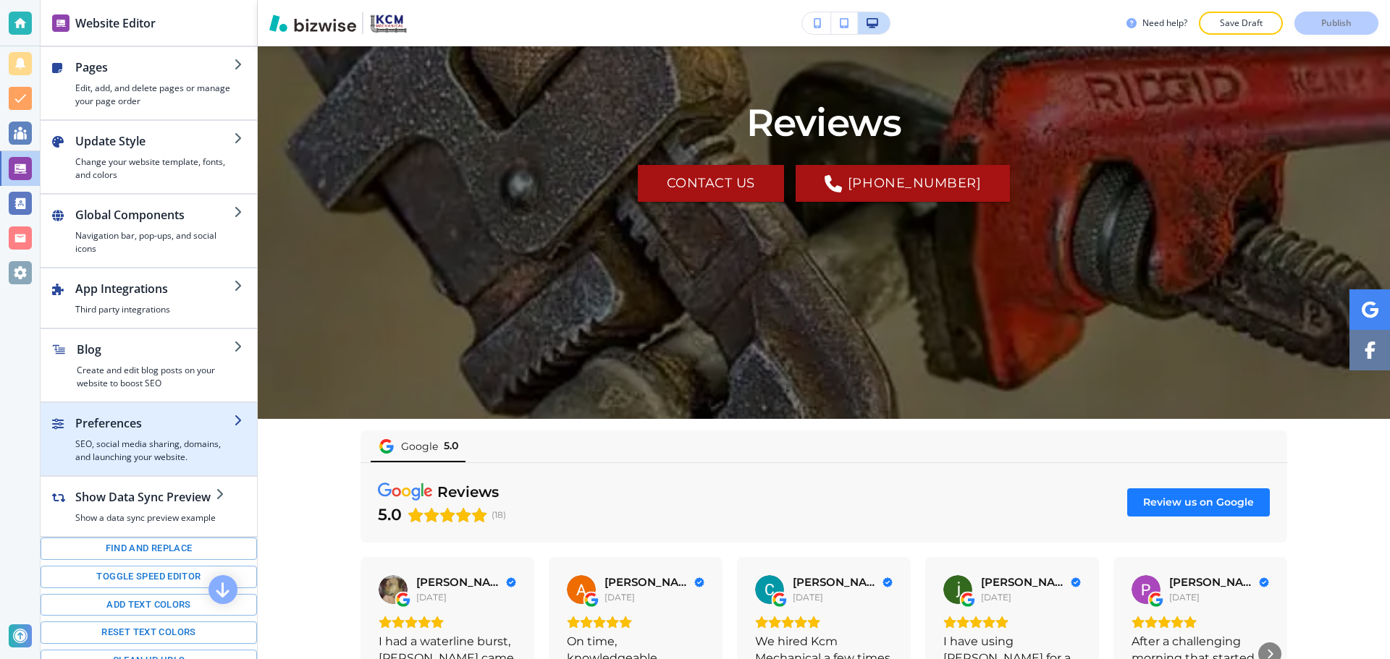
click at [204, 466] on div "button" at bounding box center [149, 470] width 216 height 12
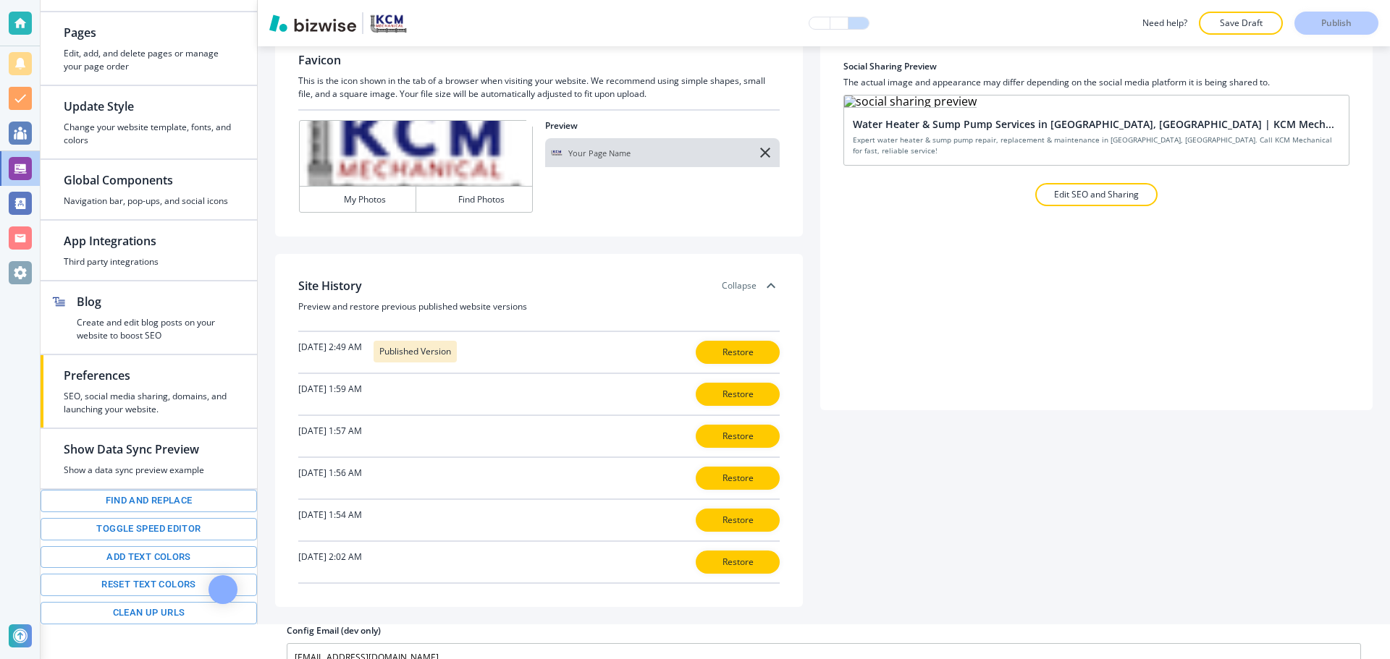
scroll to position [59, 0]
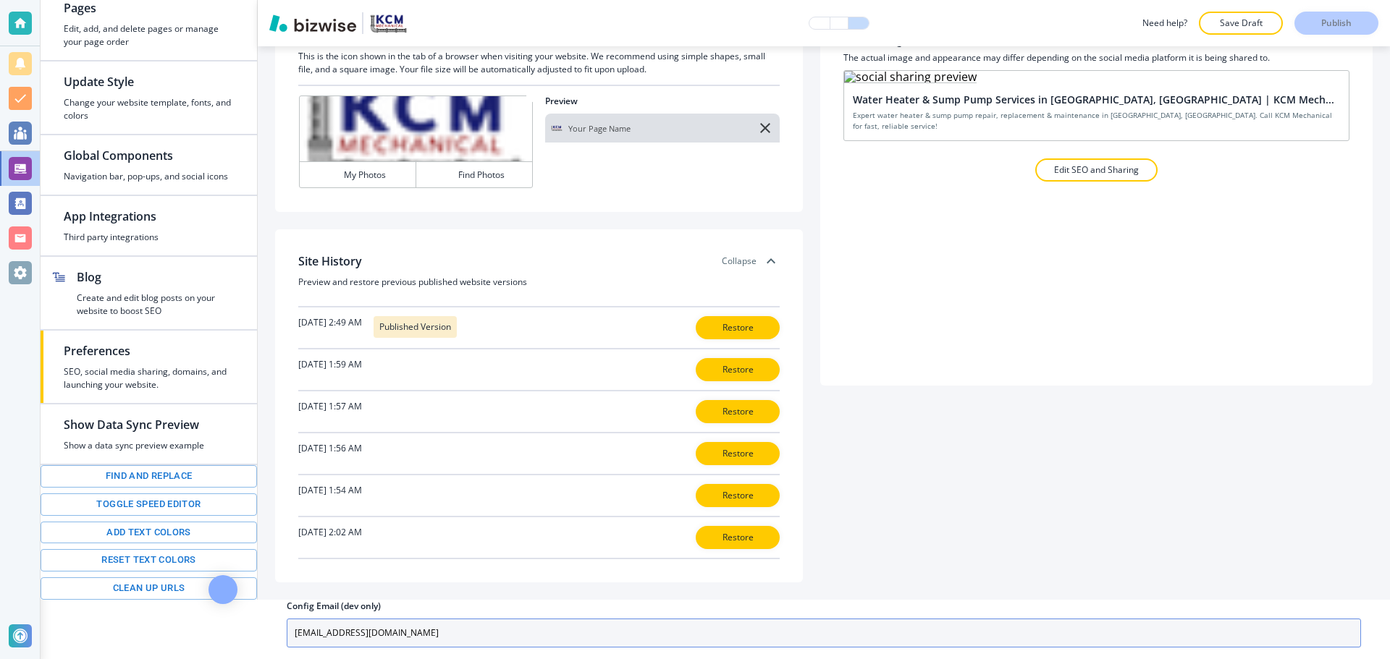
click at [402, 620] on input "placeholder@bizwise.com" at bounding box center [824, 633] width 1074 height 29
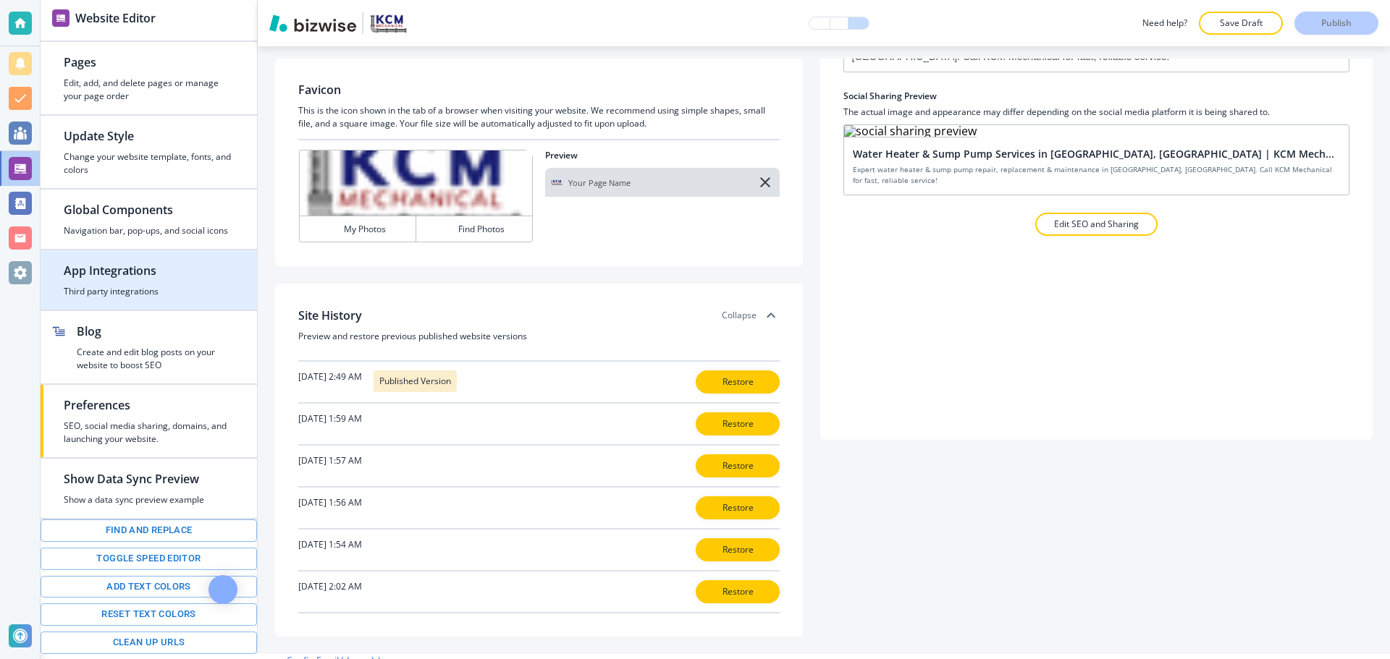
scroll to position [0, 0]
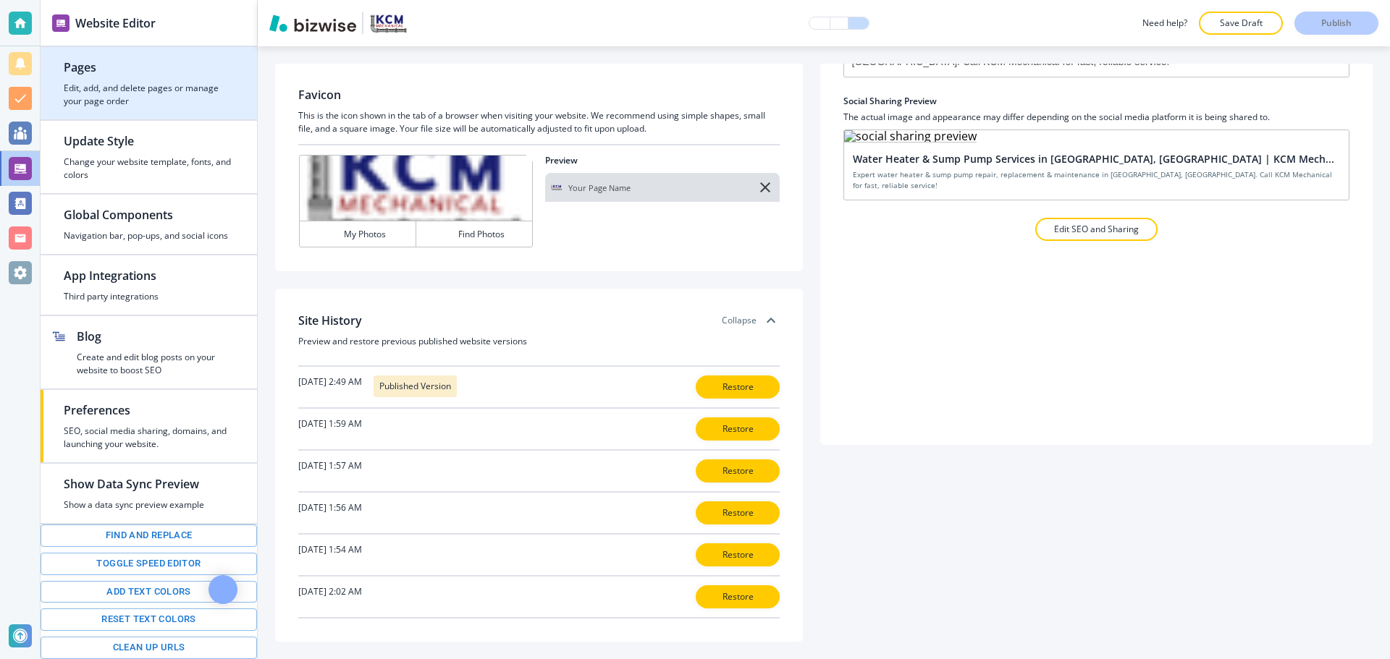
click at [139, 104] on h4 "Edit, add, and delete pages or manage your page order" at bounding box center [149, 95] width 170 height 26
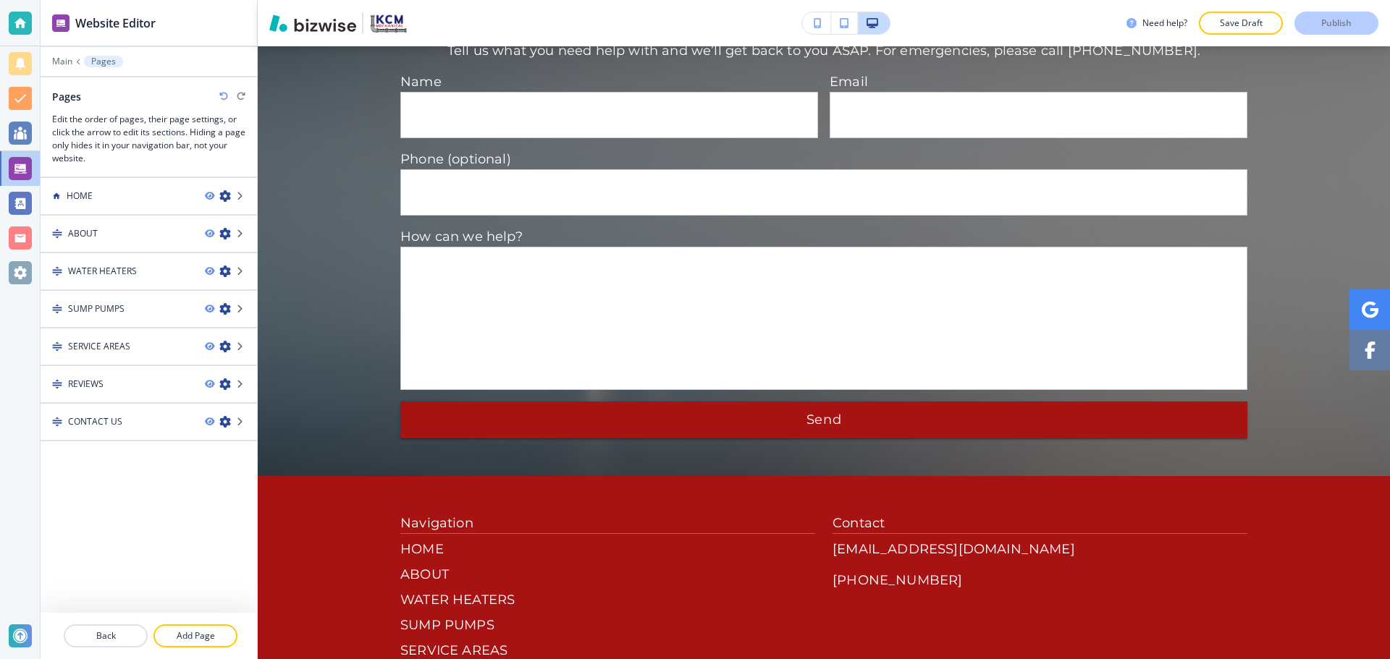
scroll to position [1968, 0]
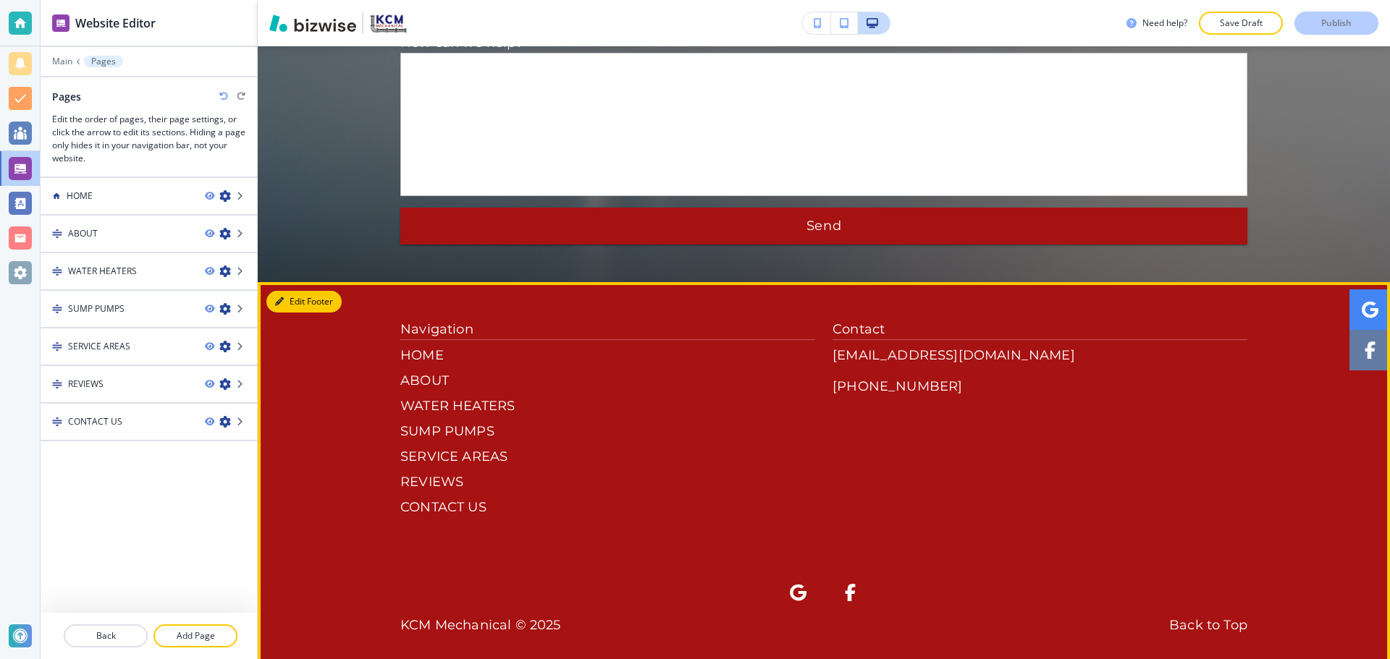
click at [292, 291] on button "Edit Footer" at bounding box center [303, 302] width 75 height 22
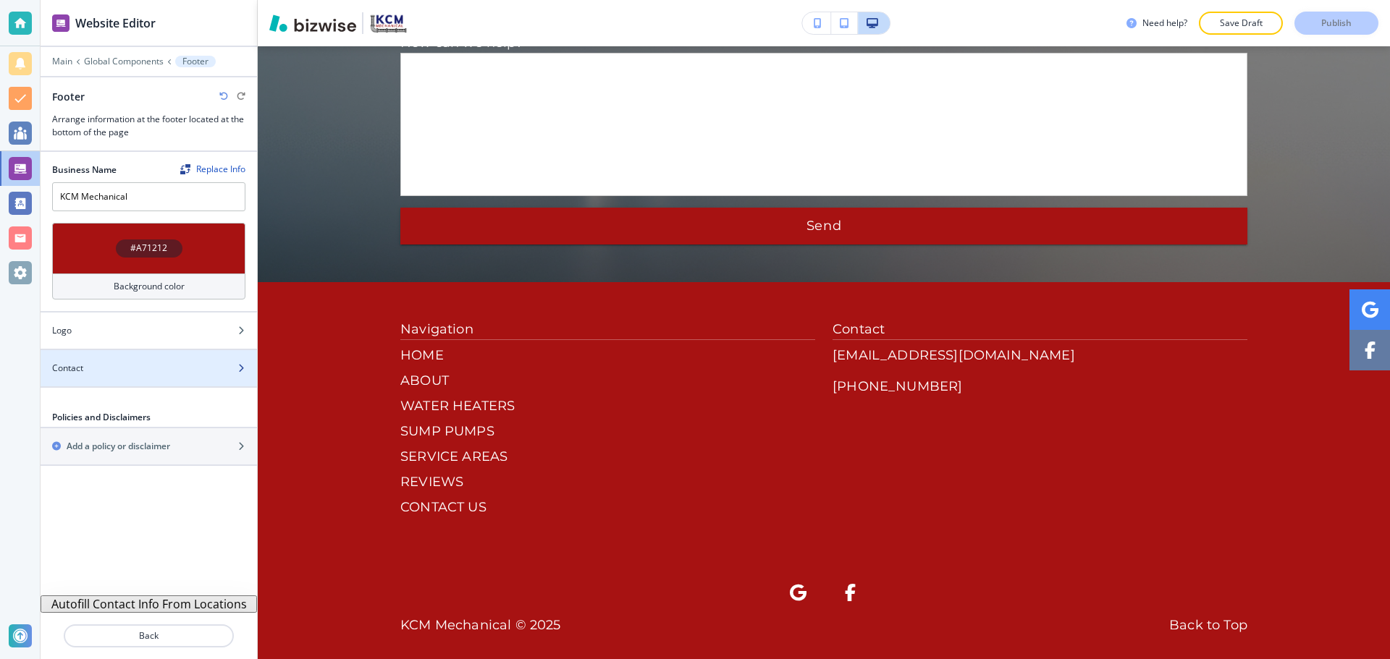
click at [88, 360] on div at bounding box center [149, 356] width 216 height 12
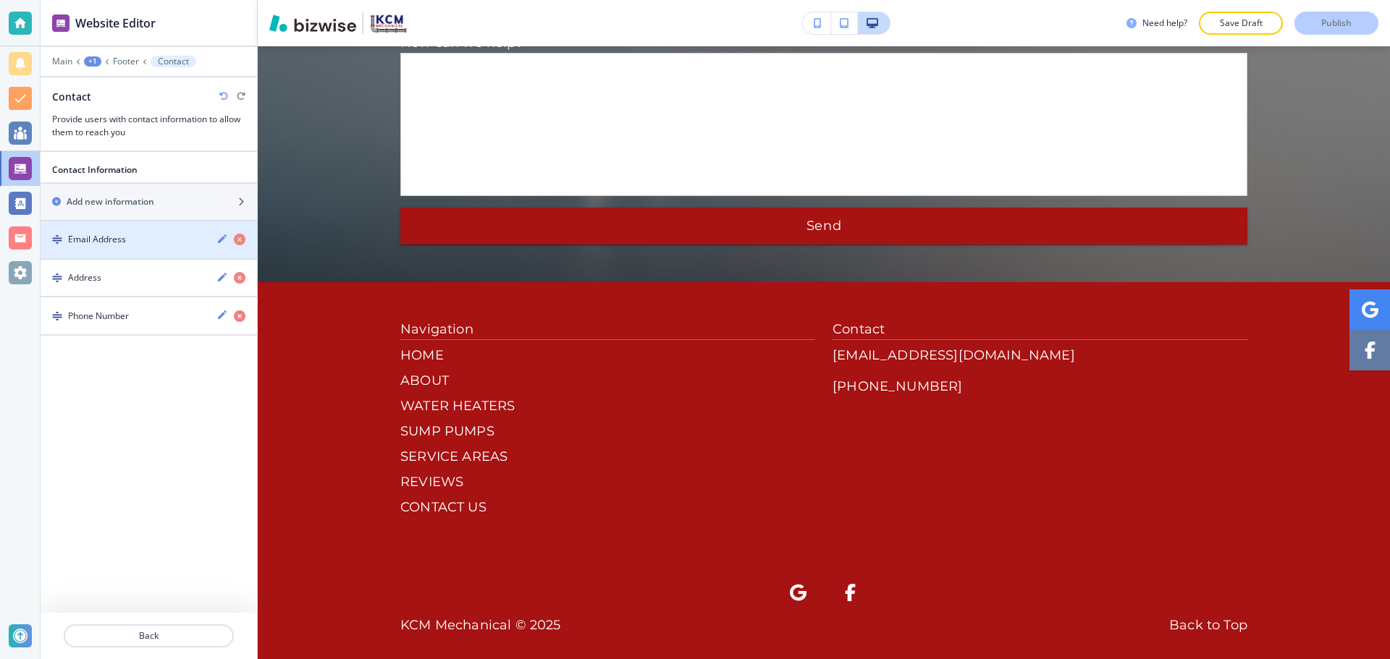
click at [130, 248] on div "button" at bounding box center [149, 253] width 216 height 12
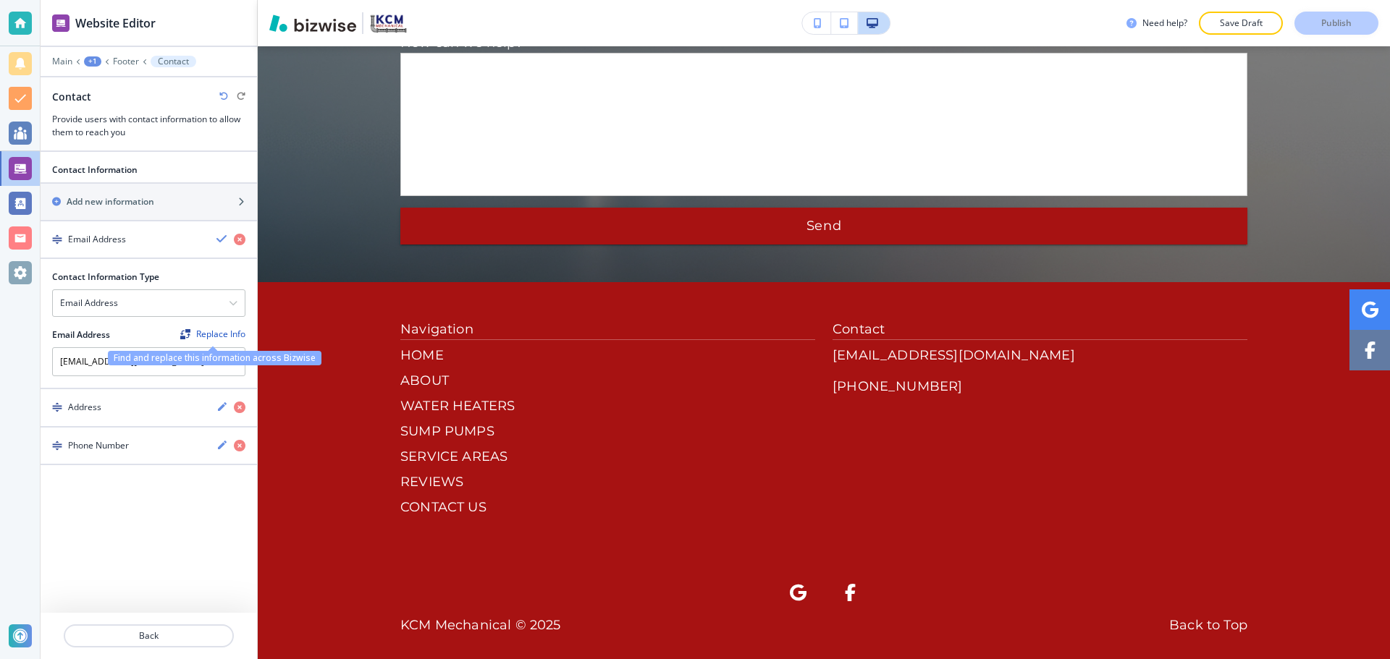
click at [186, 334] on img "Find and replace this information across Bizwise" at bounding box center [185, 334] width 10 height 10
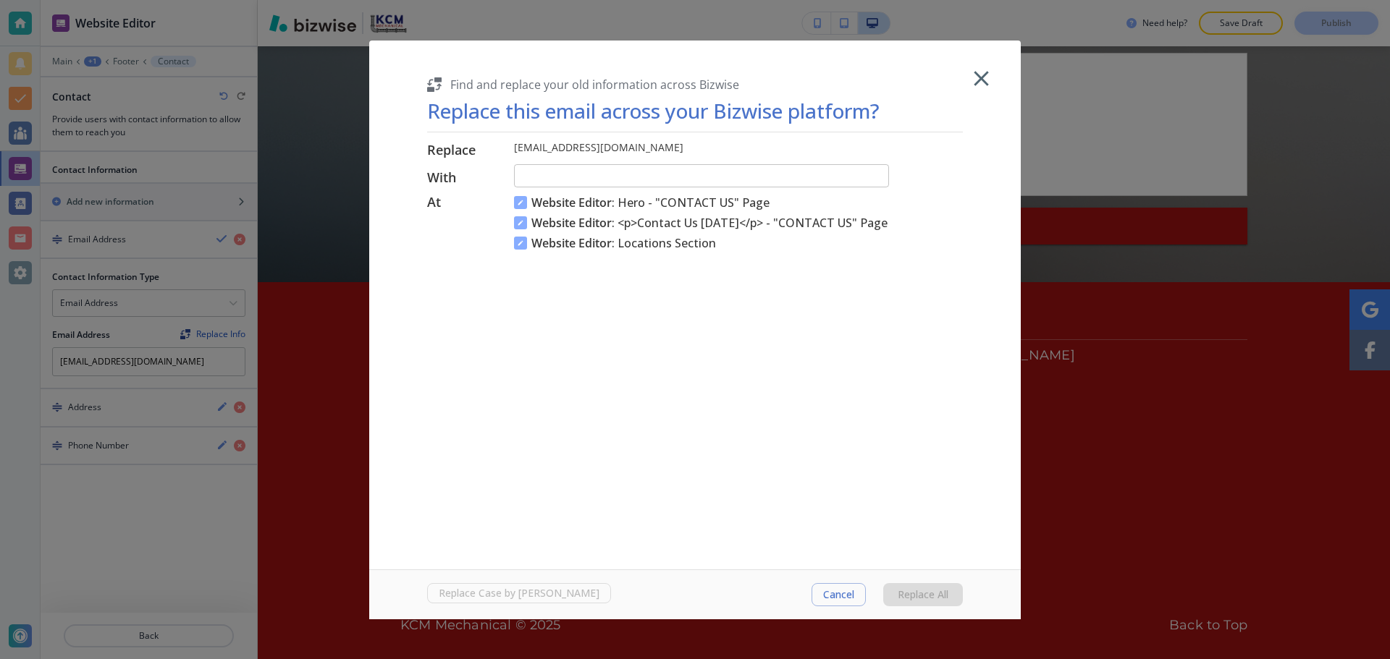
click at [986, 88] on icon "button" at bounding box center [981, 78] width 25 height 25
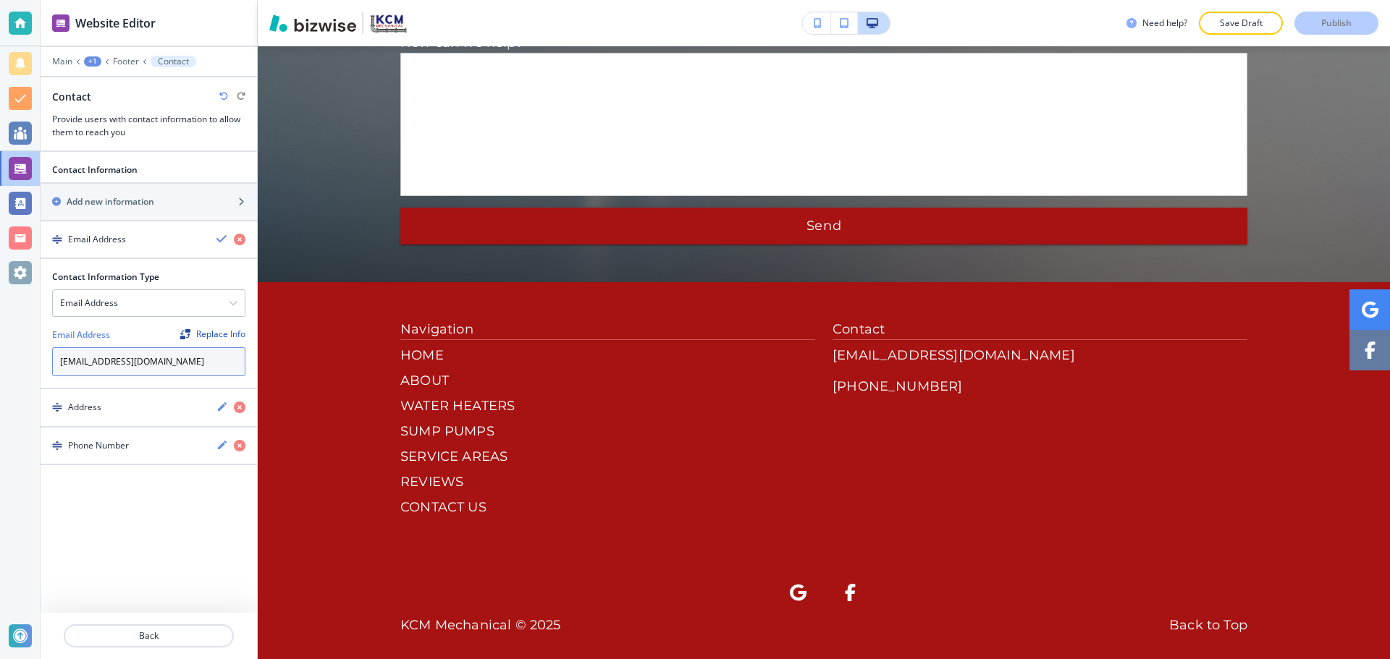
click at [186, 358] on input "kcmmechanical@gmail.com" at bounding box center [148, 361] width 193 height 29
drag, startPoint x: 186, startPoint y: 358, endPoint x: 160, endPoint y: 363, distance: 26.7
click at [160, 363] on input "kcmmechanical@gmail.com" at bounding box center [148, 361] width 193 height 29
click at [160, 364] on input "kcmmechanical@gmail.com" at bounding box center [148, 361] width 193 height 29
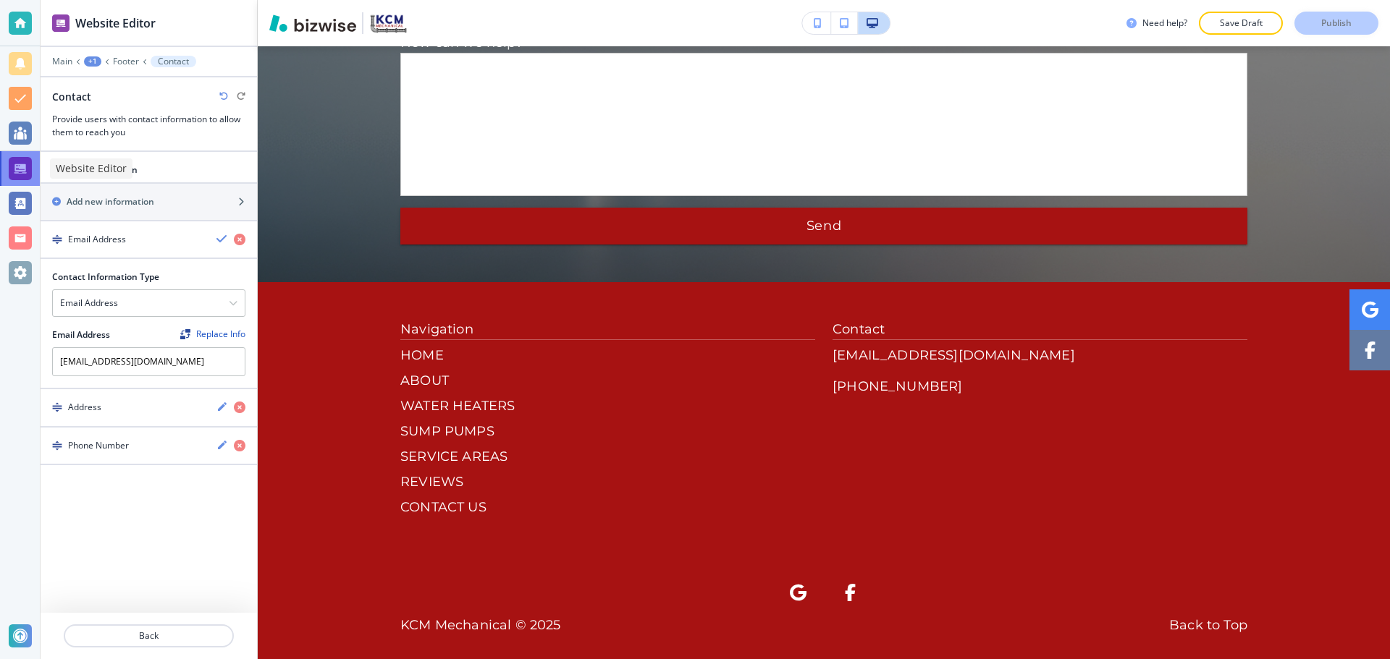
click at [28, 170] on div at bounding box center [20, 168] width 23 height 23
click at [62, 64] on p "Main" at bounding box center [62, 61] width 20 height 10
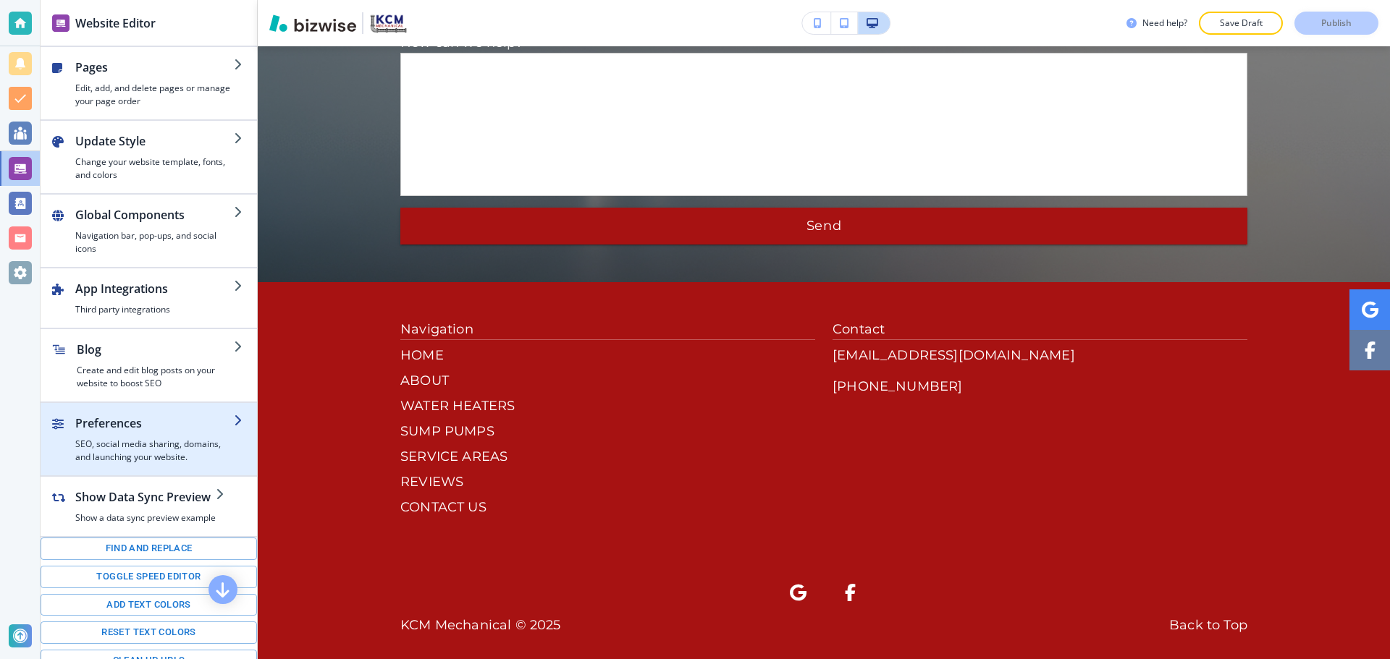
click at [118, 426] on h2 "Preferences" at bounding box center [154, 423] width 159 height 17
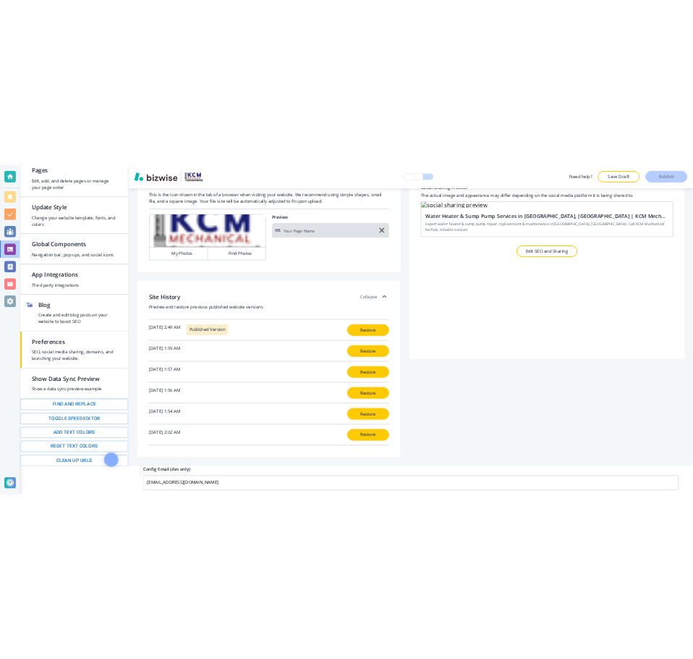
scroll to position [59, 0]
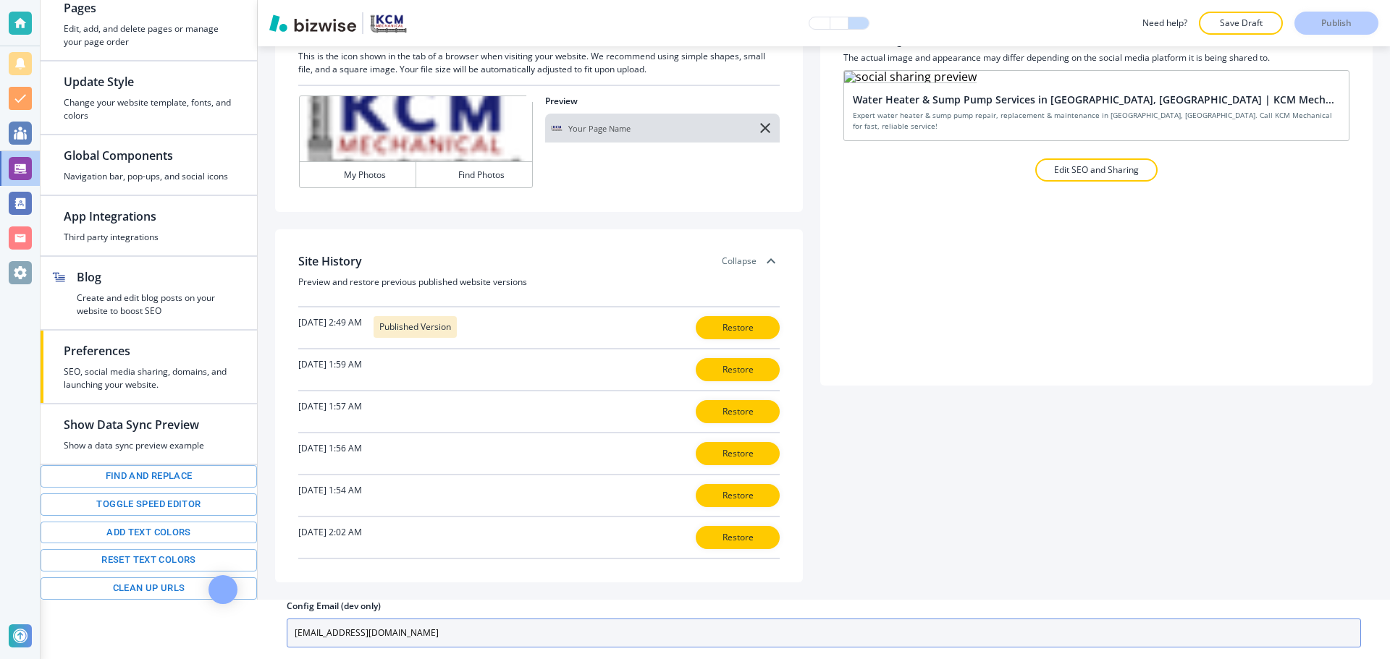
click at [366, 627] on input "placeholder@bizwise.com" at bounding box center [824, 633] width 1074 height 29
paste input "kcmmechanical@gmail"
type input "kcmmechanical@gmail.com"
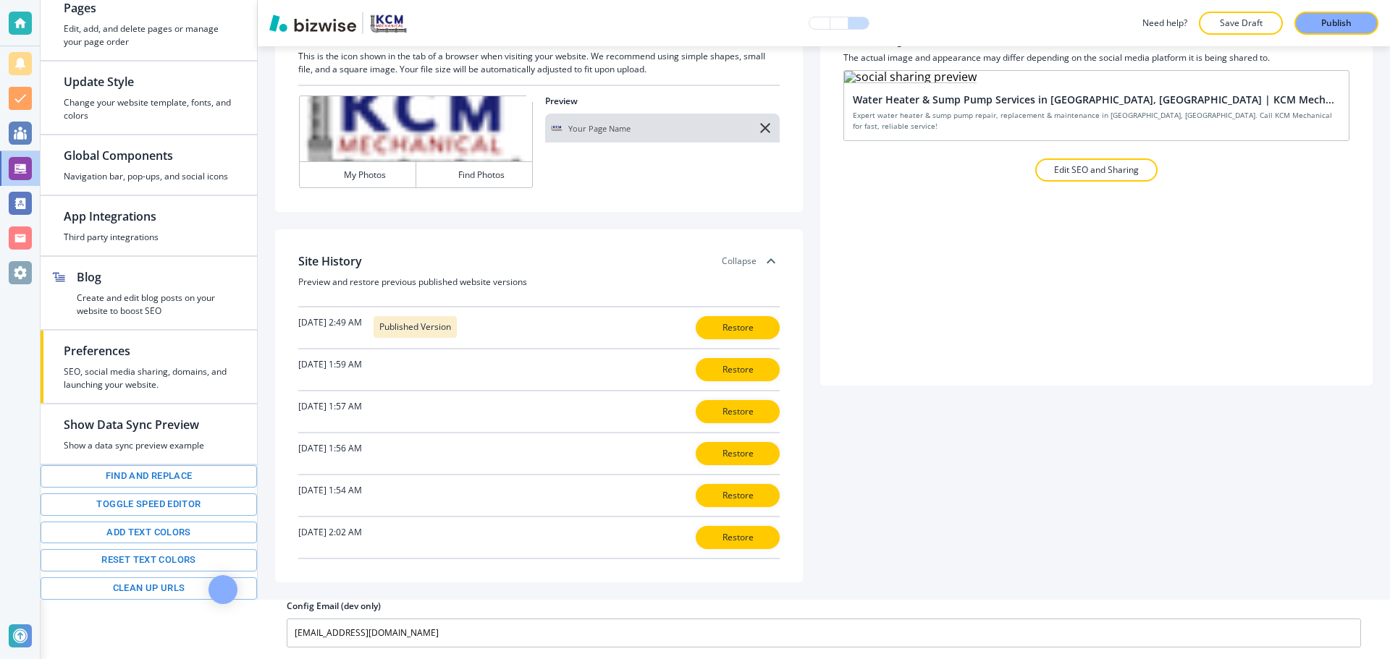
click at [958, 522] on div "Domains Free Bizwise Domain kcmmechanicalcorp.bizwise.com EDIT Add a custom dom…" at bounding box center [823, 293] width 1097 height 578
click at [1233, 34] on button "Save Draft" at bounding box center [1241, 23] width 84 height 23
click at [1325, 22] on p "Publish" at bounding box center [1336, 23] width 30 height 13
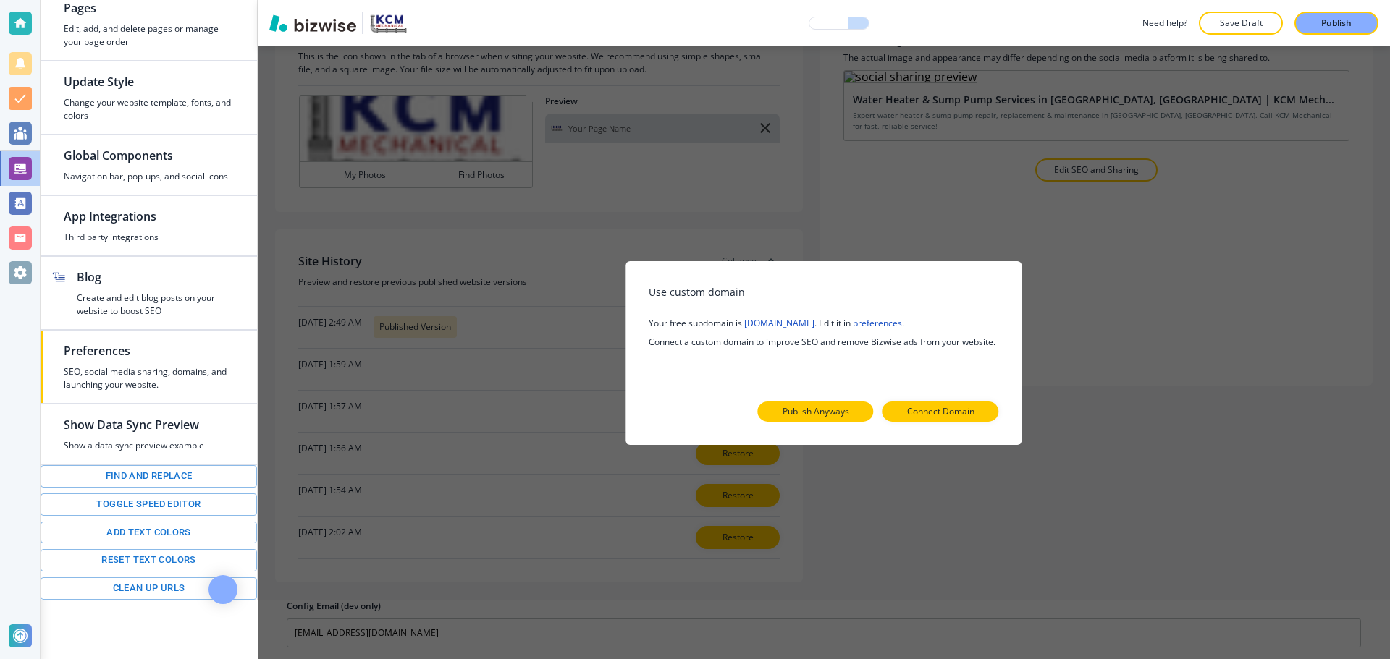
click at [845, 410] on p "Publish Anyways" at bounding box center [815, 411] width 67 height 13
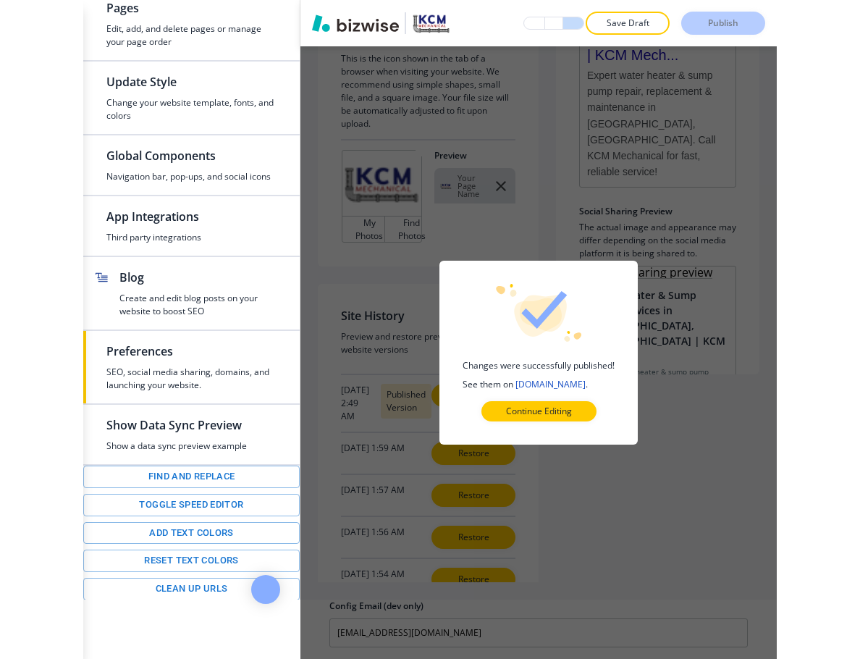
scroll to position [236, 0]
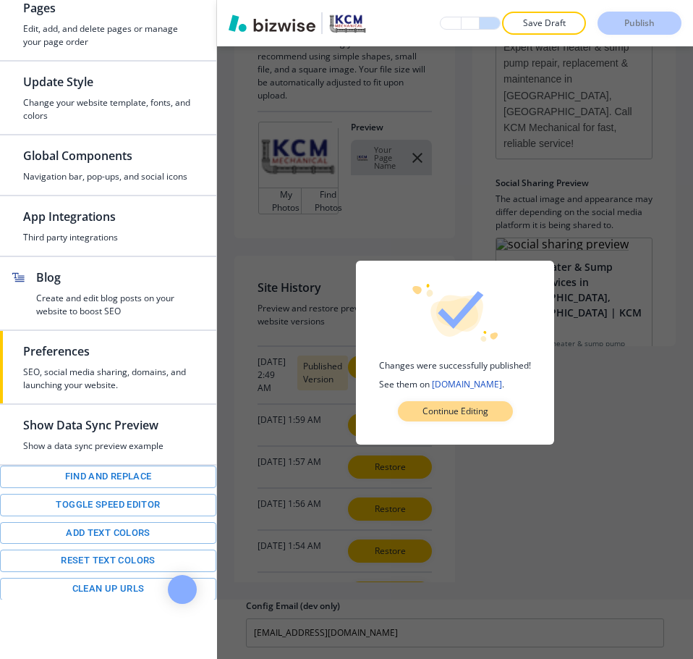
click at [438, 408] on p "Continue Editing" at bounding box center [456, 411] width 66 height 13
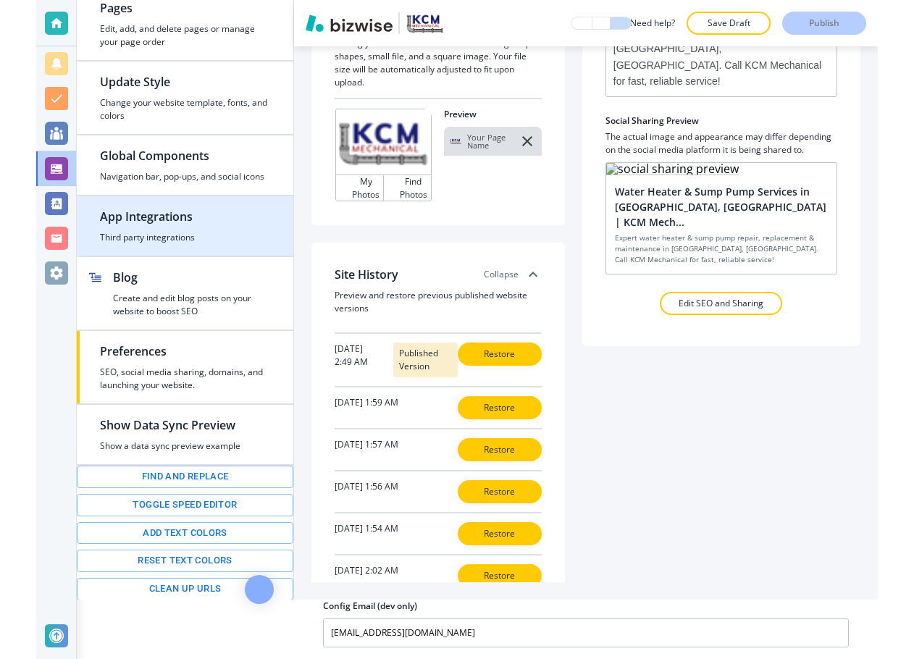
scroll to position [221, 0]
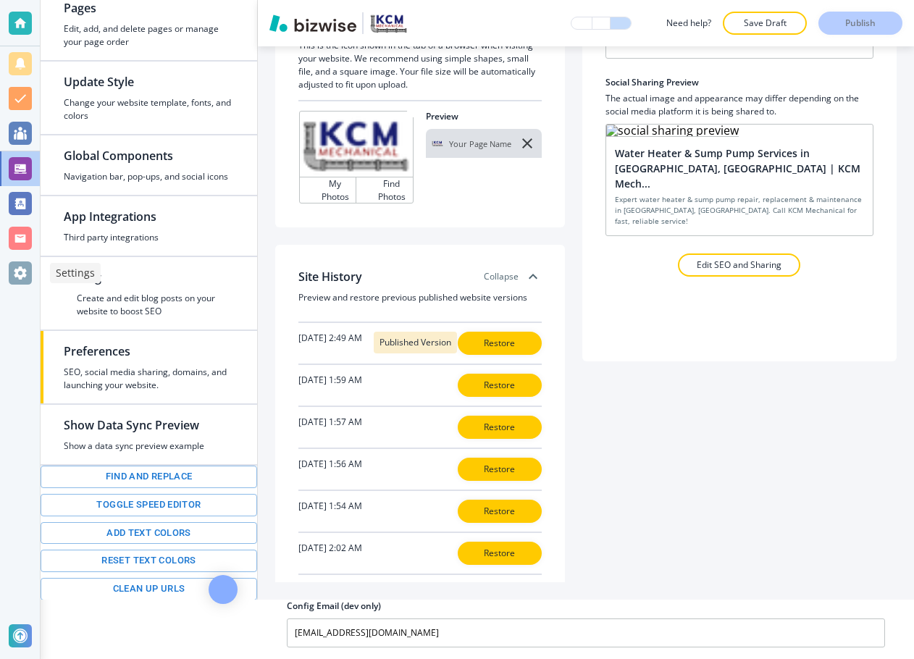
click at [28, 268] on div at bounding box center [20, 272] width 23 height 23
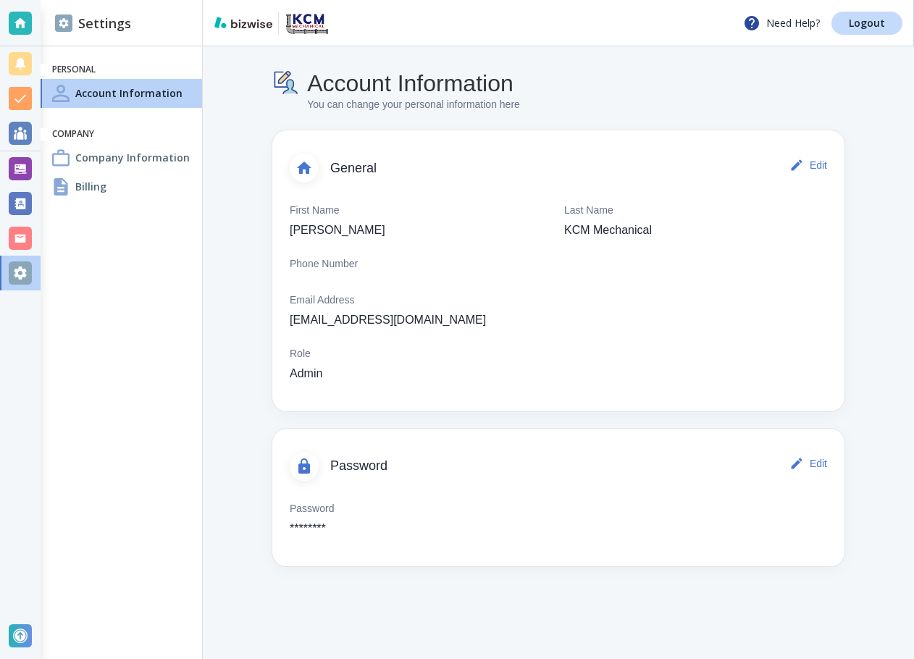
click at [78, 176] on div "Billing" at bounding box center [121, 186] width 161 height 29
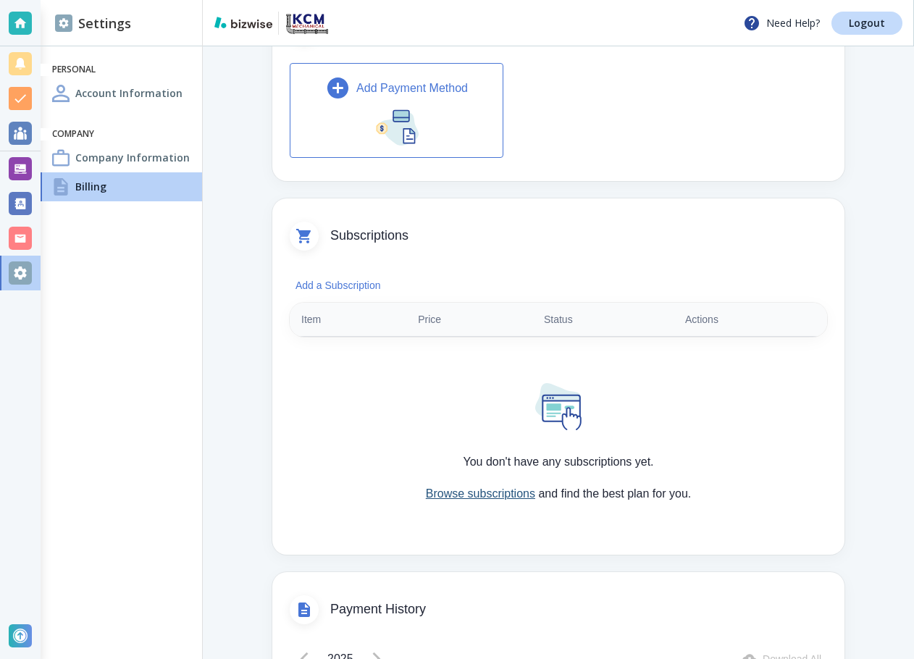
scroll to position [145, 0]
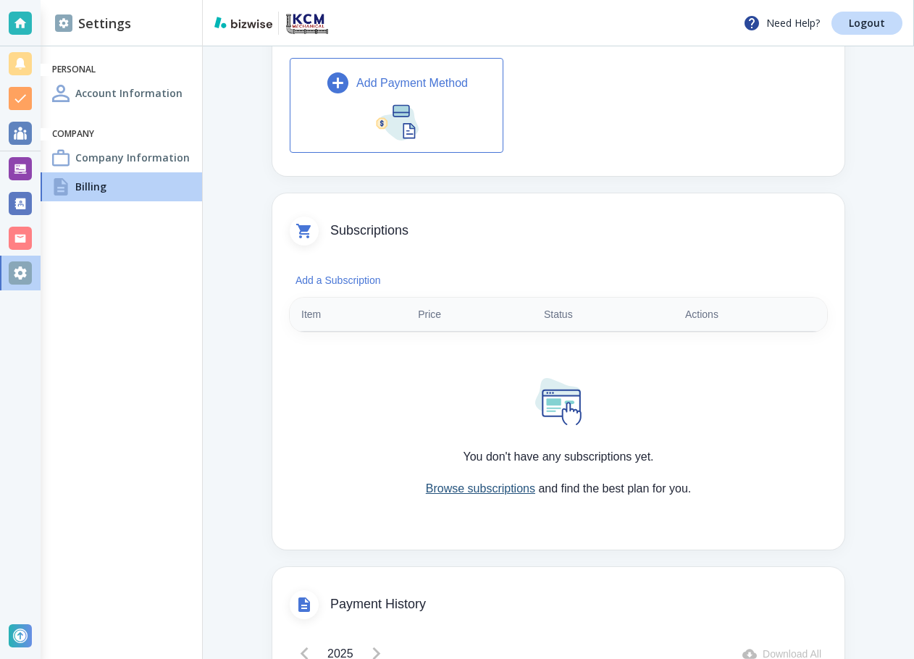
click at [455, 482] on link "Browse subscriptions" at bounding box center [480, 488] width 109 height 12
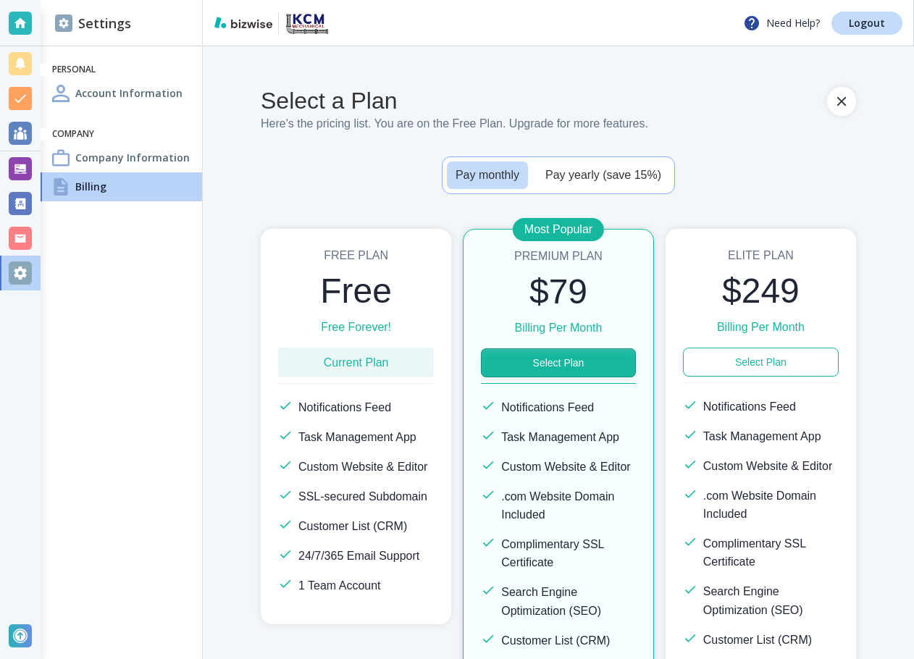
click at [550, 373] on button "Select Plan" at bounding box center [558, 362] width 155 height 29
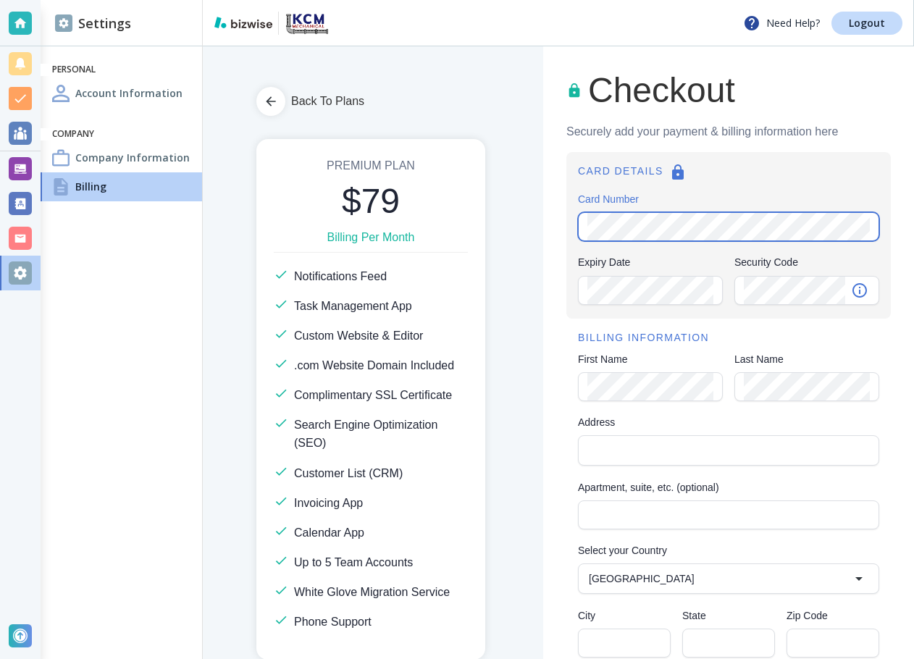
click at [0, 0] on com-1password-button at bounding box center [0, 0] width 0 height 0
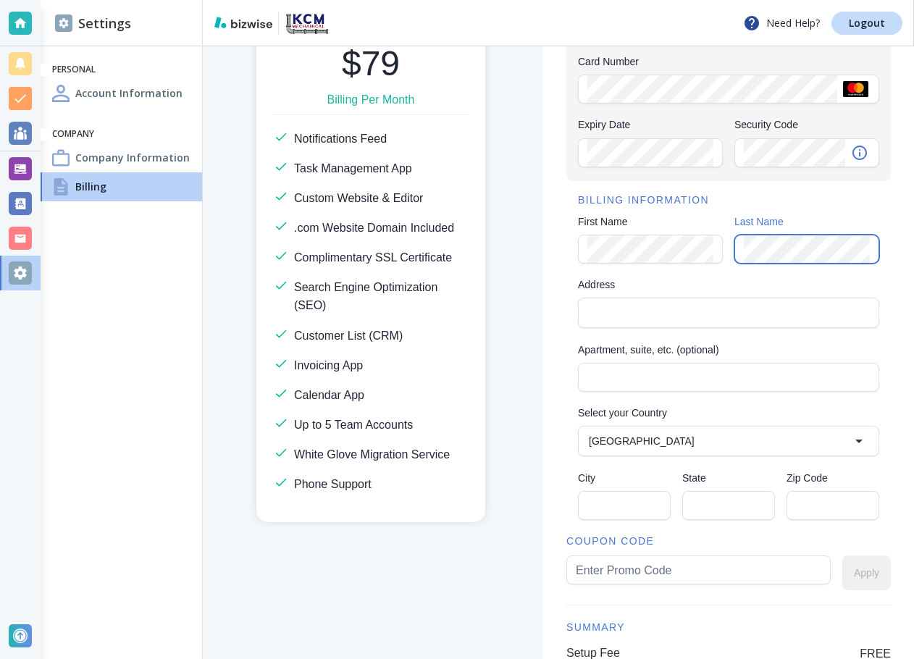
scroll to position [145, 0]
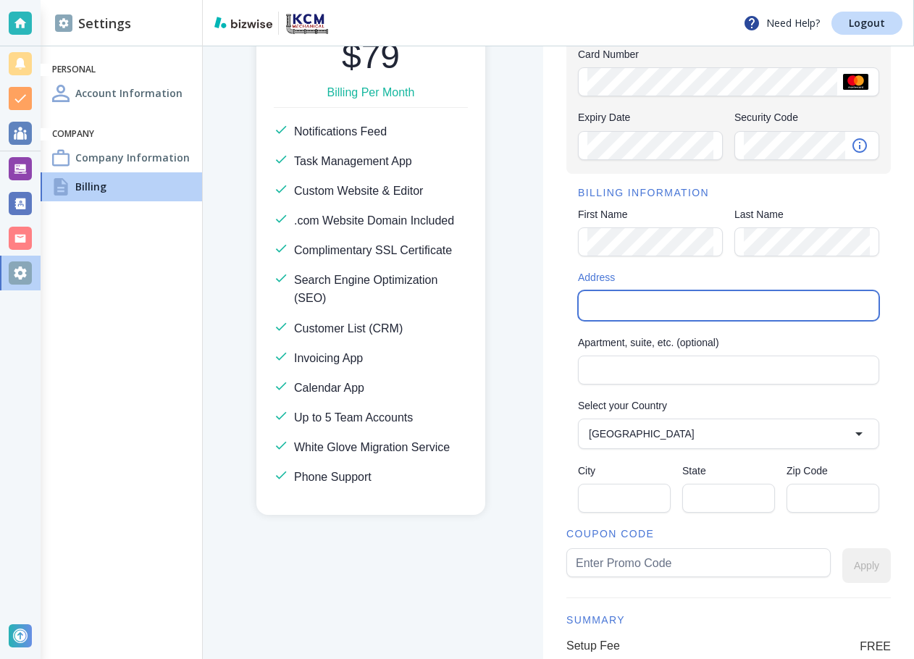
click at [639, 303] on input "Address" at bounding box center [727, 305] width 289 height 20
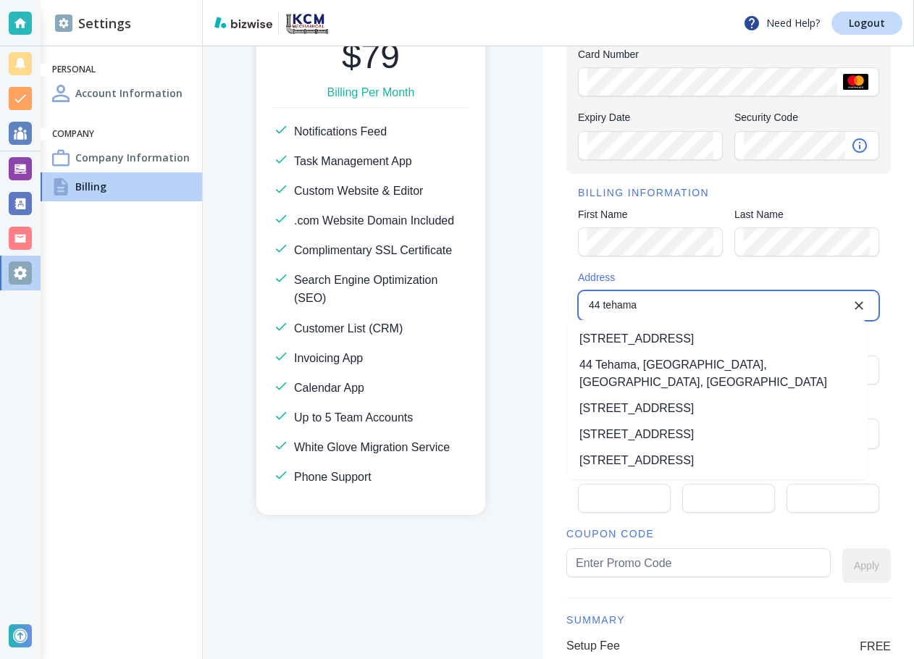
click at [647, 299] on input "44 tehama" at bounding box center [716, 305] width 267 height 20
click at [659, 333] on li "44 Tehama Street, San Francisco, CA, USA" at bounding box center [718, 339] width 300 height 26
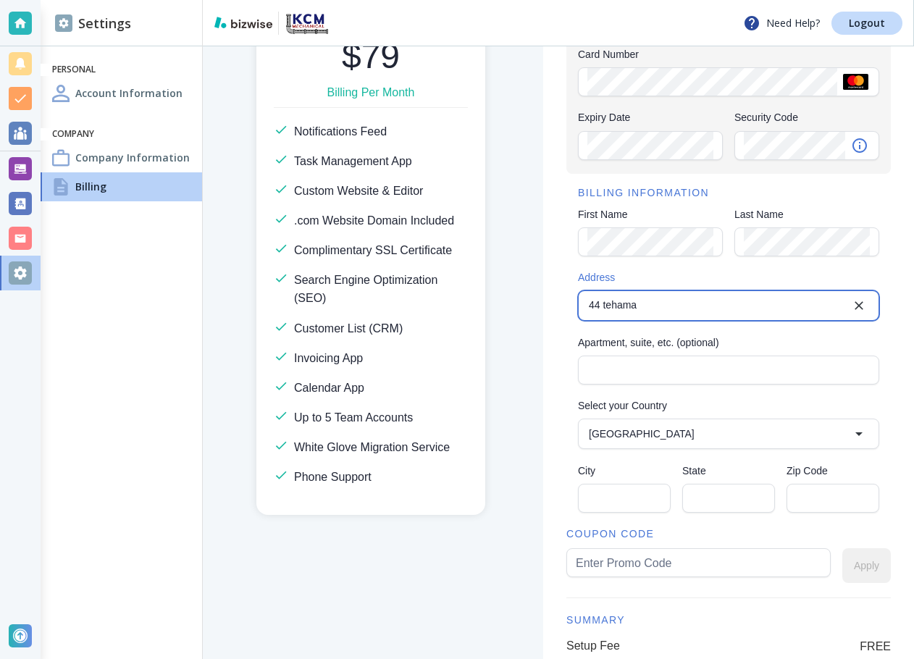
type input "44 Tehama Street"
type input "United States"
type input "San Francisco"
type input "CA"
type input "94105"
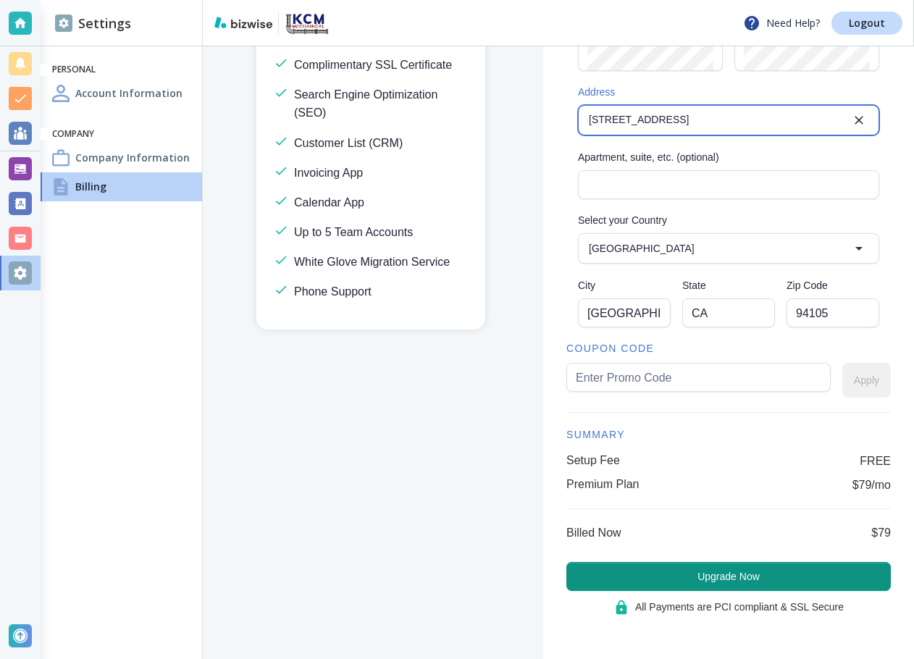
scroll to position [332, 0]
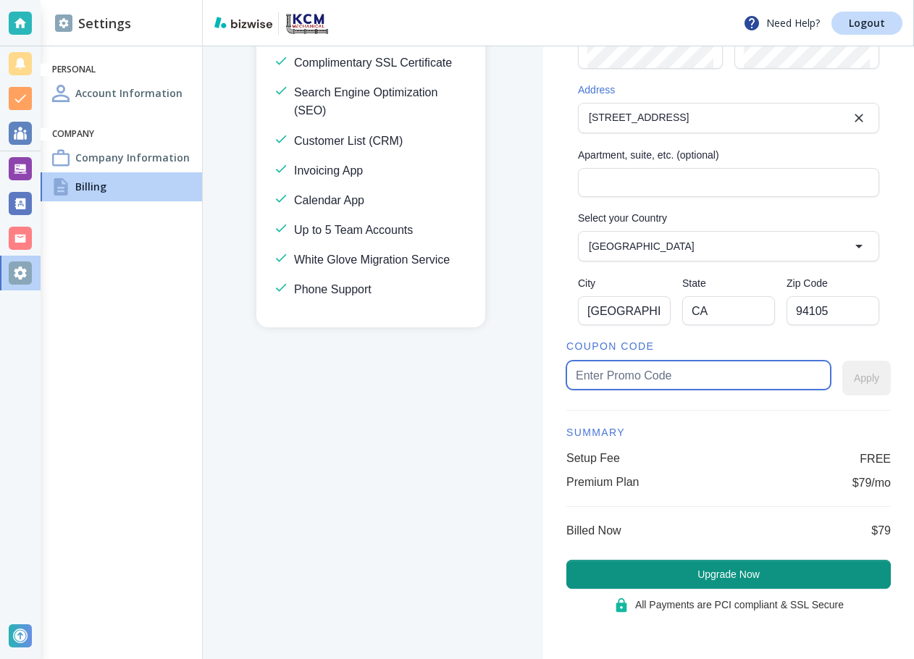
click at [656, 381] on input "text" at bounding box center [697, 375] width 245 height 28
paste input "kcm40"
type input "kcm40"
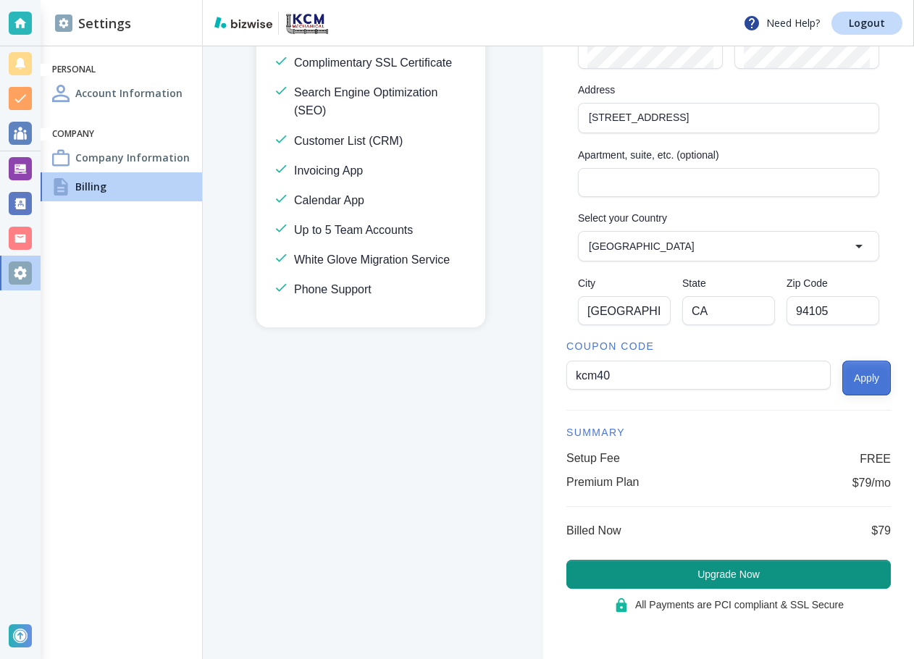
click at [843, 379] on button "Apply" at bounding box center [866, 377] width 48 height 35
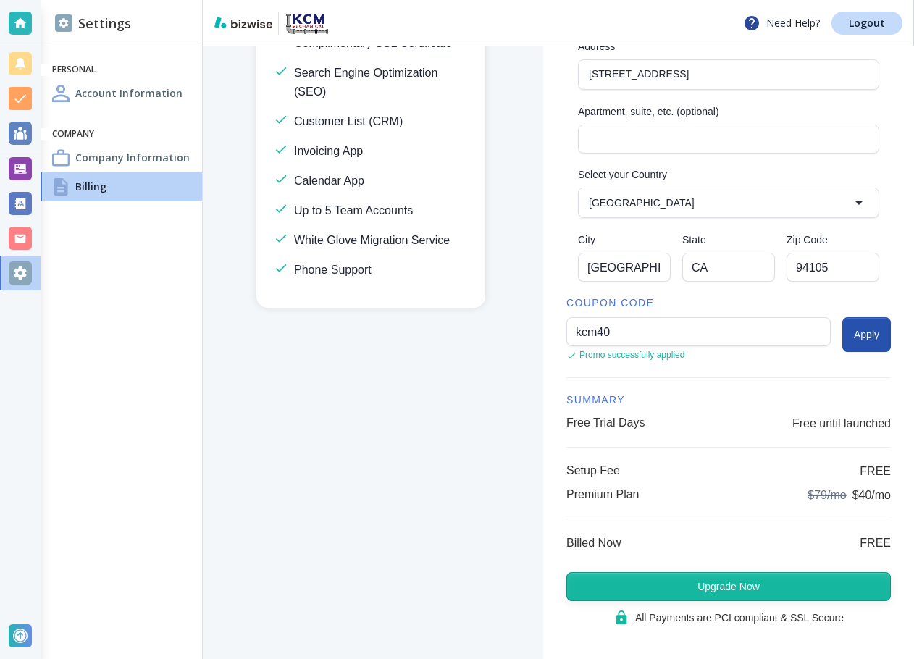
scroll to position [388, 0]
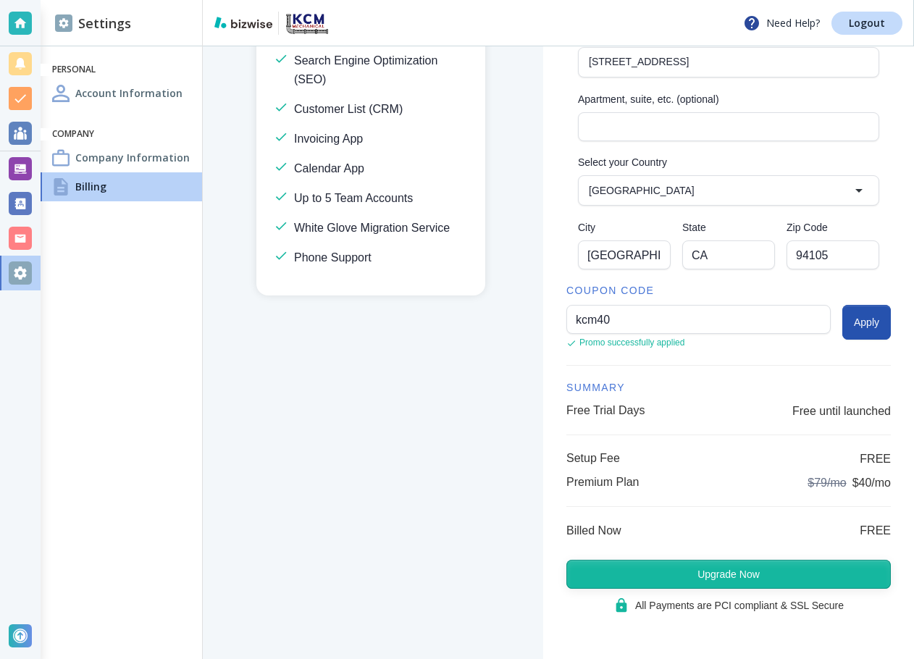
click at [746, 578] on button "Upgrade Now" at bounding box center [728, 574] width 324 height 29
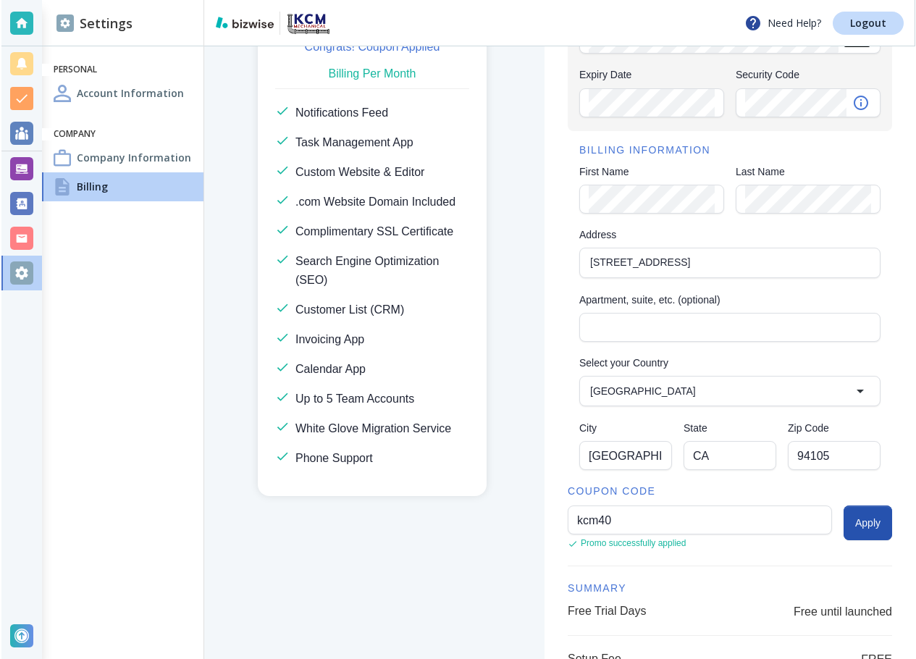
scroll to position [98, 0]
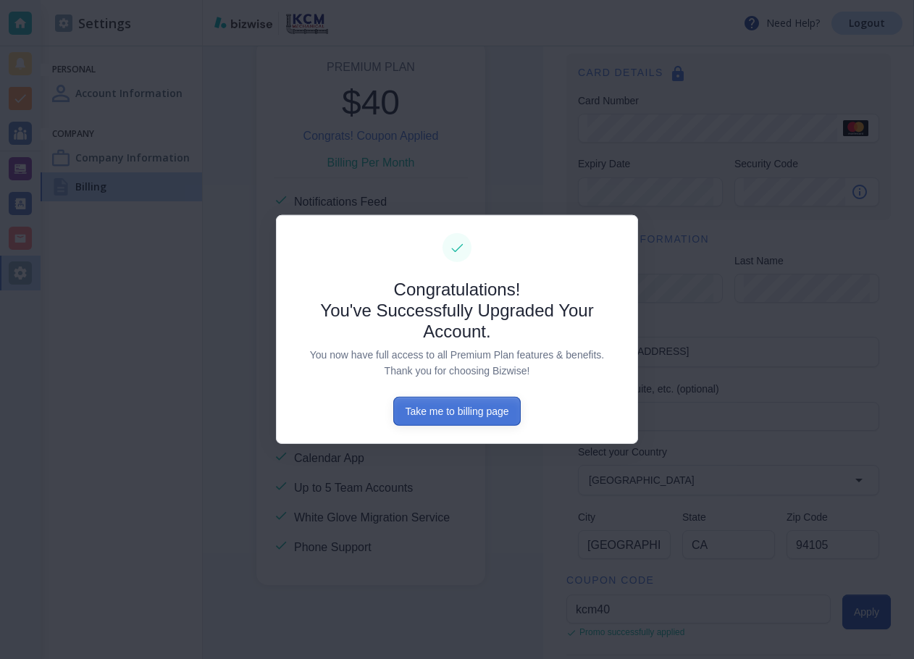
click at [463, 412] on button "Take me to billing page" at bounding box center [456, 411] width 127 height 29
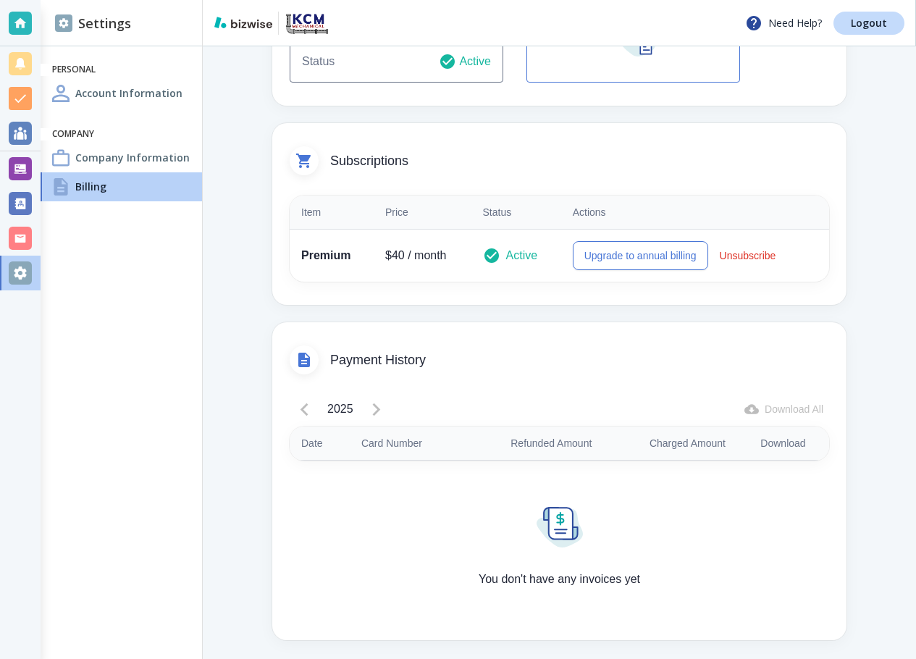
scroll to position [248, 0]
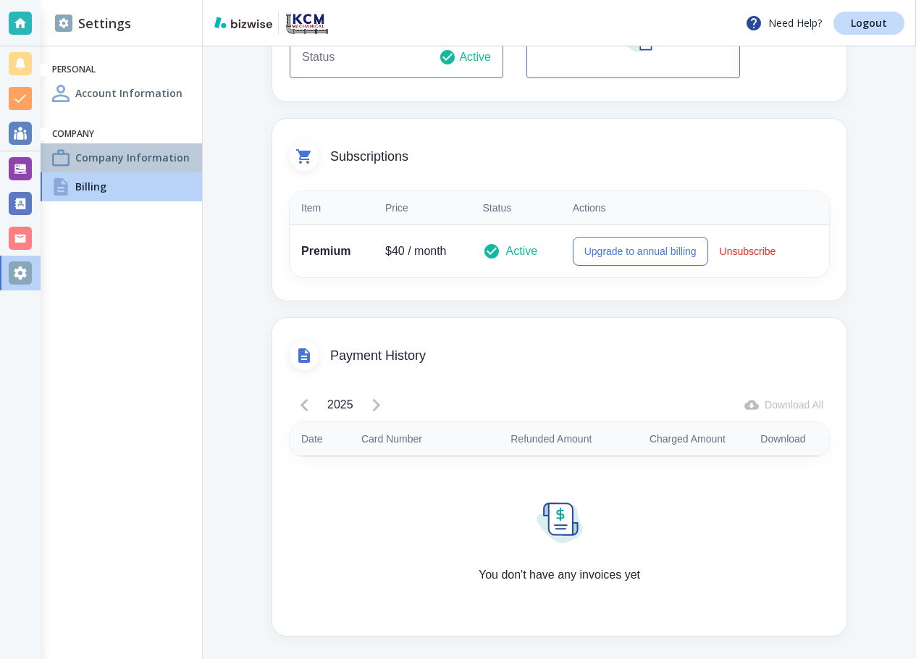
click at [119, 168] on div "Company Information" at bounding box center [121, 157] width 161 height 29
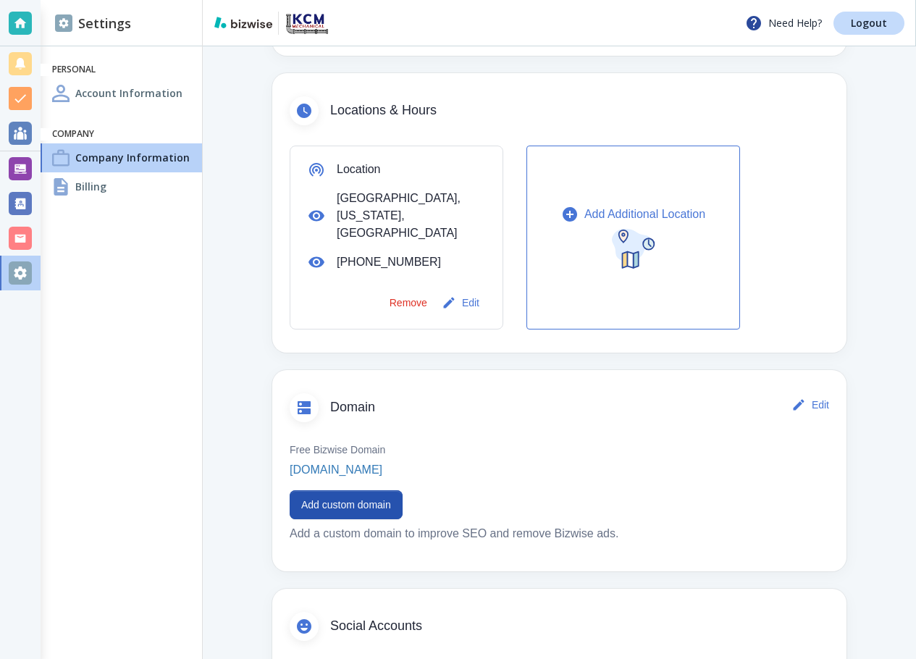
scroll to position [469, 0]
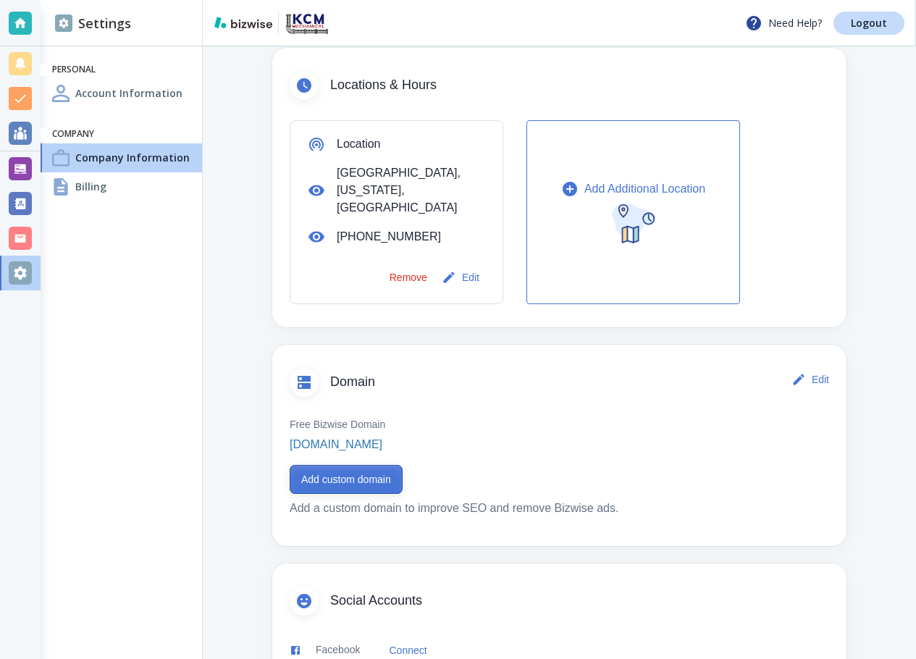
click at [327, 468] on button "Add custom domain" at bounding box center [346, 479] width 113 height 29
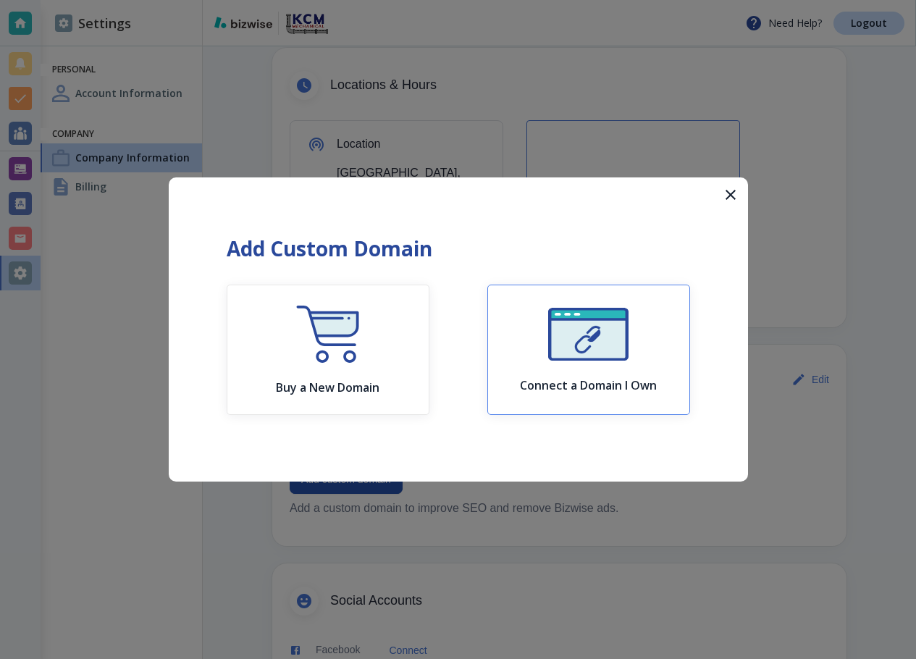
click at [610, 385] on h6 "Connect a Domain I Own" at bounding box center [588, 385] width 137 height 14
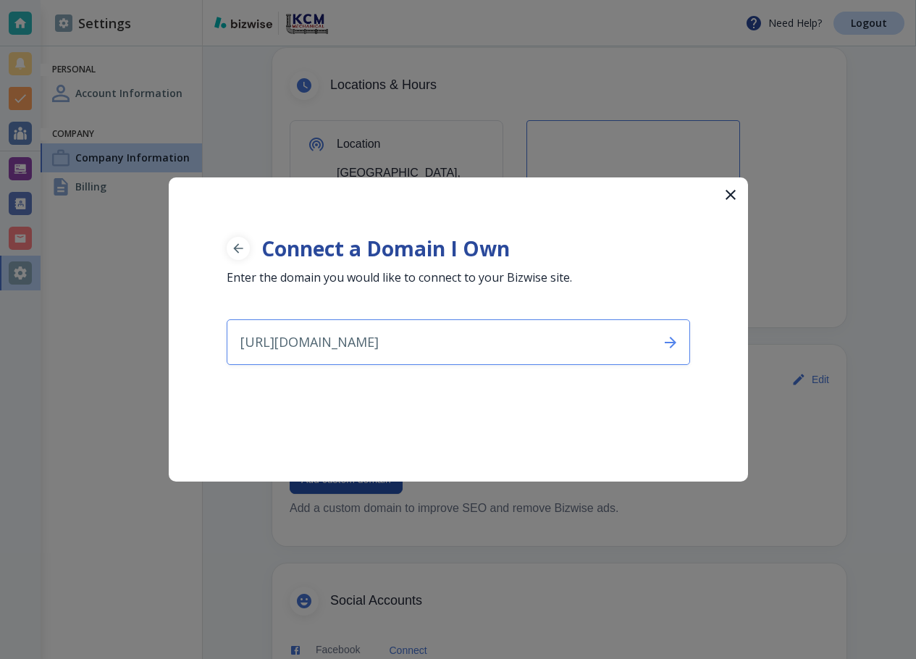
drag, startPoint x: 320, startPoint y: 340, endPoint x: 220, endPoint y: 339, distance: 99.9
click at [220, 339] on div "Connect a Domain I Own Enter the domain you would like to connect to your Bizwi…" at bounding box center [458, 270] width 579 height 187
click at [414, 336] on input "kcmmechanicalcorp.com/" at bounding box center [437, 342] width 420 height 44
type input "kcmmechanicalcorp.com"
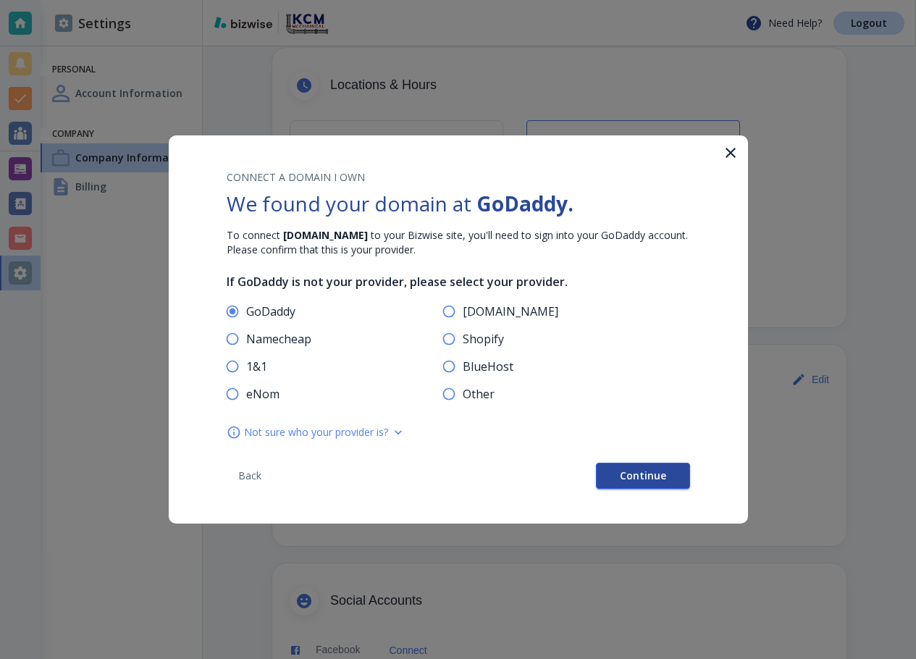
click at [630, 475] on span "Continue" at bounding box center [643, 476] width 46 height 10
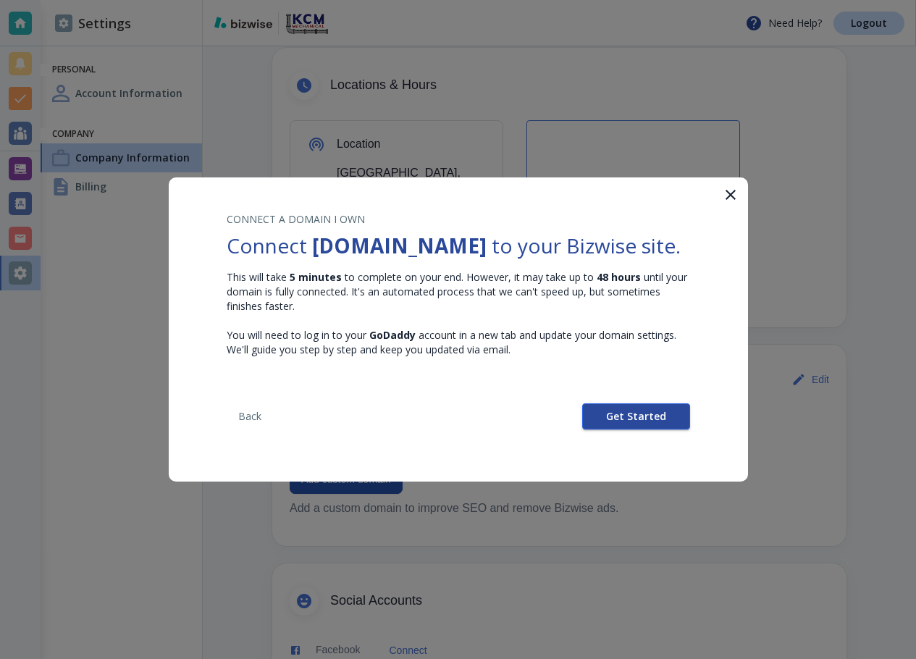
click at [641, 429] on button "Get Started" at bounding box center [636, 416] width 108 height 26
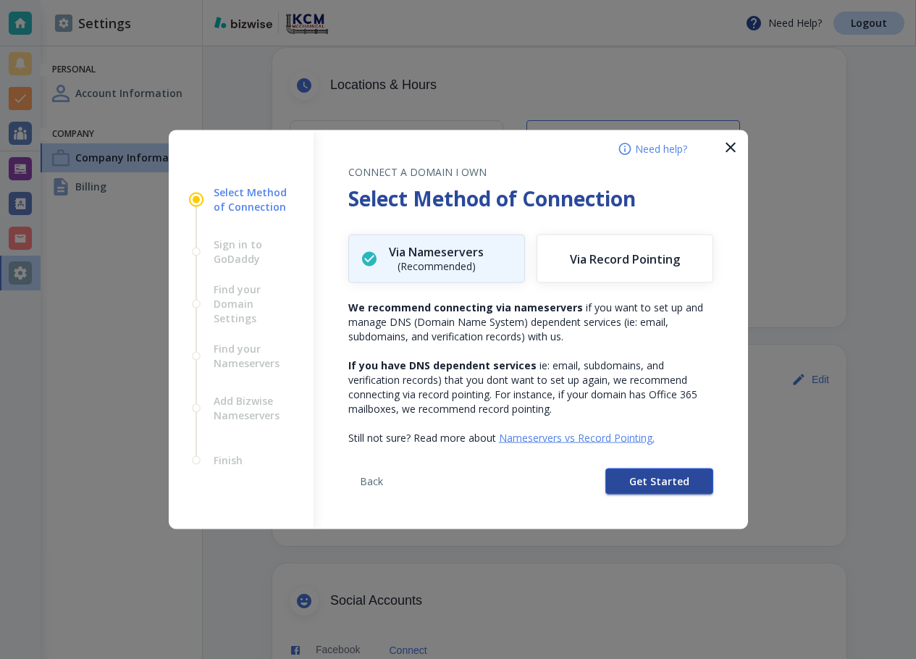
click at [625, 481] on button "Get Started" at bounding box center [659, 481] width 108 height 26
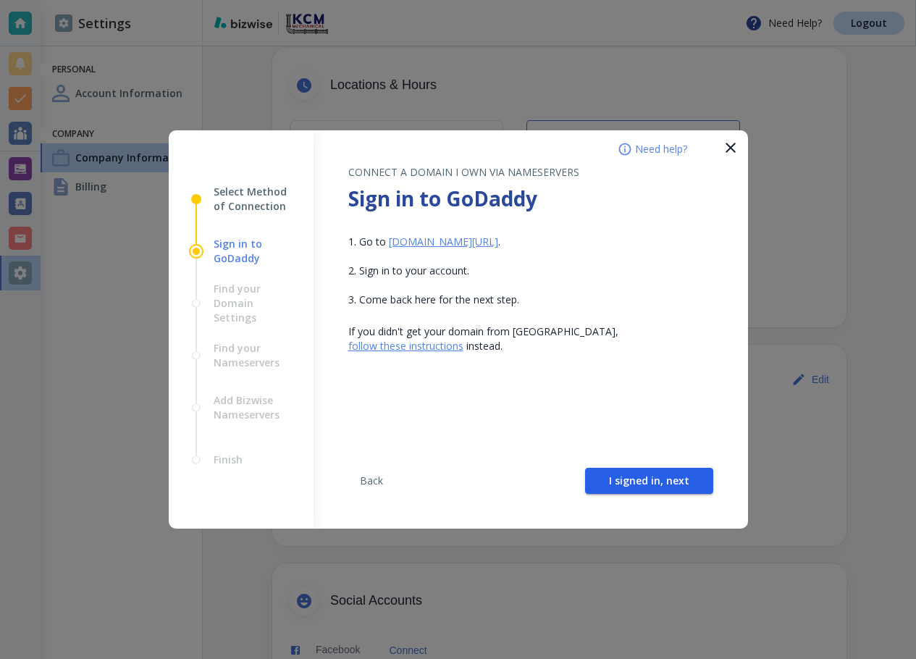
click at [625, 481] on span "I signed in, next" at bounding box center [649, 481] width 80 height 10
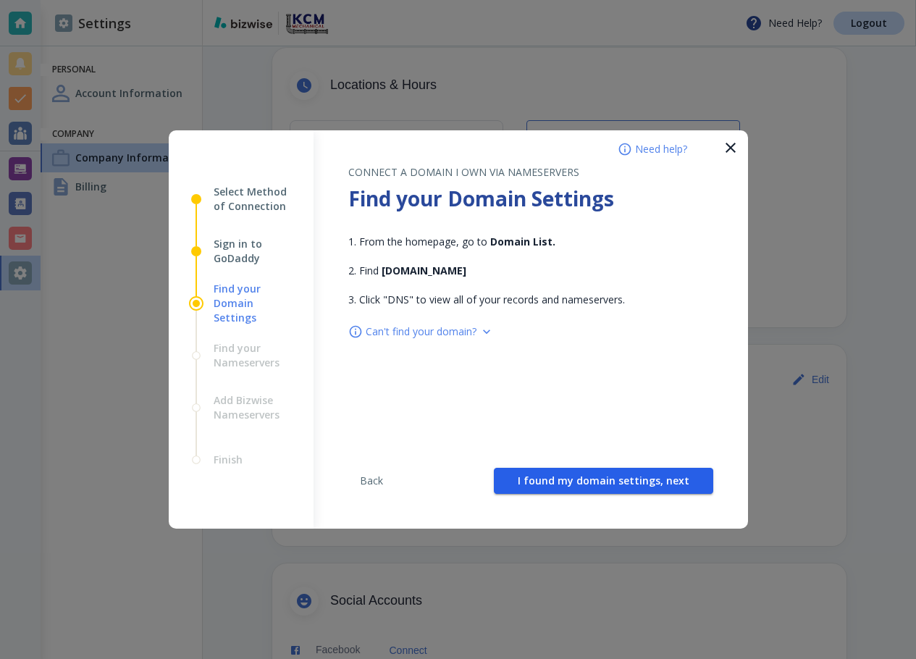
click at [625, 481] on span "I found my domain settings, next" at bounding box center [604, 481] width 172 height 10
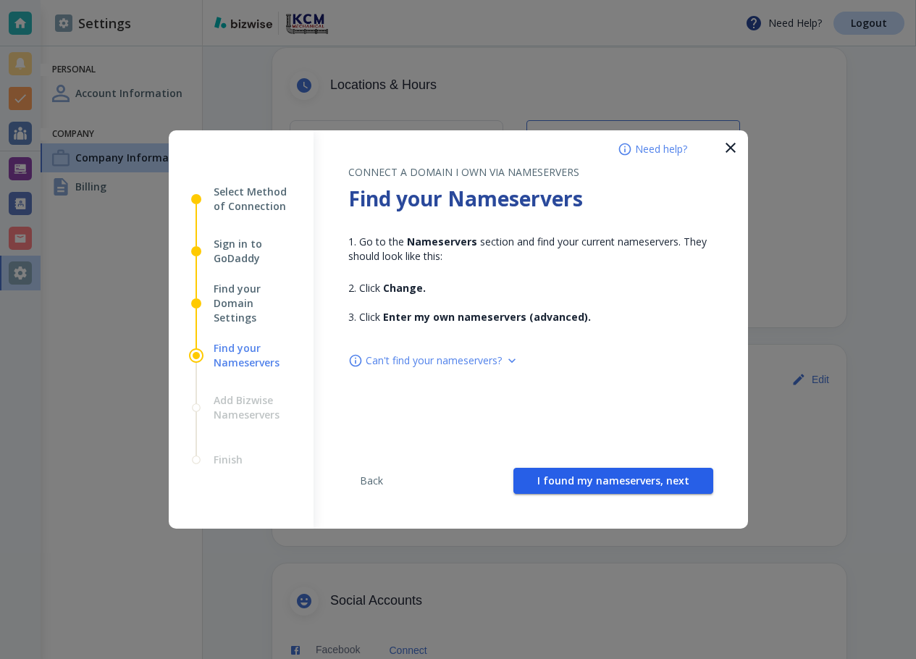
click at [625, 481] on span "I found my nameservers, next" at bounding box center [613, 481] width 152 height 10
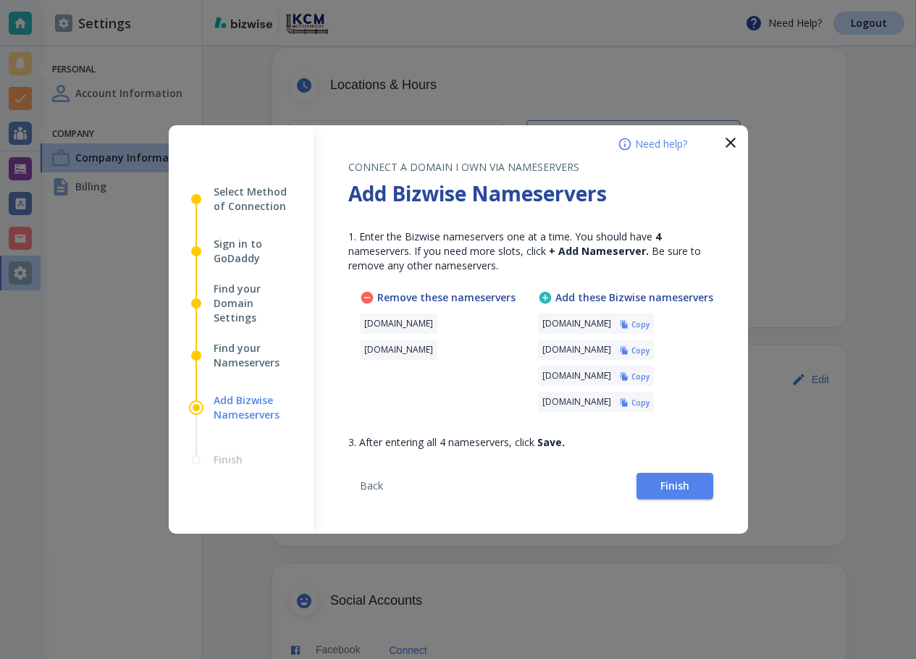
click at [649, 327] on h6 "Copy" at bounding box center [640, 324] width 18 height 10
click at [664, 486] on span "Finish" at bounding box center [674, 486] width 29 height 10
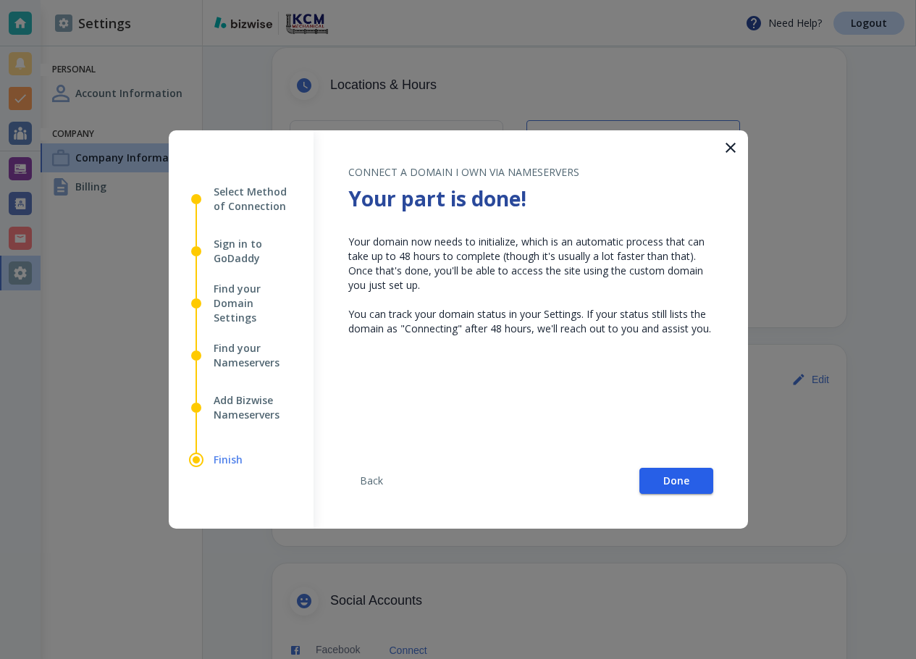
click at [664, 486] on span "Done" at bounding box center [676, 481] width 26 height 10
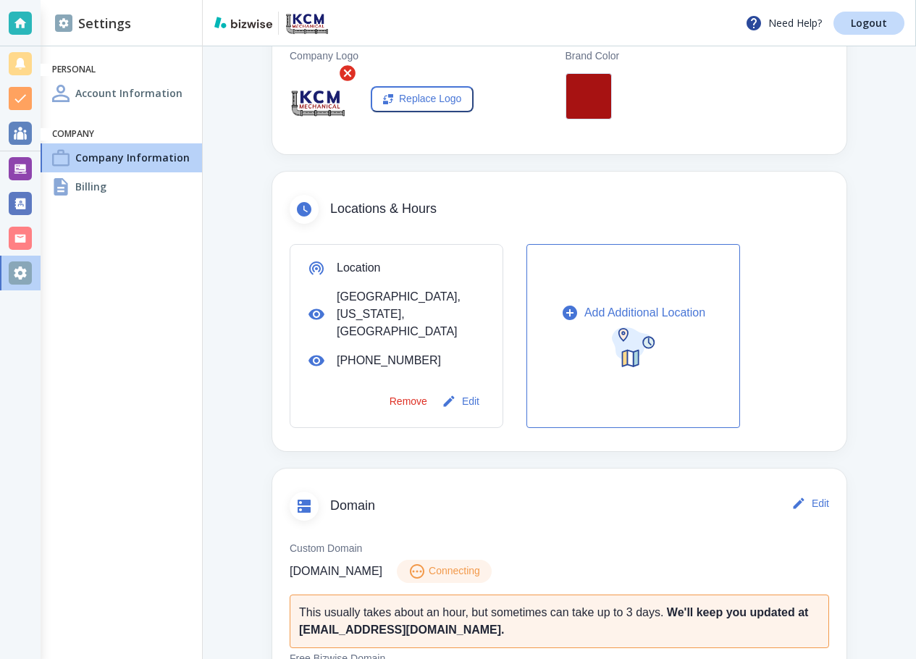
scroll to position [434, 0]
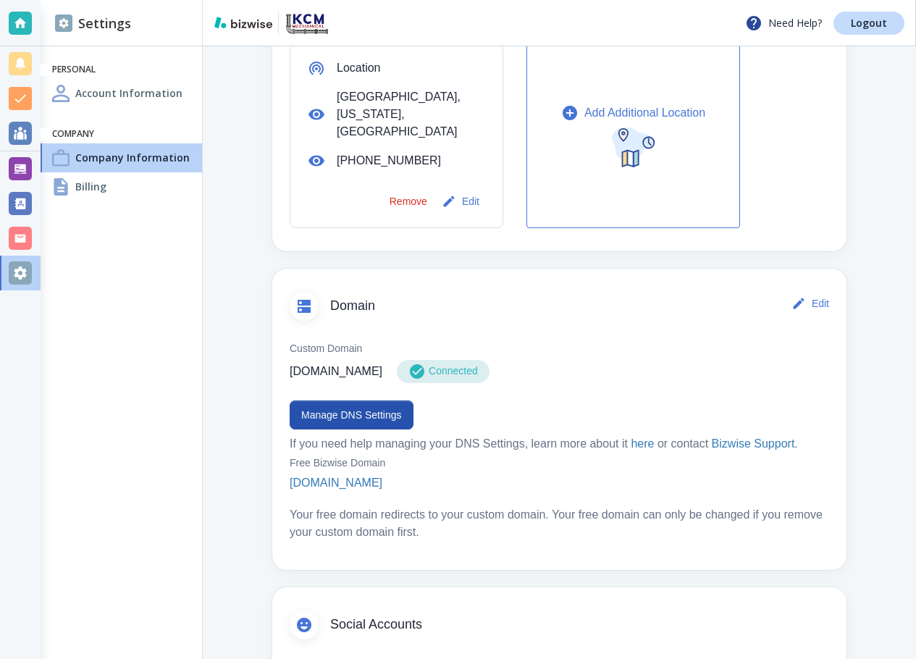
scroll to position [579, 0]
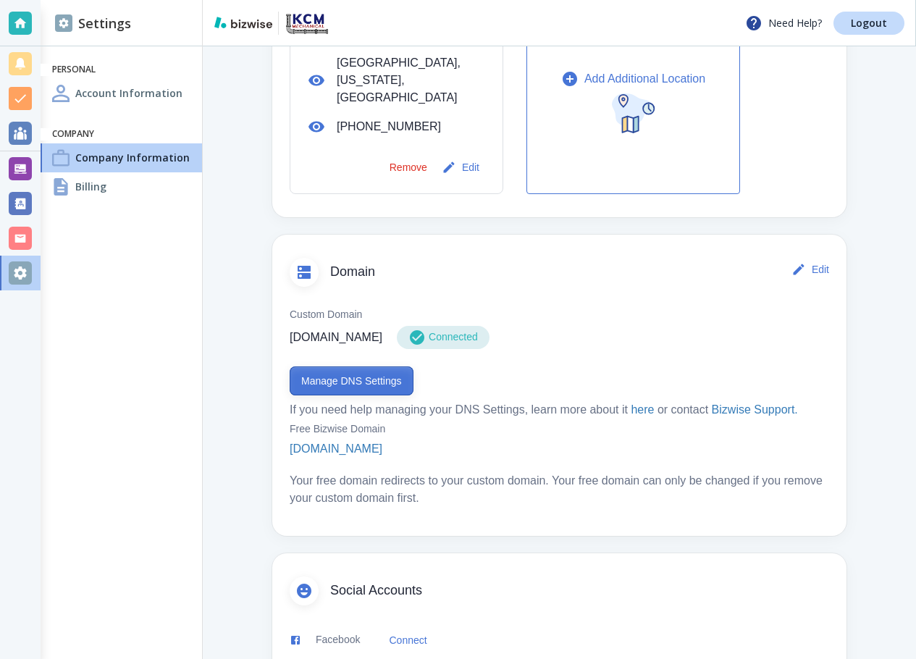
click at [355, 376] on button "Manage DNS Settings" at bounding box center [352, 380] width 124 height 29
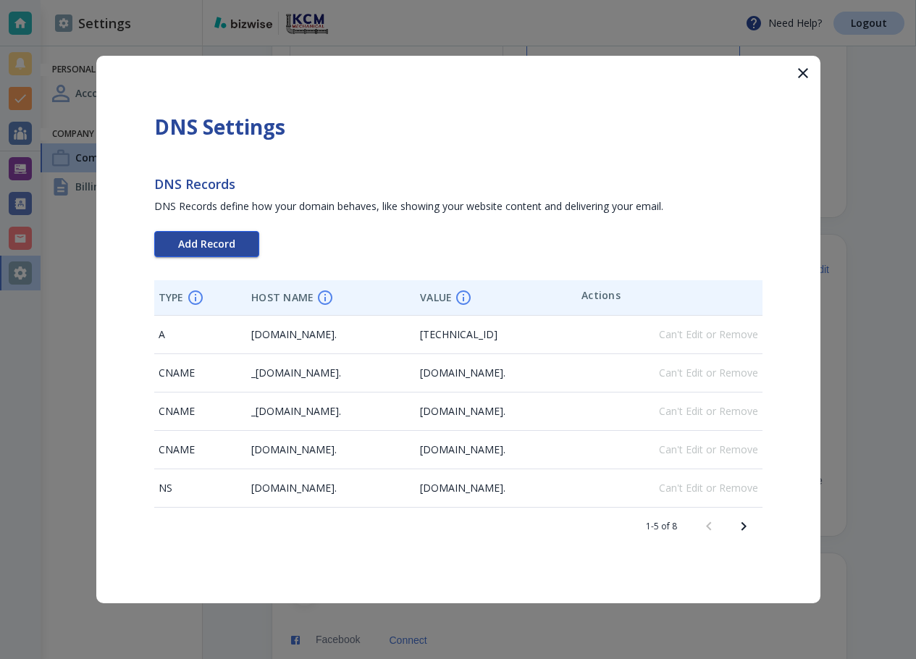
click at [235, 248] on button "Add Record" at bounding box center [206, 244] width 105 height 26
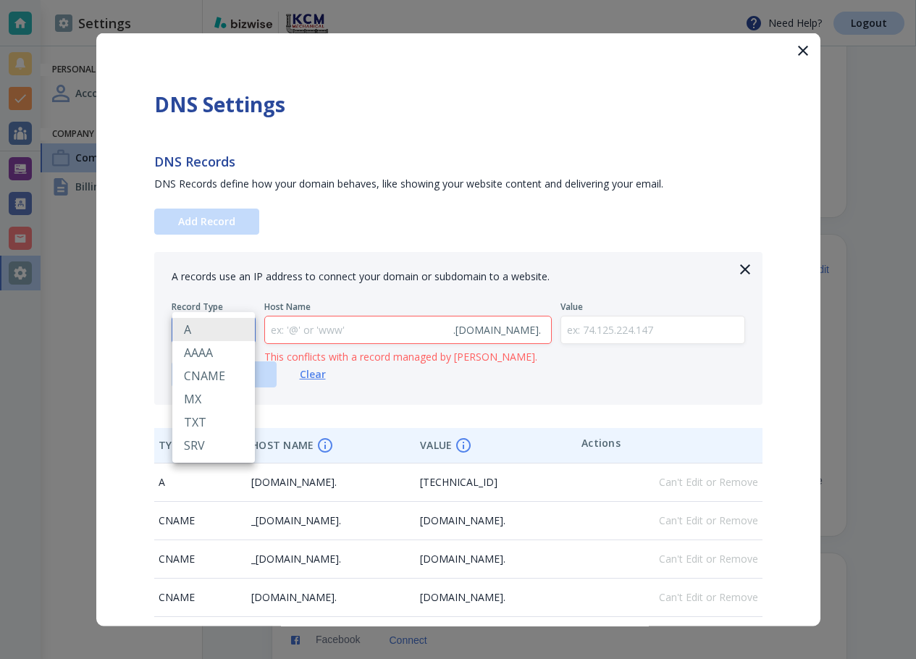
click at [237, 0] on body "Need Help? Logout Settings Personal Account Information Company Company Informa…" at bounding box center [458, 0] width 916 height 0
click at [212, 423] on li "TXT" at bounding box center [213, 421] width 83 height 23
type input "TXT"
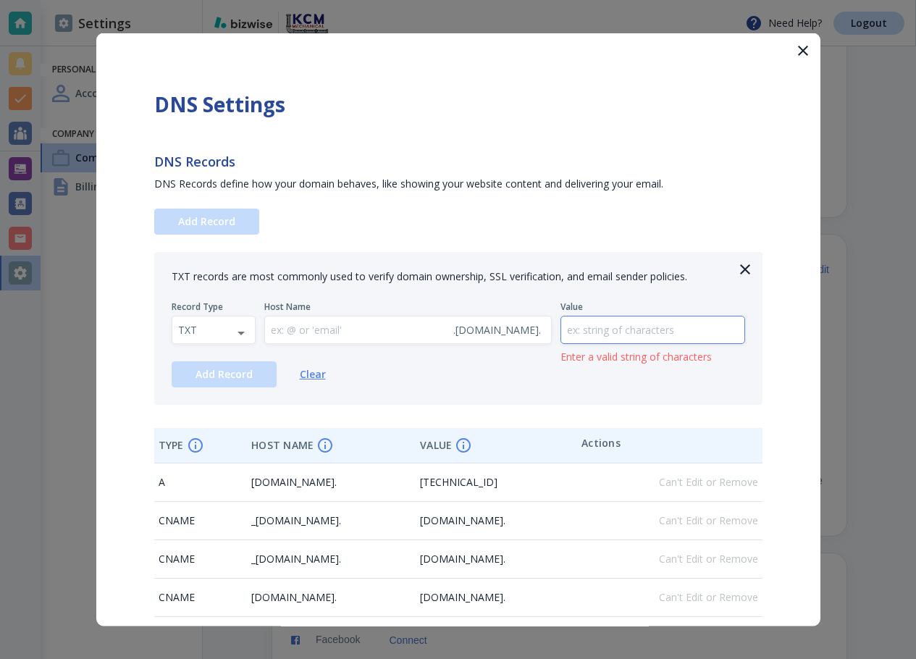
click at [592, 331] on input "text" at bounding box center [652, 329] width 183 height 27
paste input "google-site-verification=bp7JxGicgK-bISjDGJvWUJ8_oDGIdwVloShGY8b-hNQ"
type input "google-site-verification=bp7JxGicgK-bISjDGJvWUJ8_oDGIdwVloShGY8b-hNQ"
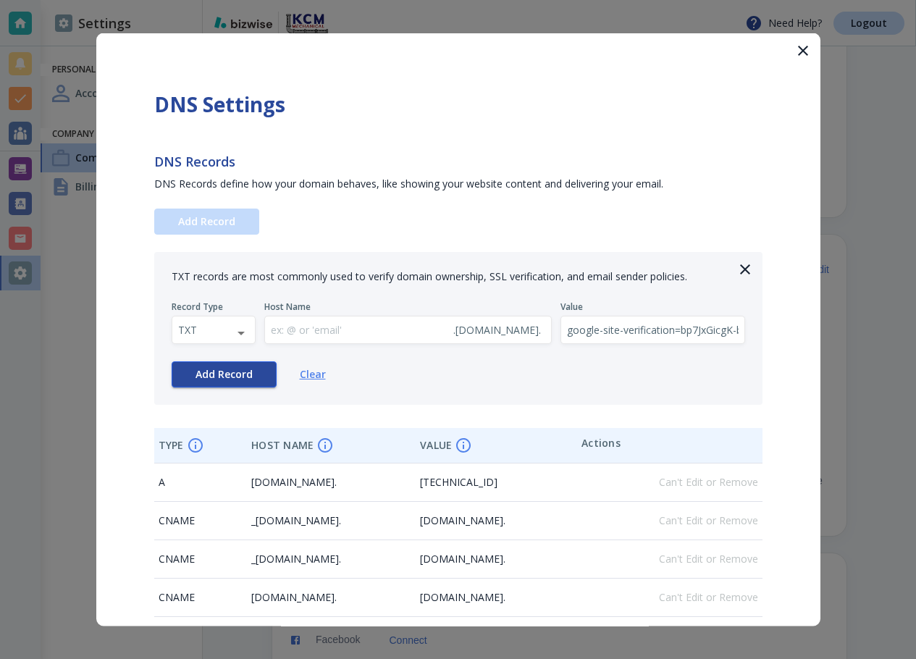
click at [242, 381] on button "Add Record" at bounding box center [224, 374] width 105 height 26
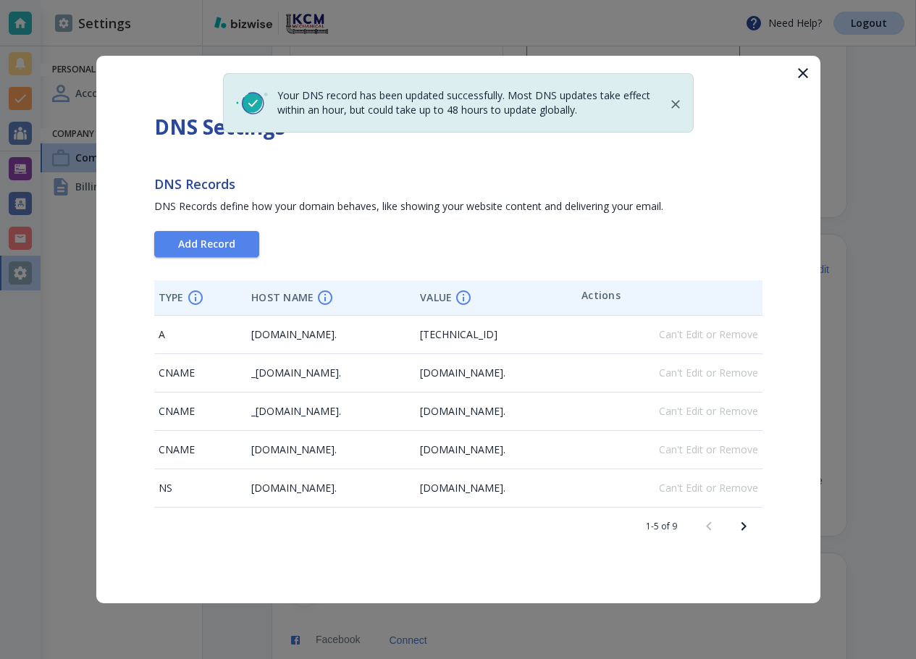
click at [806, 73] on icon "button" at bounding box center [802, 72] width 17 height 17
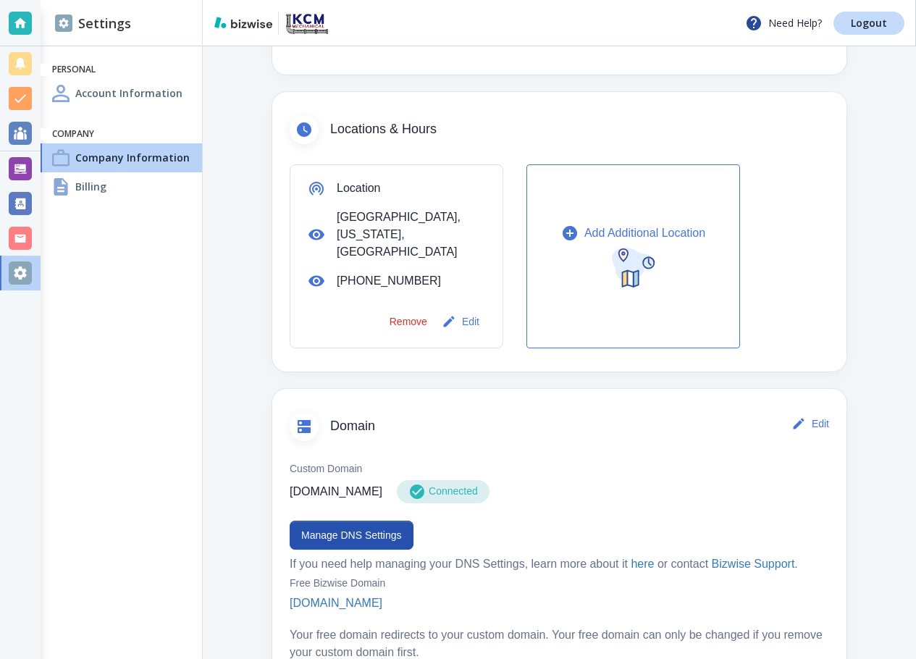
scroll to position [434, 0]
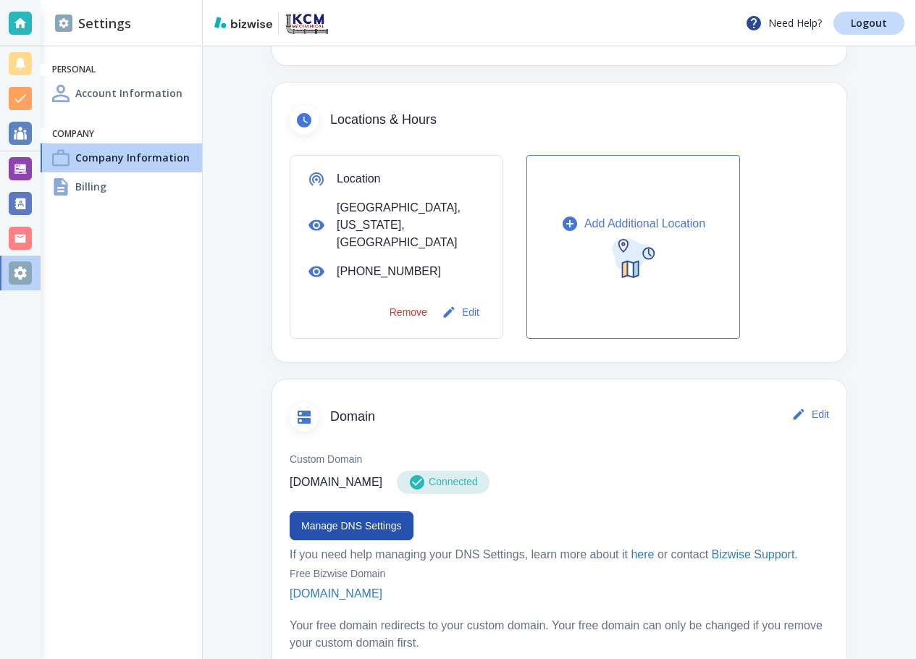
drag, startPoint x: 412, startPoint y: 467, endPoint x: 284, endPoint y: 471, distance: 128.2
click at [284, 471] on div "Custom Domain kcmmechanicalcorp.com Connected Manage DNS Settings If you need h…" at bounding box center [559, 550] width 574 height 226
copy p "kcmmechanicalcorp.com"
click at [380, 512] on button "Manage DNS Settings" at bounding box center [352, 525] width 124 height 29
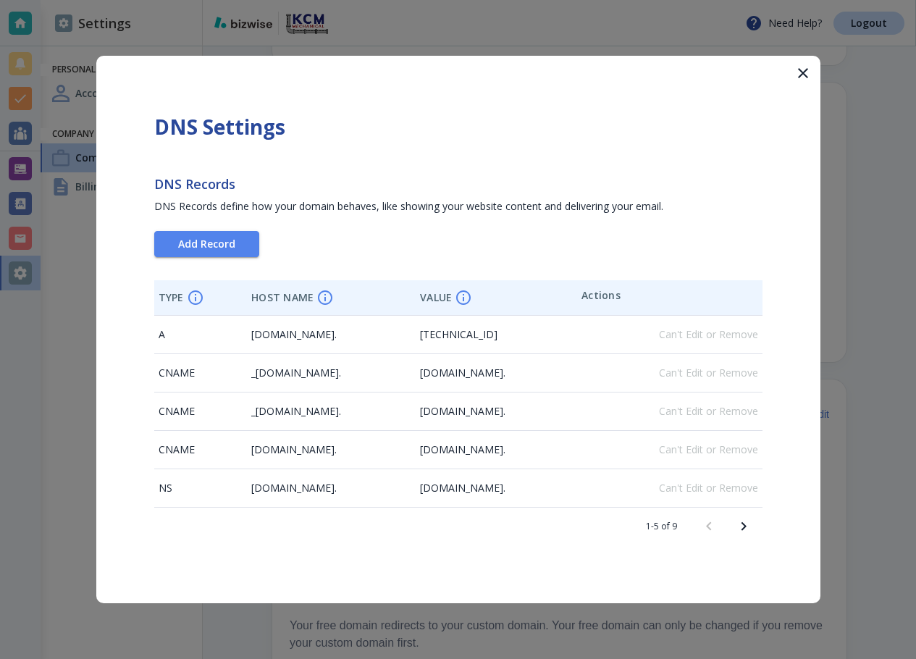
click at [748, 526] on icon "Next page" at bounding box center [743, 526] width 17 height 17
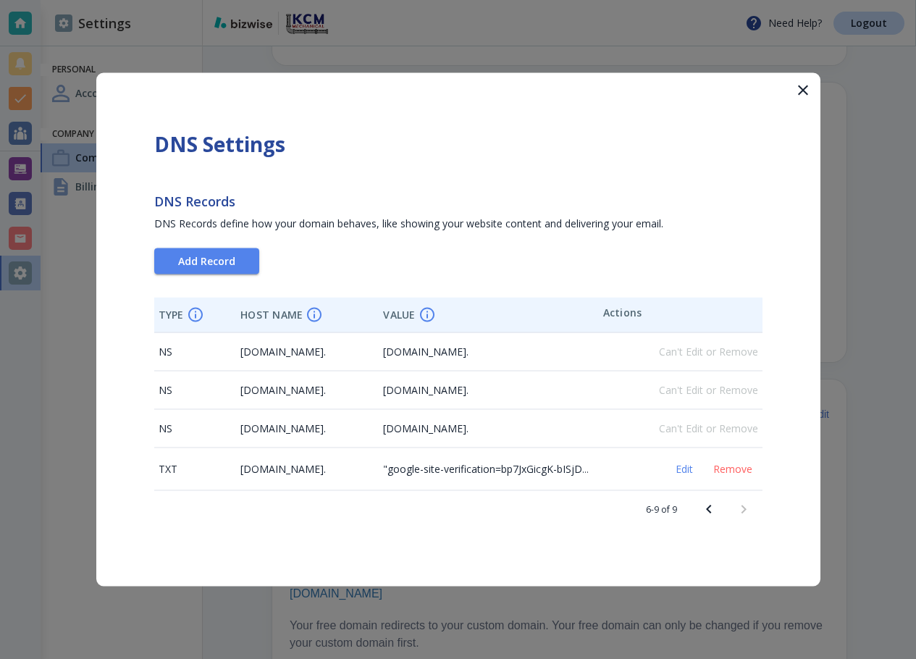
click at [748, 525] on div at bounding box center [725, 509] width 69 height 35
click at [712, 513] on icon "Previous page" at bounding box center [708, 509] width 17 height 17
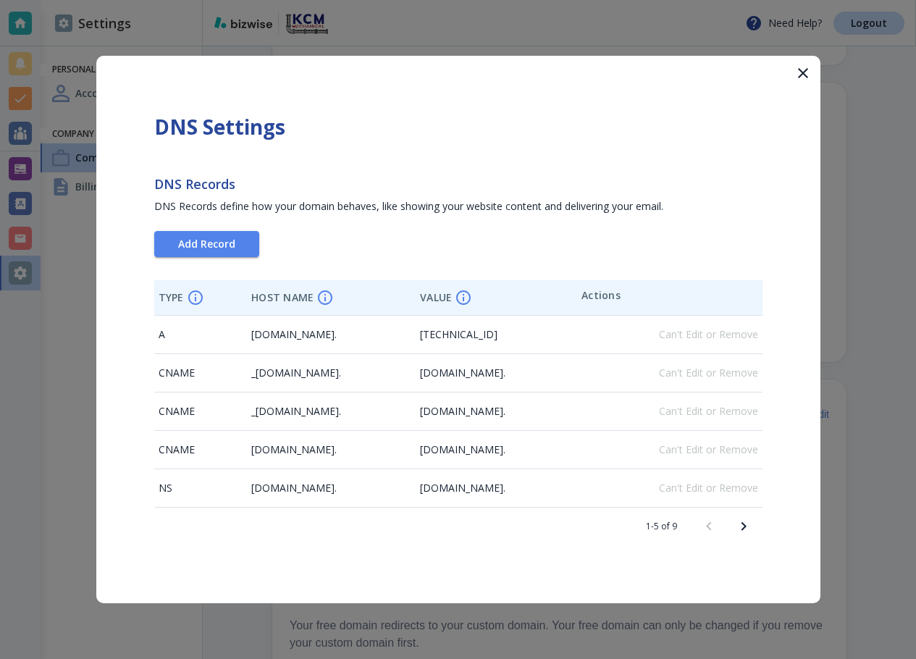
click at [750, 507] on div "1-5 of 9" at bounding box center [458, 526] width 608 height 38
click at [747, 526] on icon "Next page" at bounding box center [743, 526] width 17 height 17
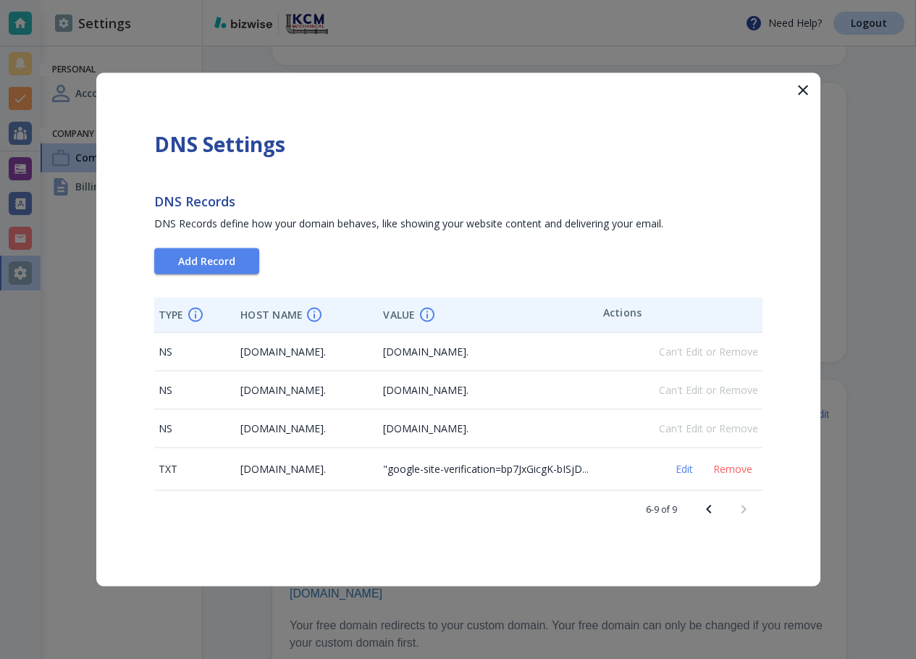
click at [806, 90] on icon "button" at bounding box center [802, 90] width 17 height 17
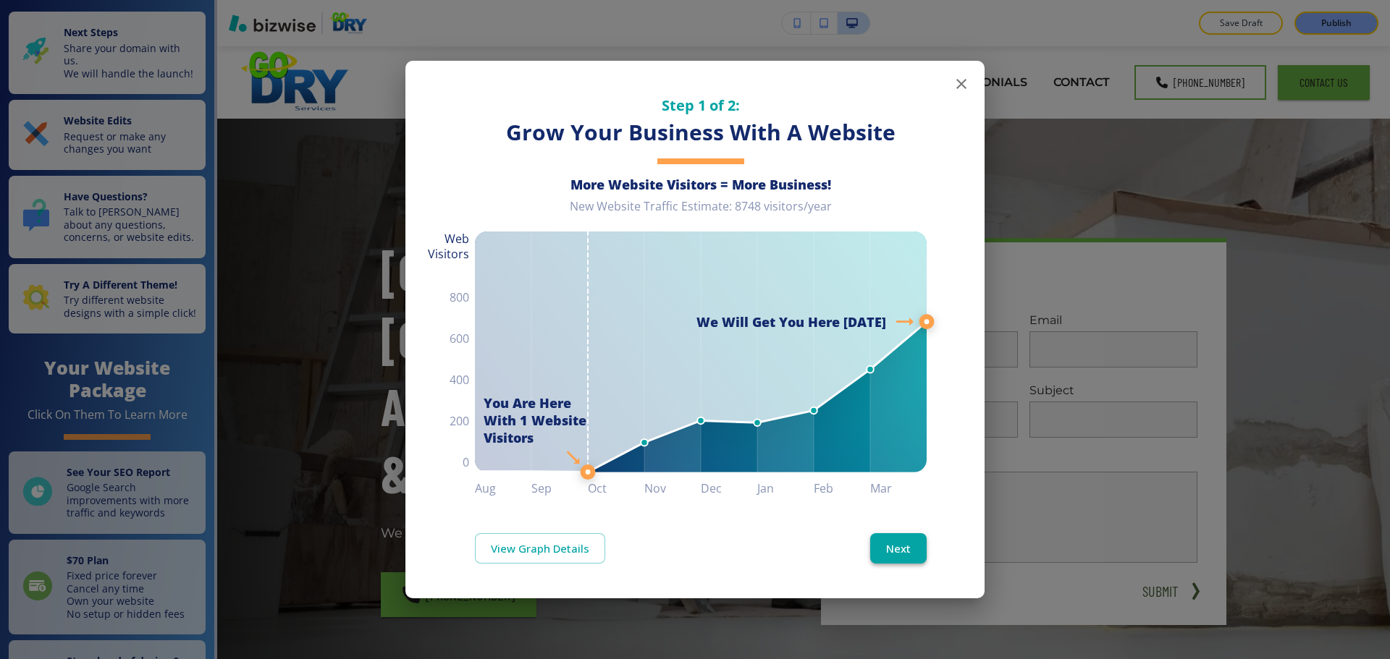
click at [909, 551] on button "Next" at bounding box center [898, 548] width 56 height 30
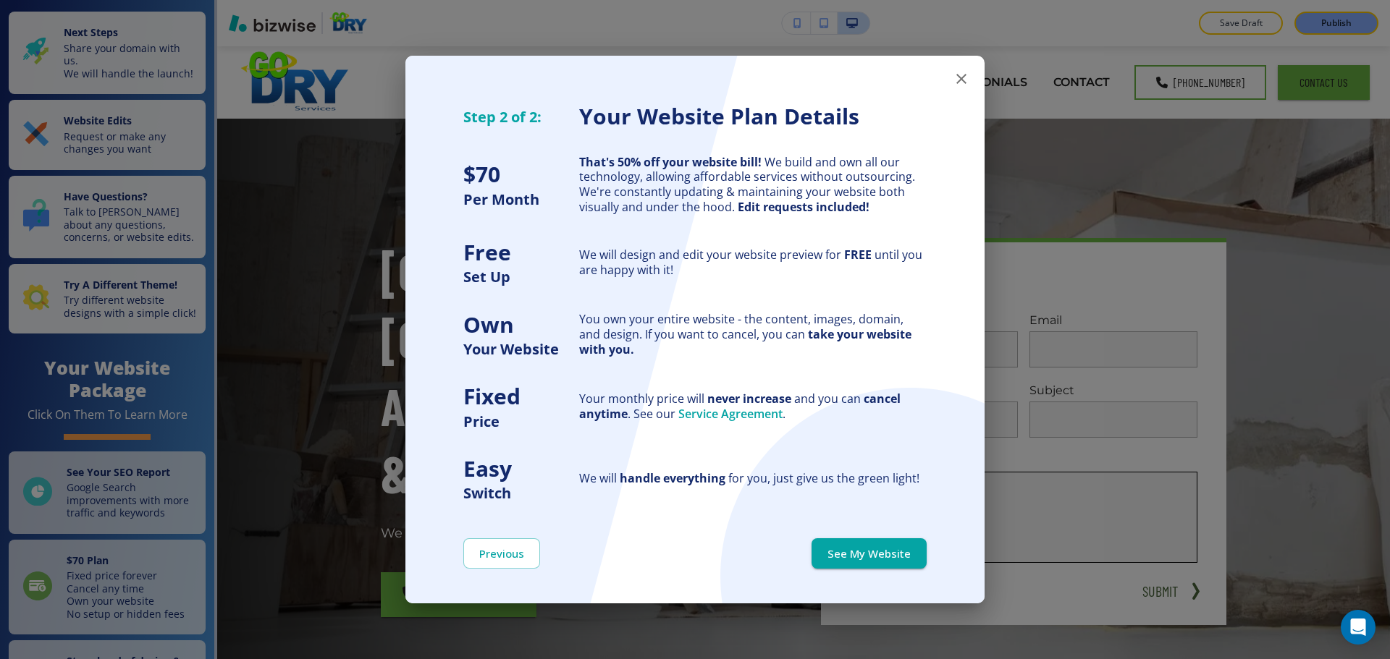
click at [909, 552] on button "See My Website" at bounding box center [868, 554] width 115 height 30
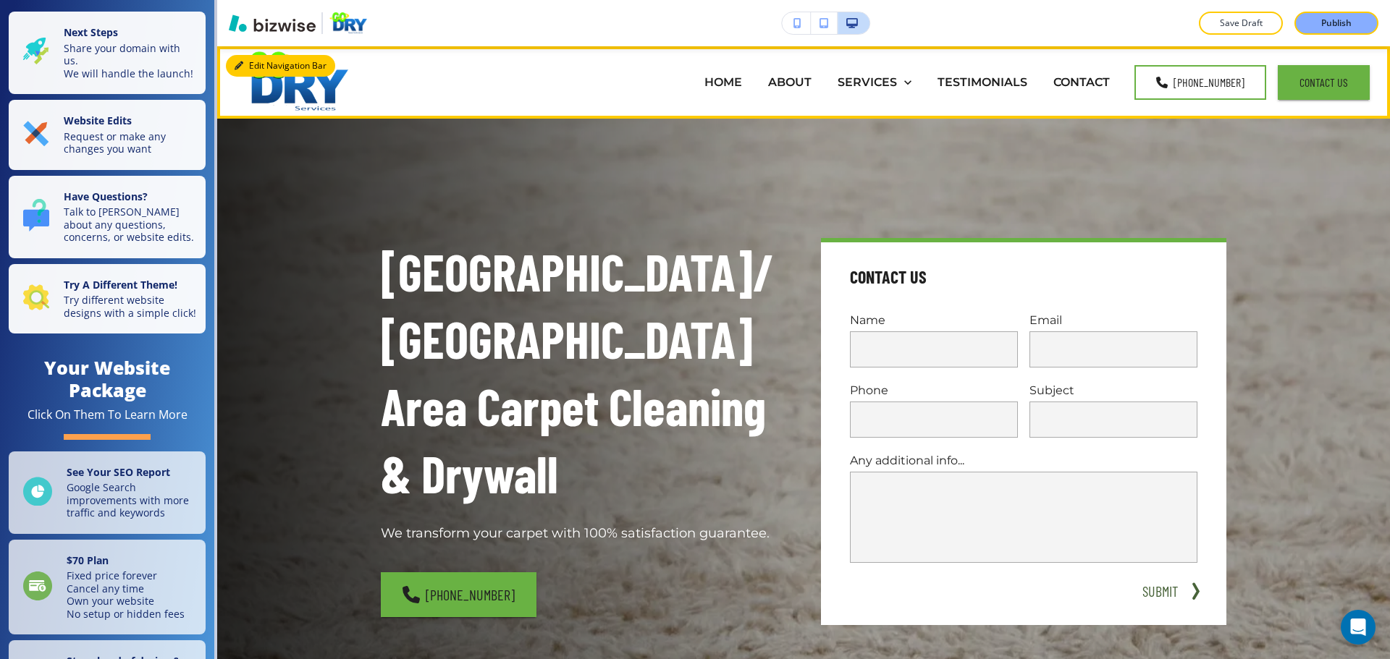
click at [248, 70] on button "Edit Navigation Bar" at bounding box center [280, 66] width 109 height 22
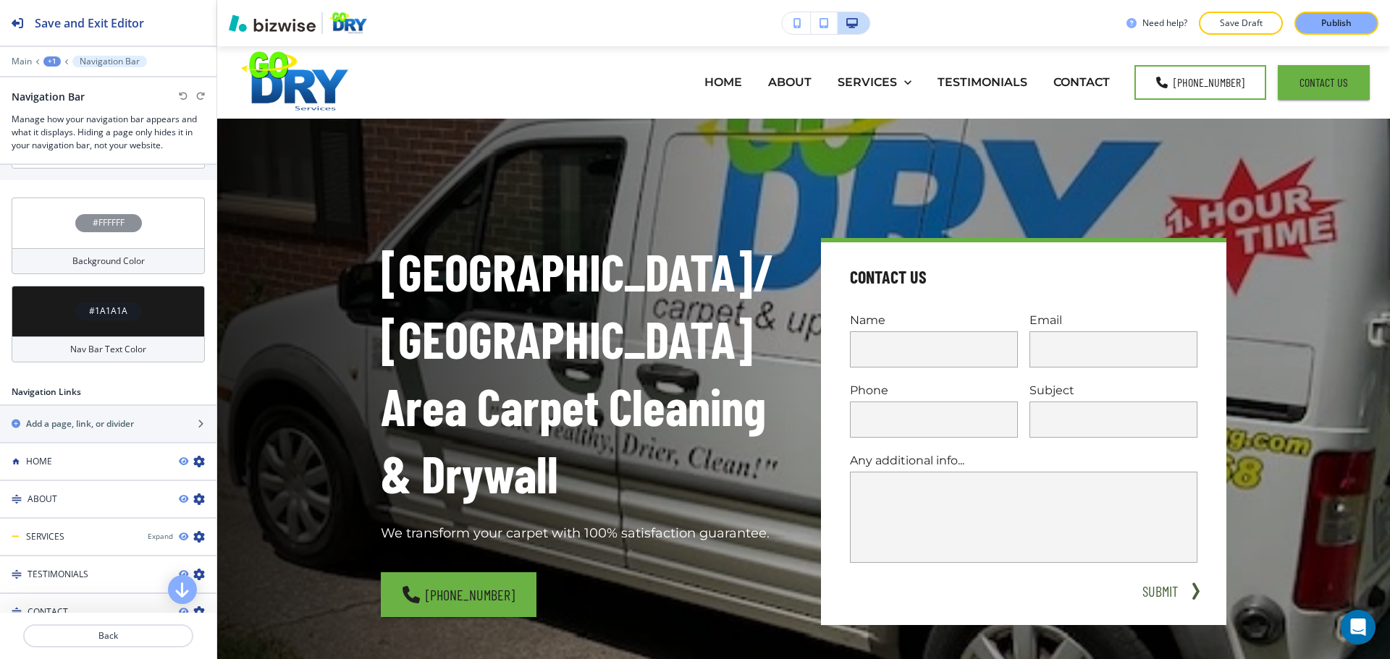
scroll to position [644, 0]
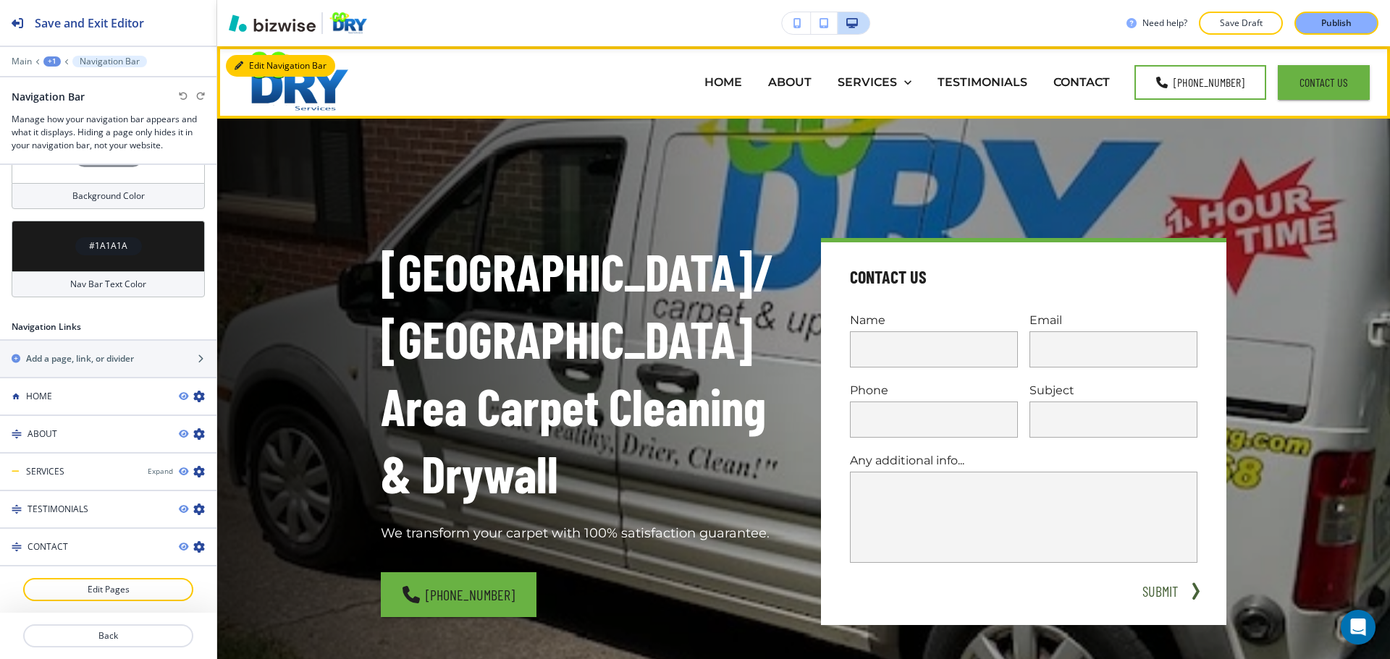
click at [261, 64] on button "Edit Navigation Bar" at bounding box center [280, 66] width 109 height 22
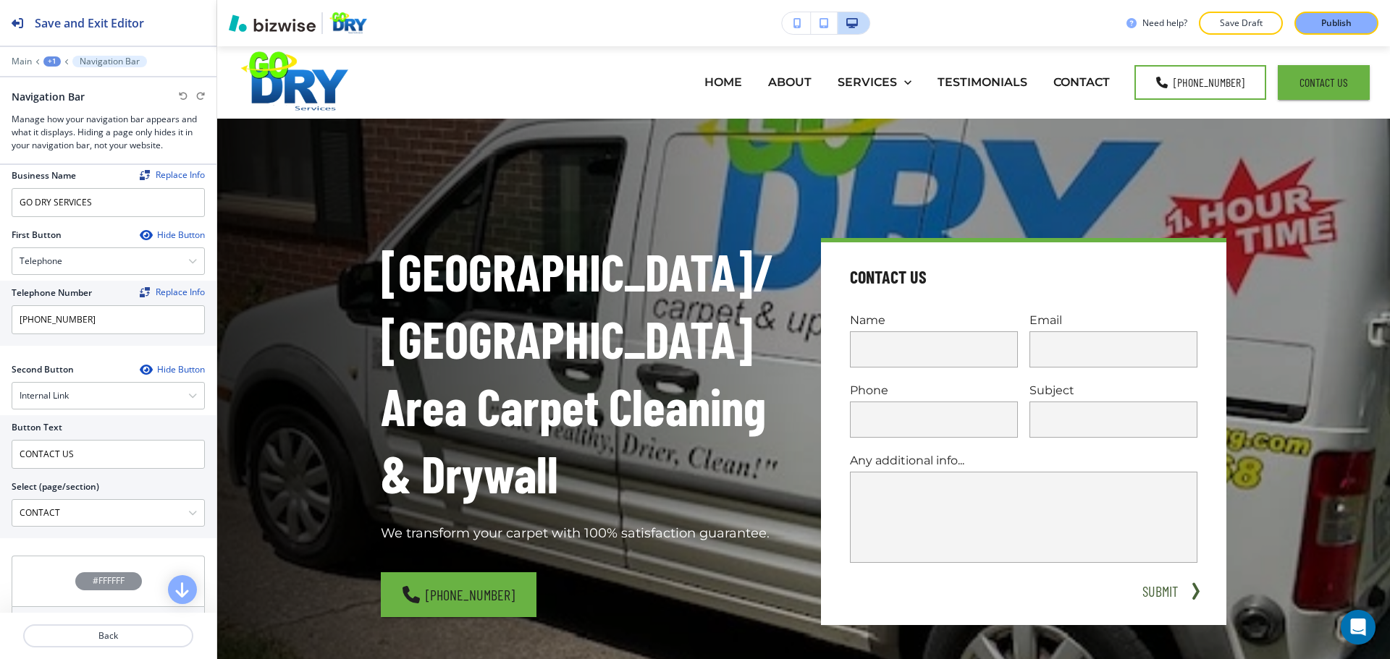
scroll to position [210, 0]
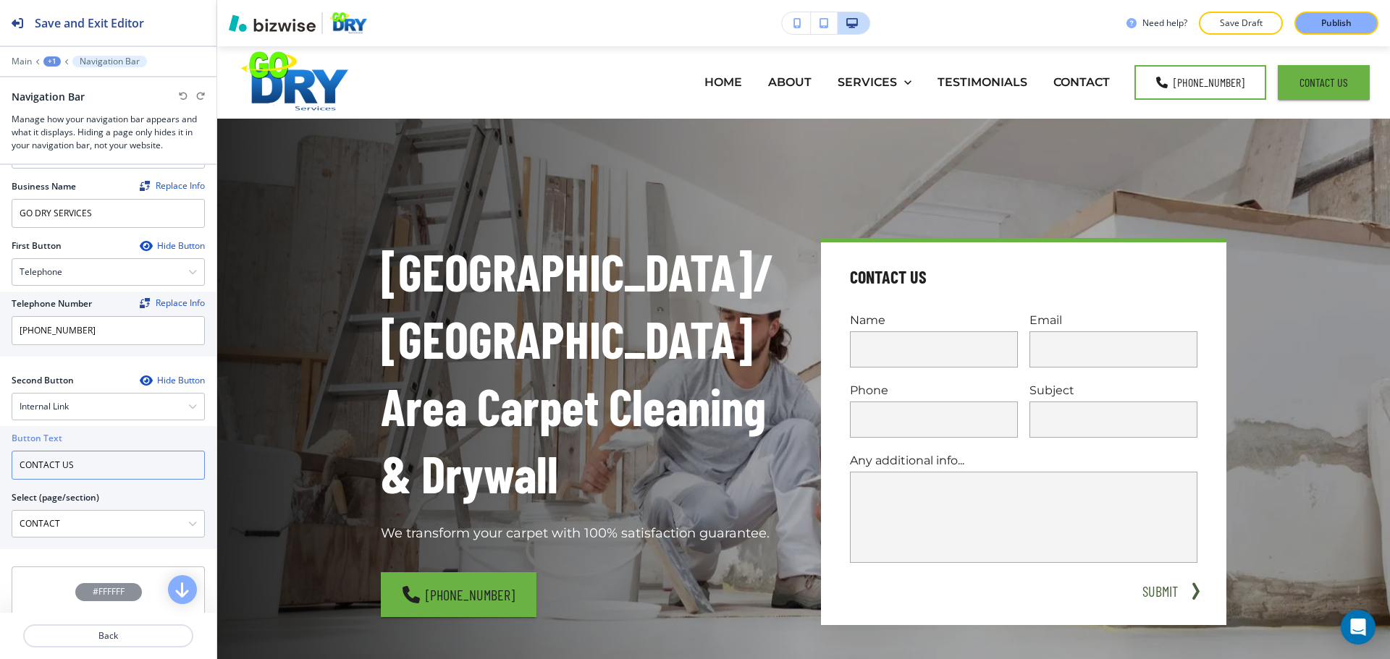
drag, startPoint x: 96, startPoint y: 453, endPoint x: 14, endPoint y: 456, distance: 81.1
click at [14, 456] on input "CONTACT US" at bounding box center [108, 465] width 193 height 29
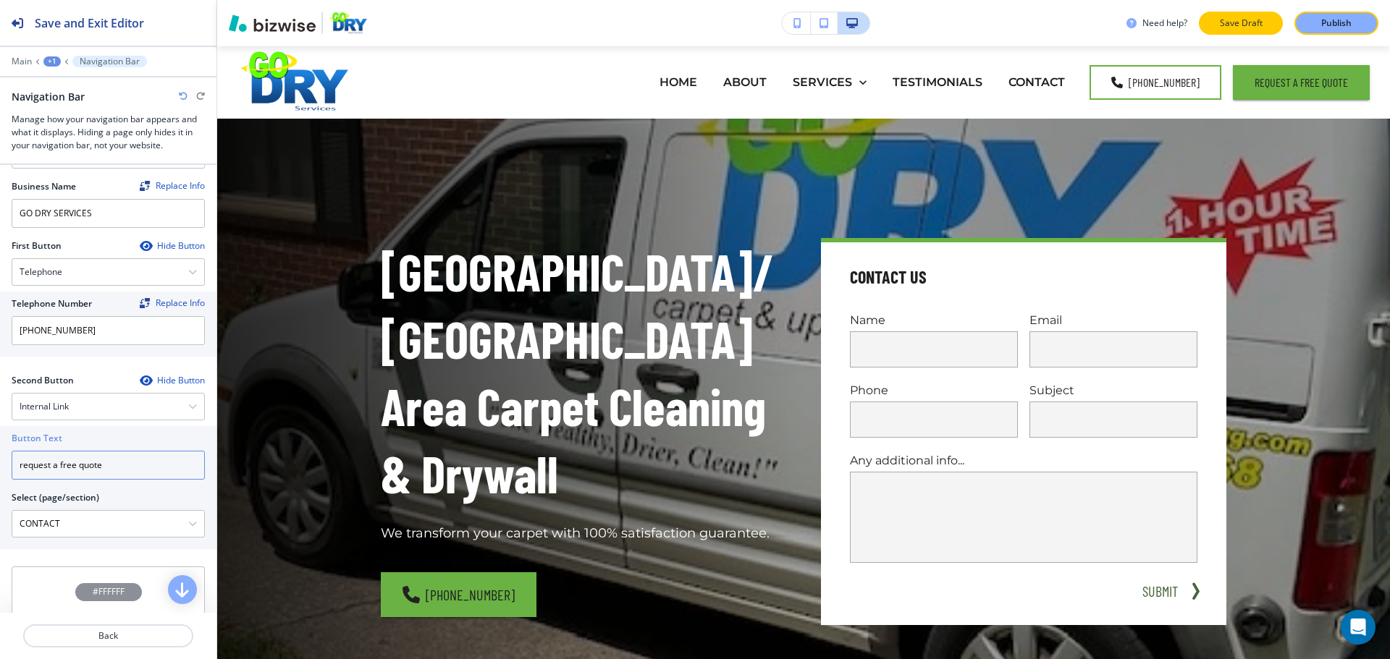
type input "request a free quote"
click at [1228, 22] on p "Save Draft" at bounding box center [1241, 23] width 46 height 13
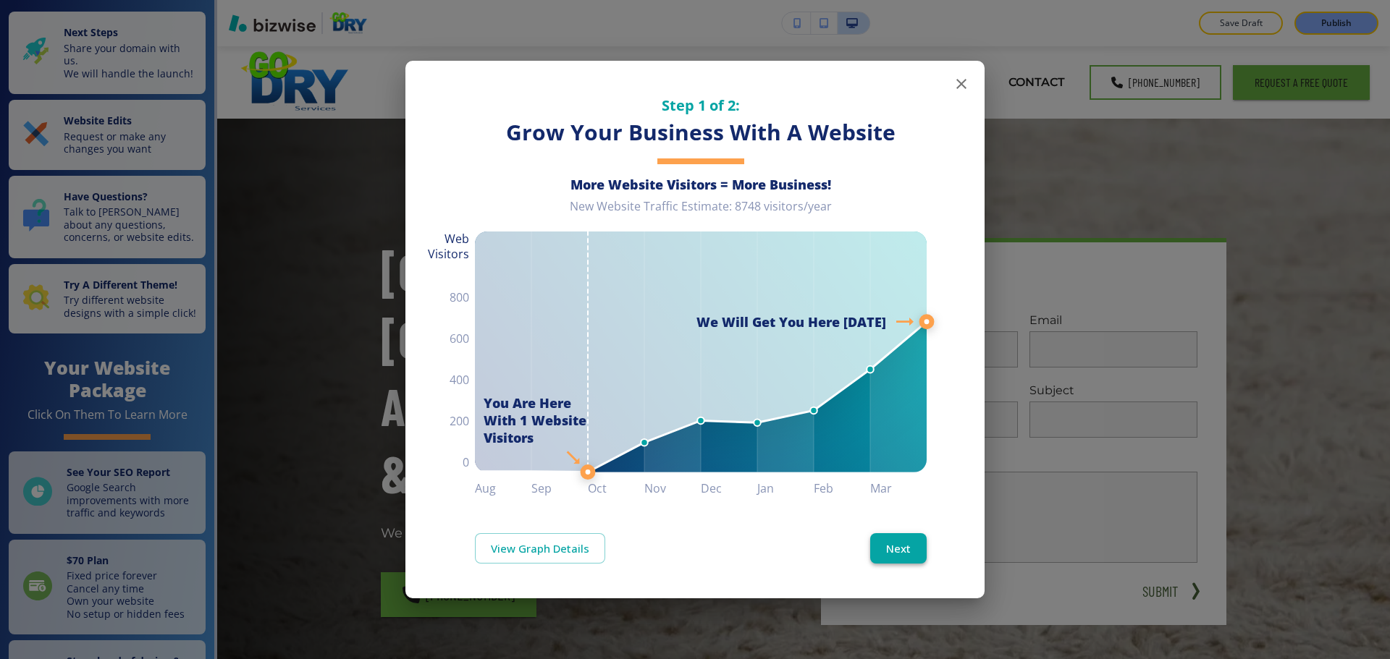
click at [913, 549] on button "Next" at bounding box center [898, 548] width 56 height 30
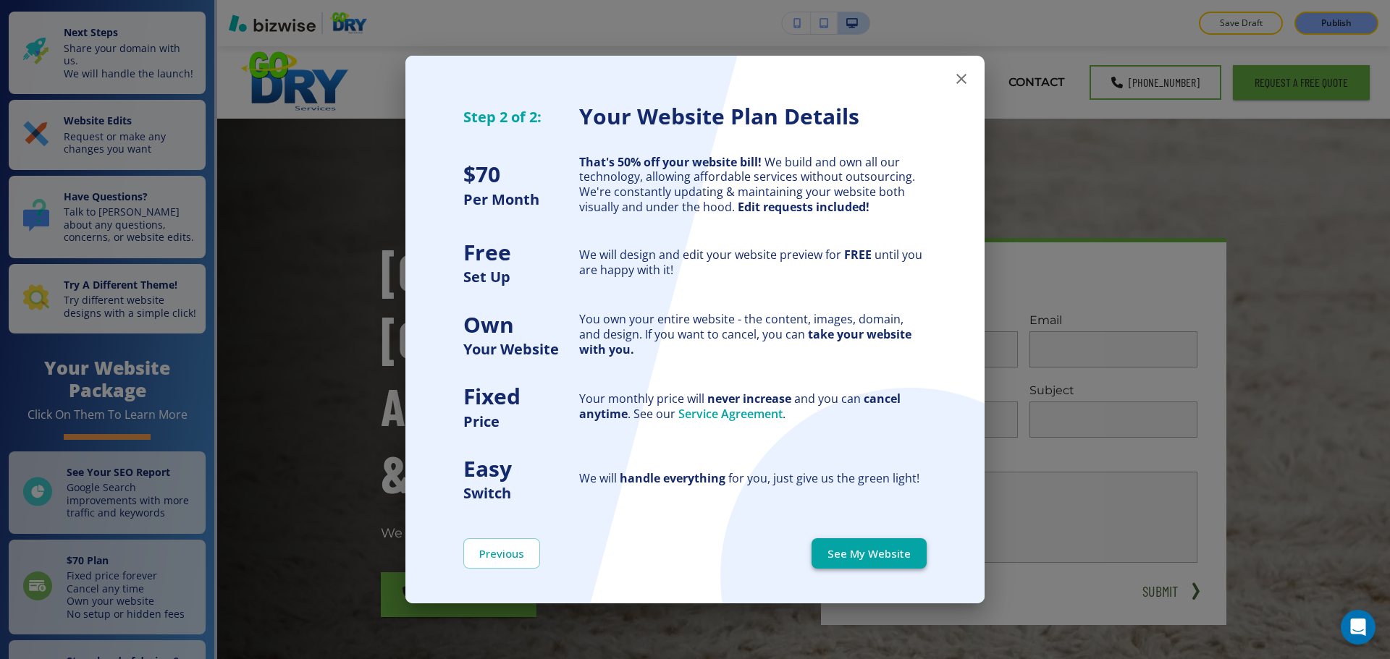
click at [911, 547] on button "See My Website" at bounding box center [868, 554] width 115 height 30
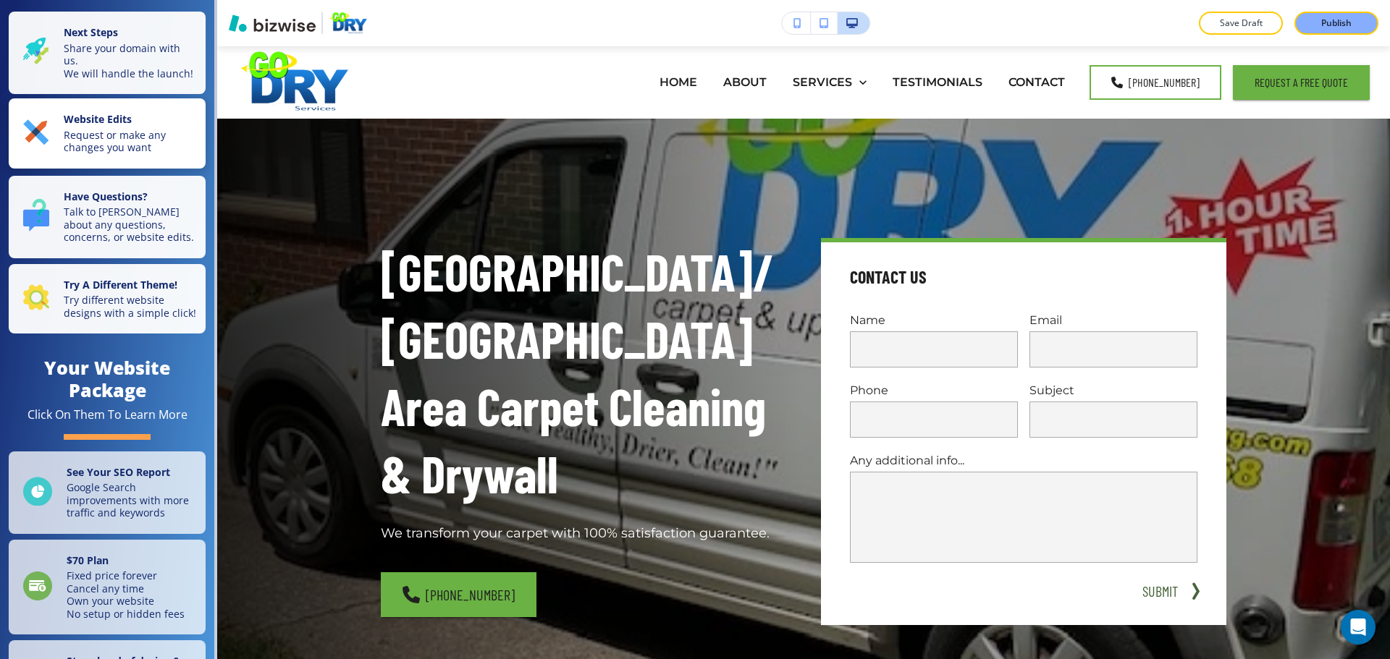
click at [111, 154] on p "Request or make any changes you want" at bounding box center [130, 141] width 133 height 25
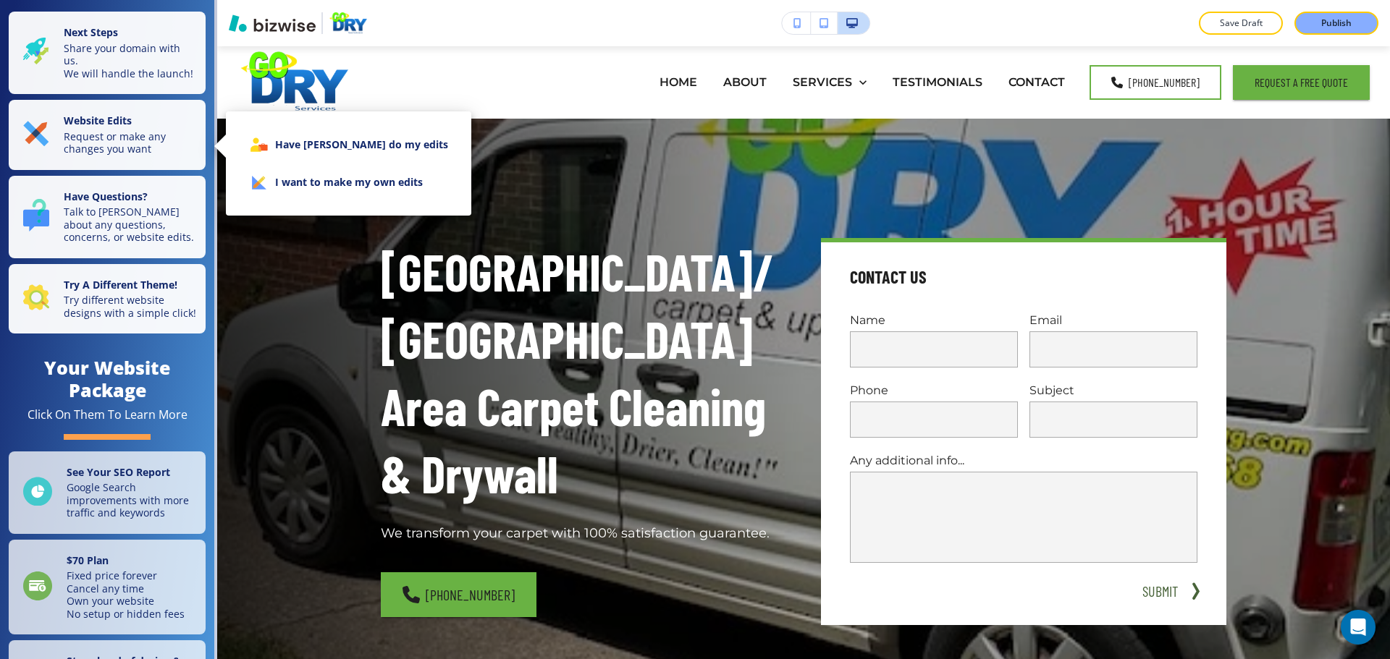
click at [324, 183] on li "I want to make my own edits" at bounding box center [348, 183] width 222 height 38
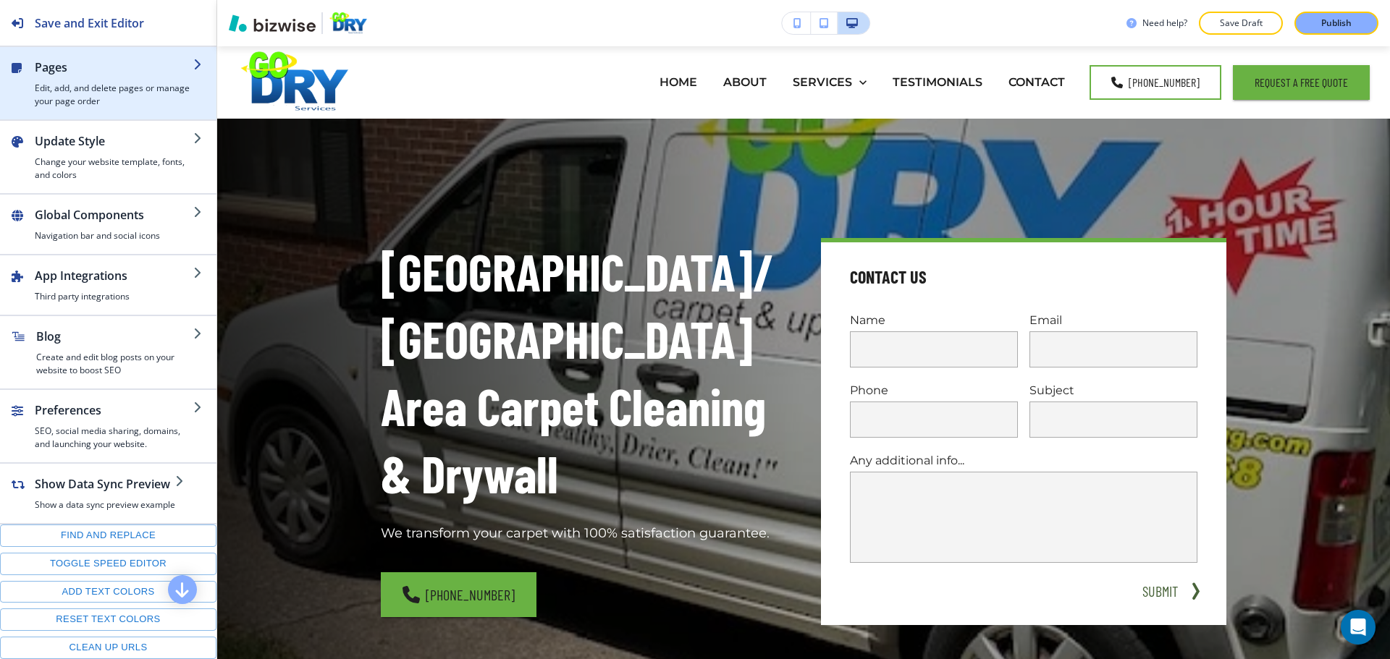
click at [112, 98] on h4 "Edit, add, and delete pages or manage your page order" at bounding box center [114, 95] width 159 height 26
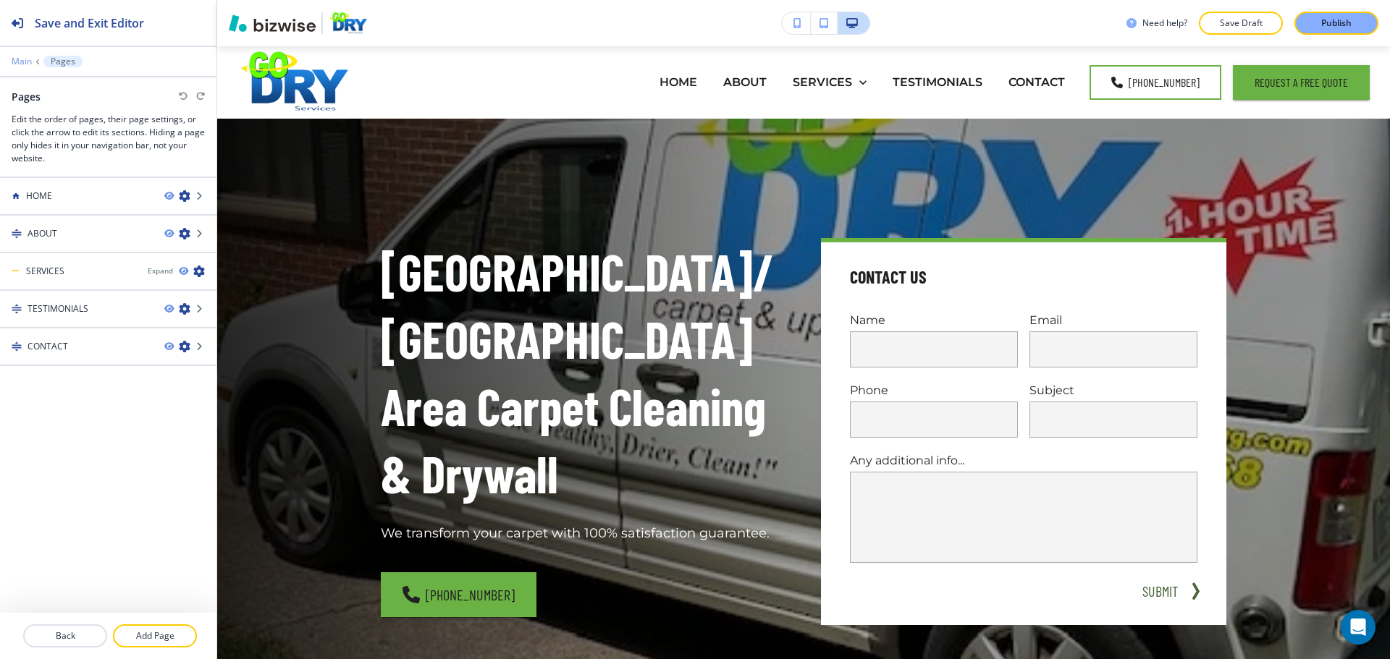
click at [30, 59] on p "Main" at bounding box center [22, 61] width 20 height 10
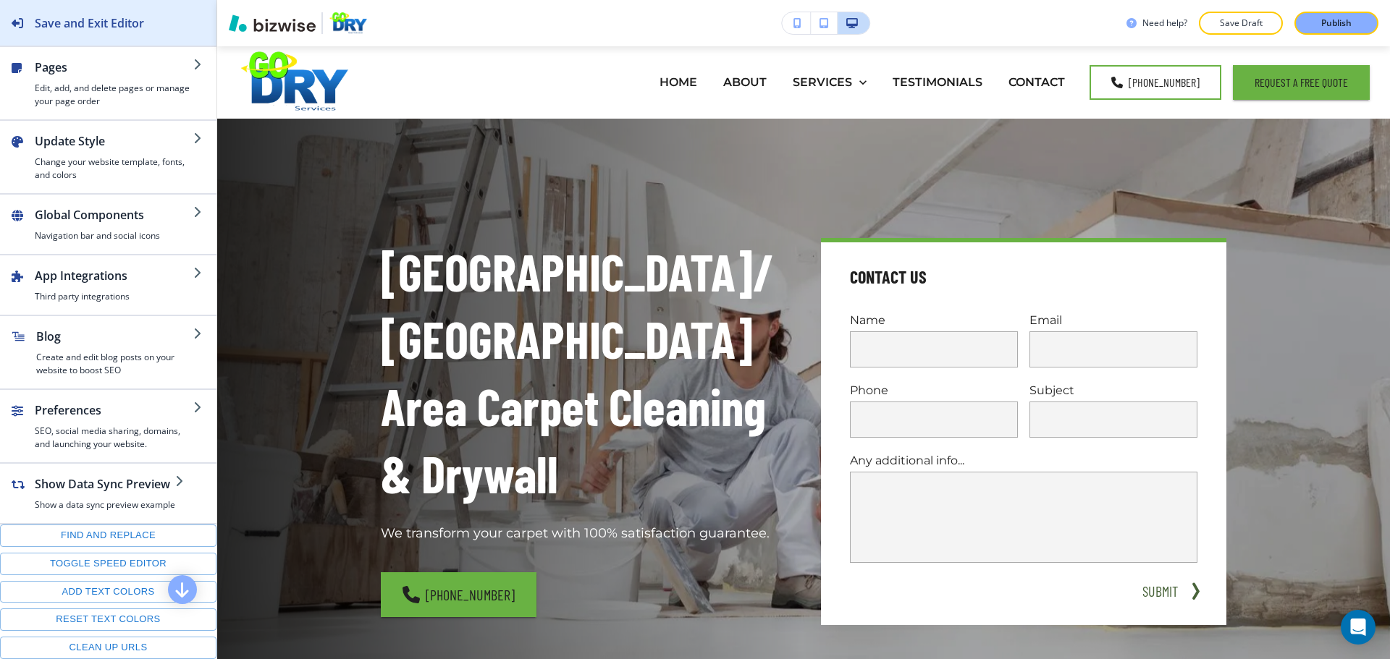
click at [46, 38] on div "Save and Exit Editor" at bounding box center [72, 23] width 144 height 46
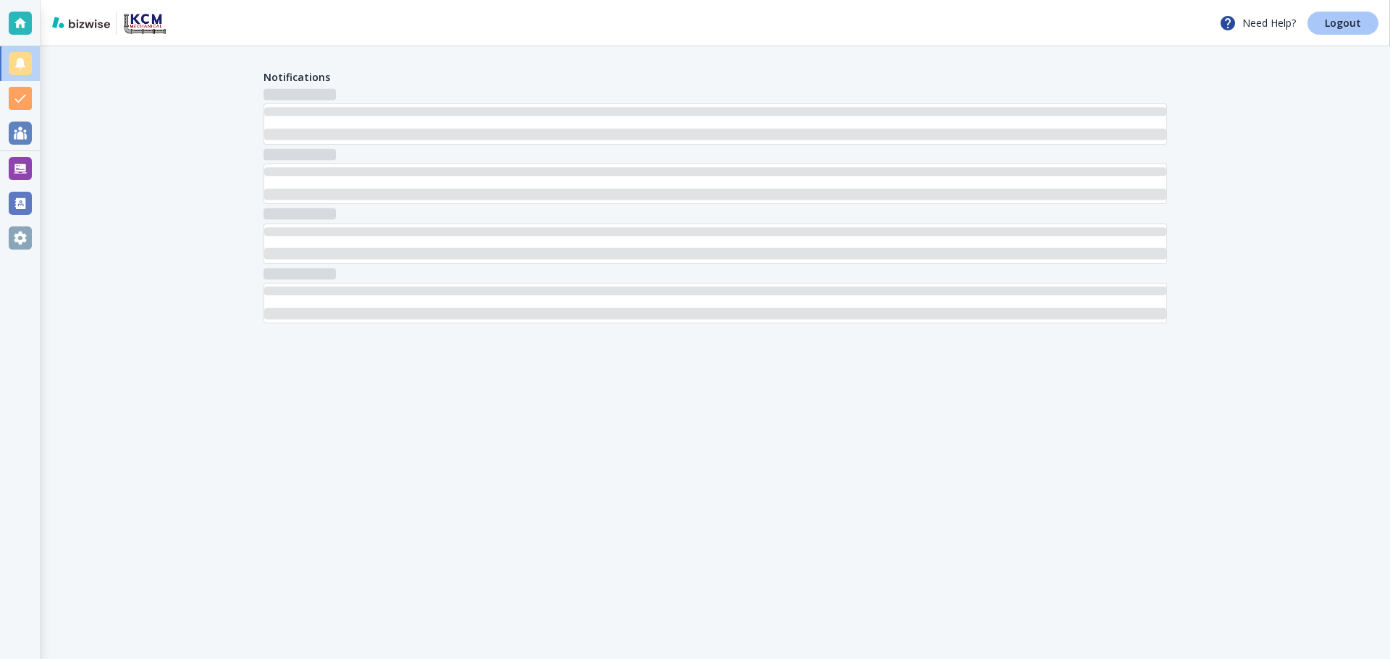
click at [1333, 26] on p "Logout" at bounding box center [1343, 23] width 36 height 10
